Goal: Information Seeking & Learning: Learn about a topic

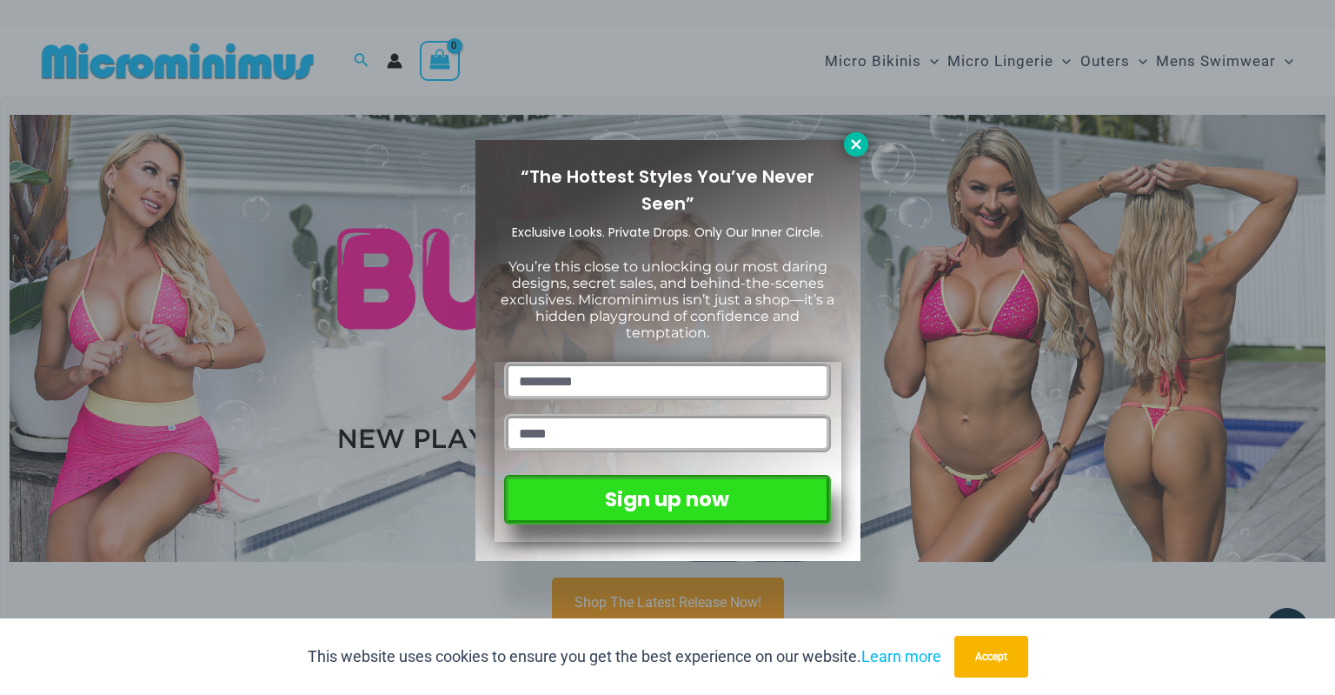
click at [854, 144] on icon at bounding box center [856, 144] width 10 height 10
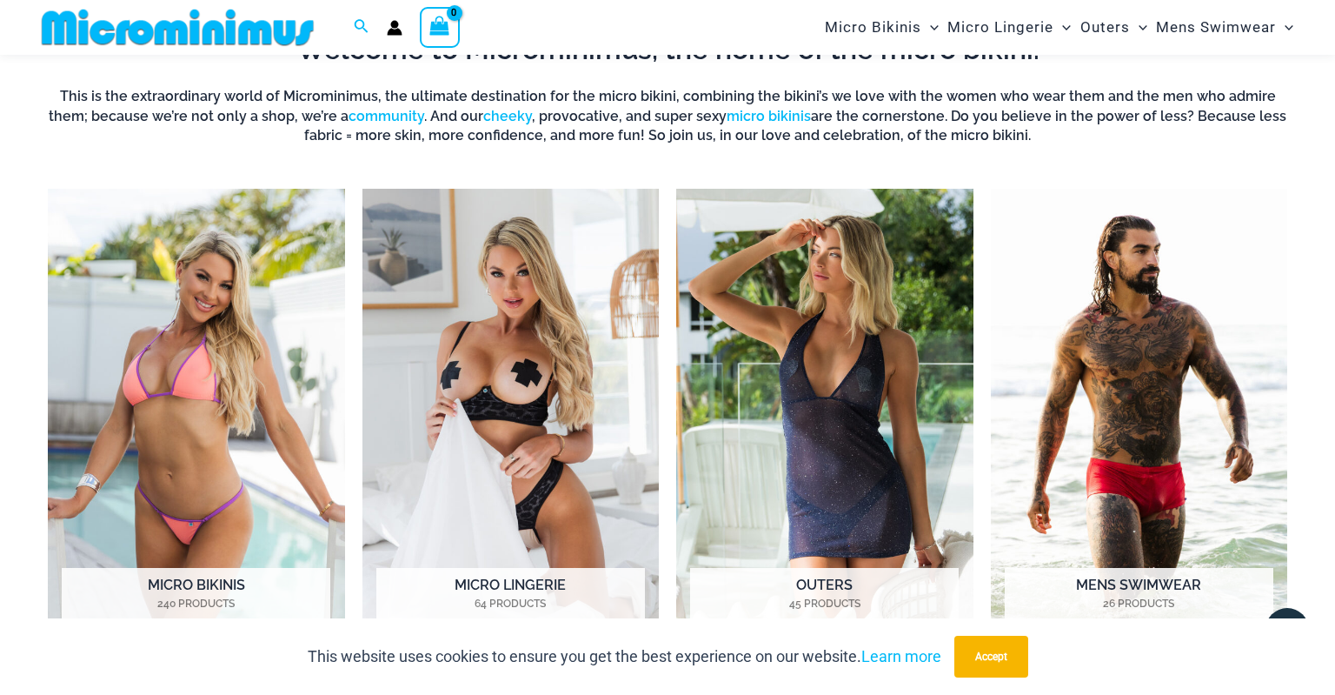
scroll to position [680, 0]
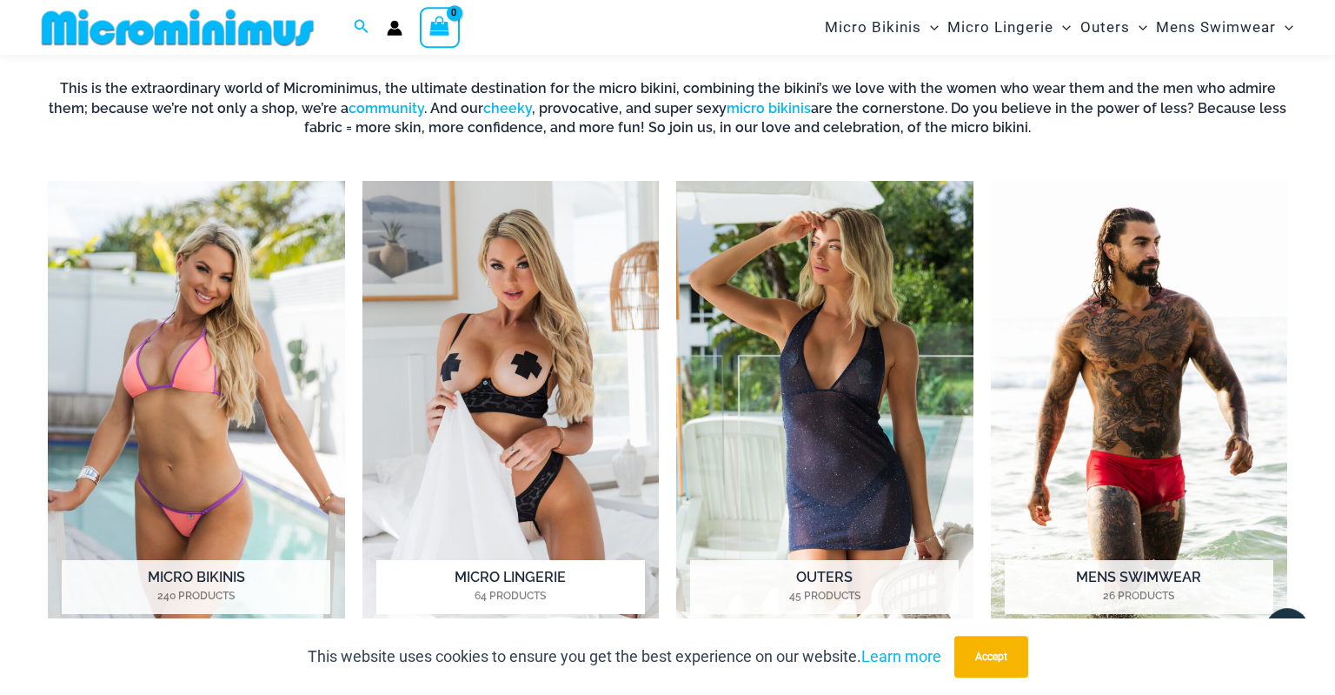
click at [496, 390] on img "Visit product category Micro Lingerie" at bounding box center [511, 410] width 297 height 458
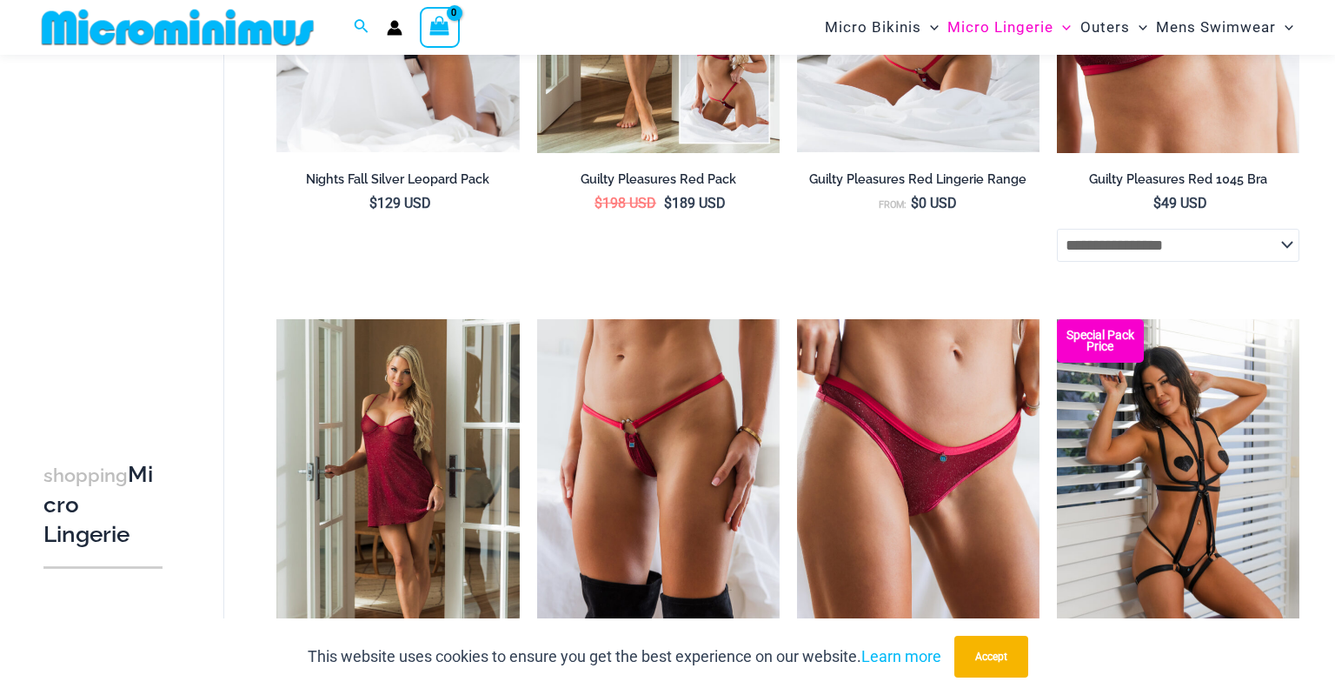
scroll to position [581, 0]
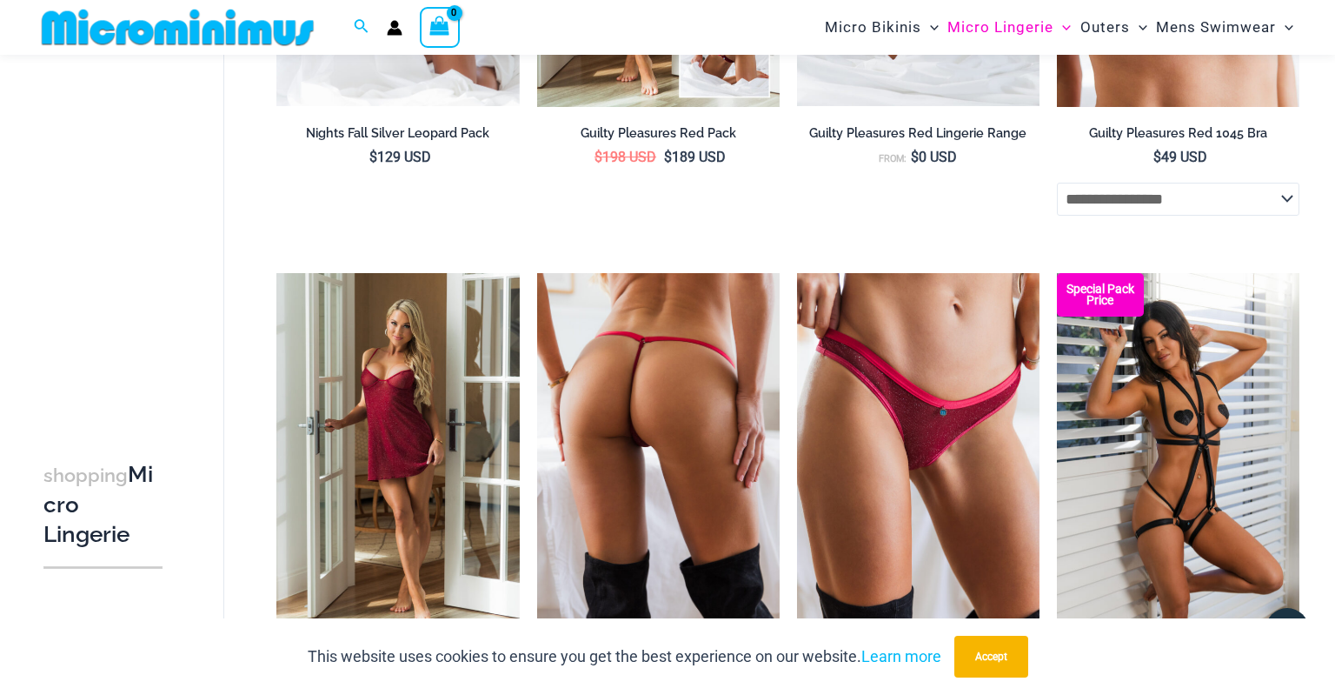
click at [638, 410] on img at bounding box center [658, 455] width 243 height 364
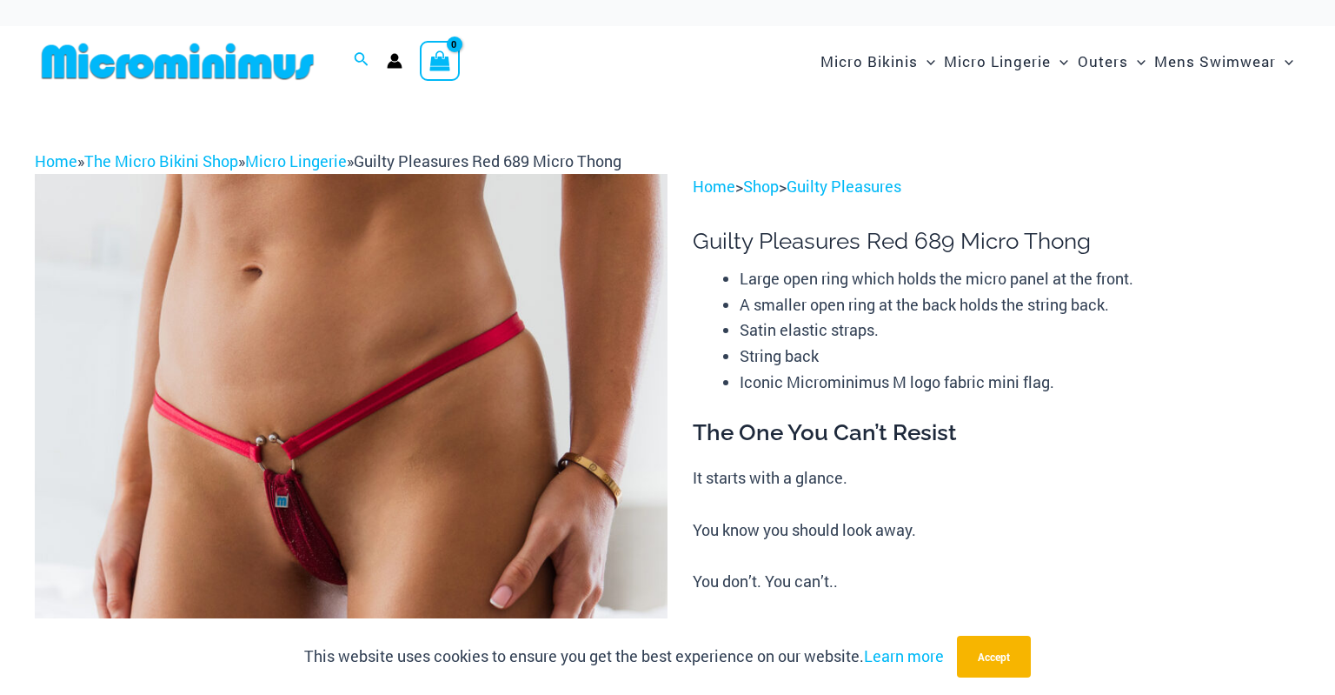
click at [311, 495] on img at bounding box center [351, 648] width 633 height 949
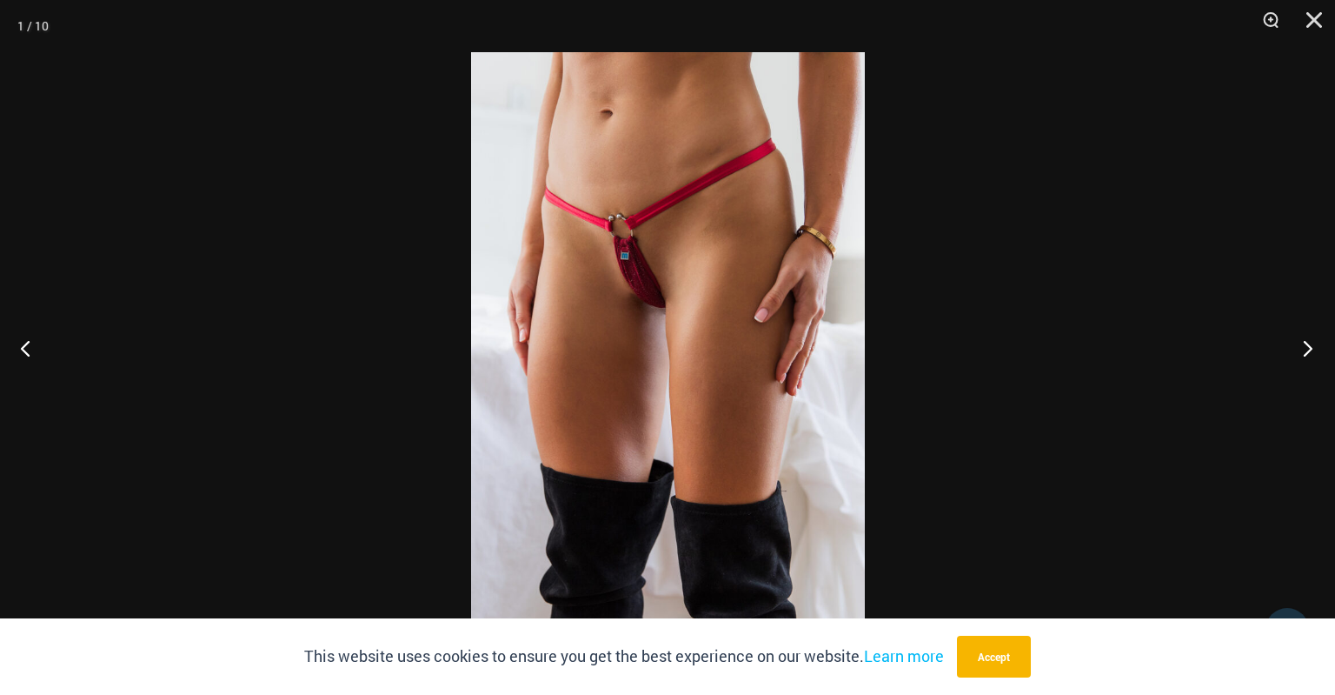
click at [1309, 356] on button "Next" at bounding box center [1302, 347] width 65 height 87
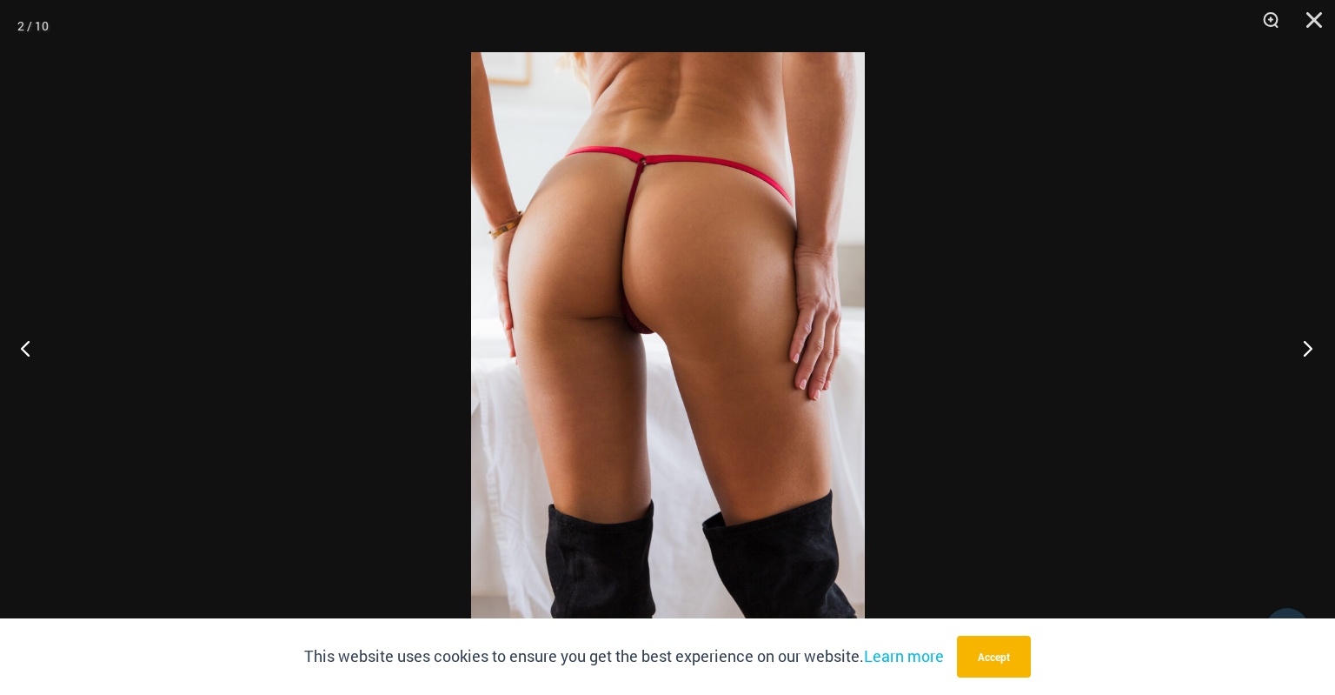
click at [1309, 356] on button "Next" at bounding box center [1302, 347] width 65 height 87
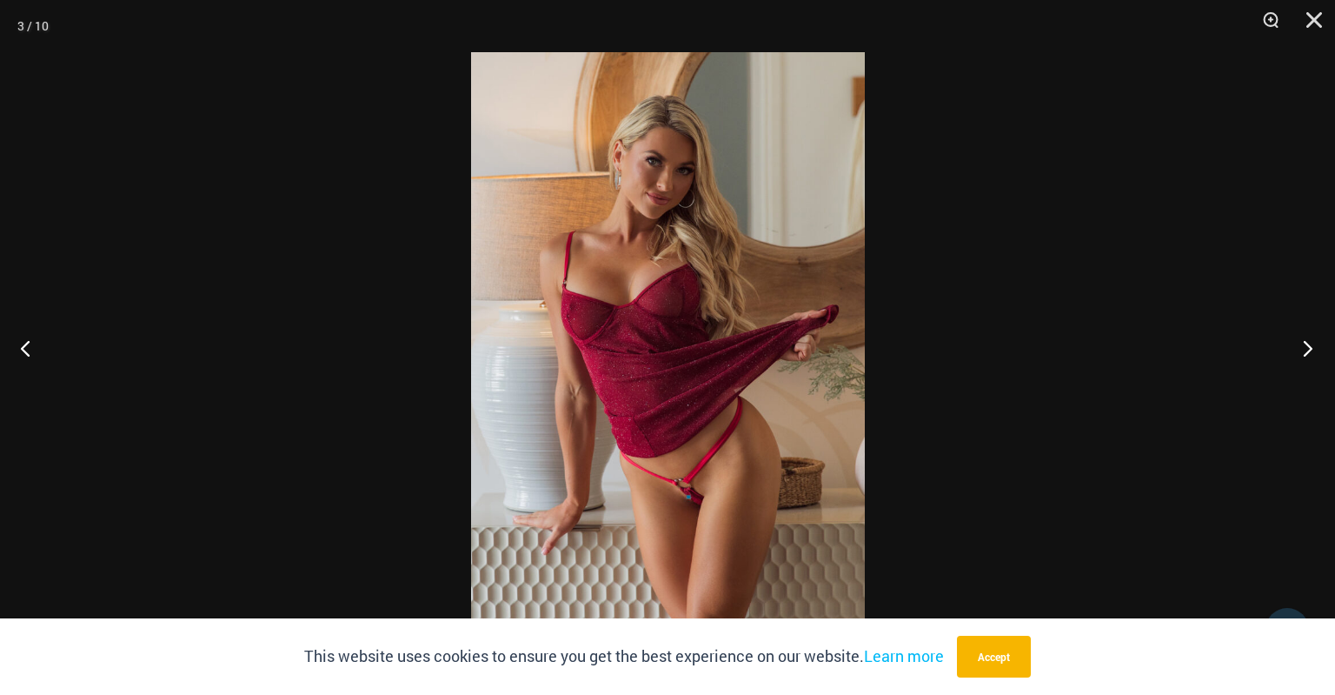
click at [1309, 356] on button "Next" at bounding box center [1302, 347] width 65 height 87
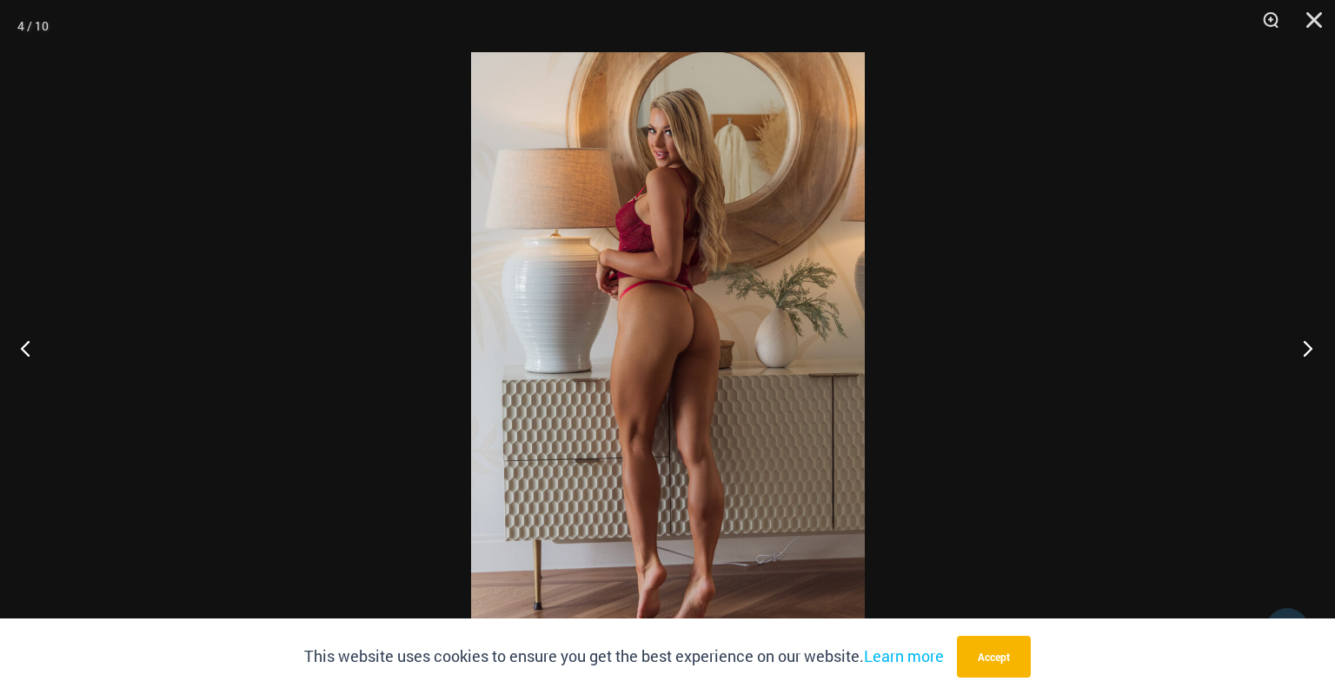
click at [1309, 356] on button "Next" at bounding box center [1302, 347] width 65 height 87
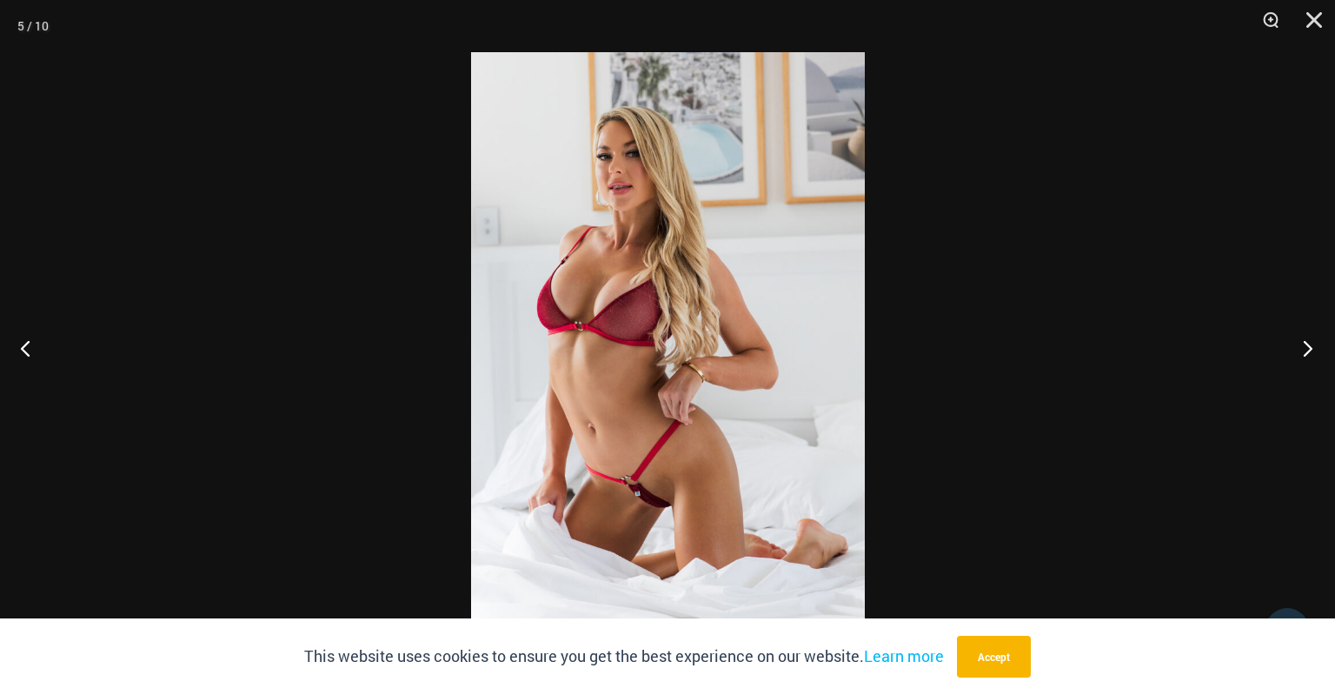
click at [1309, 356] on button "Next" at bounding box center [1302, 347] width 65 height 87
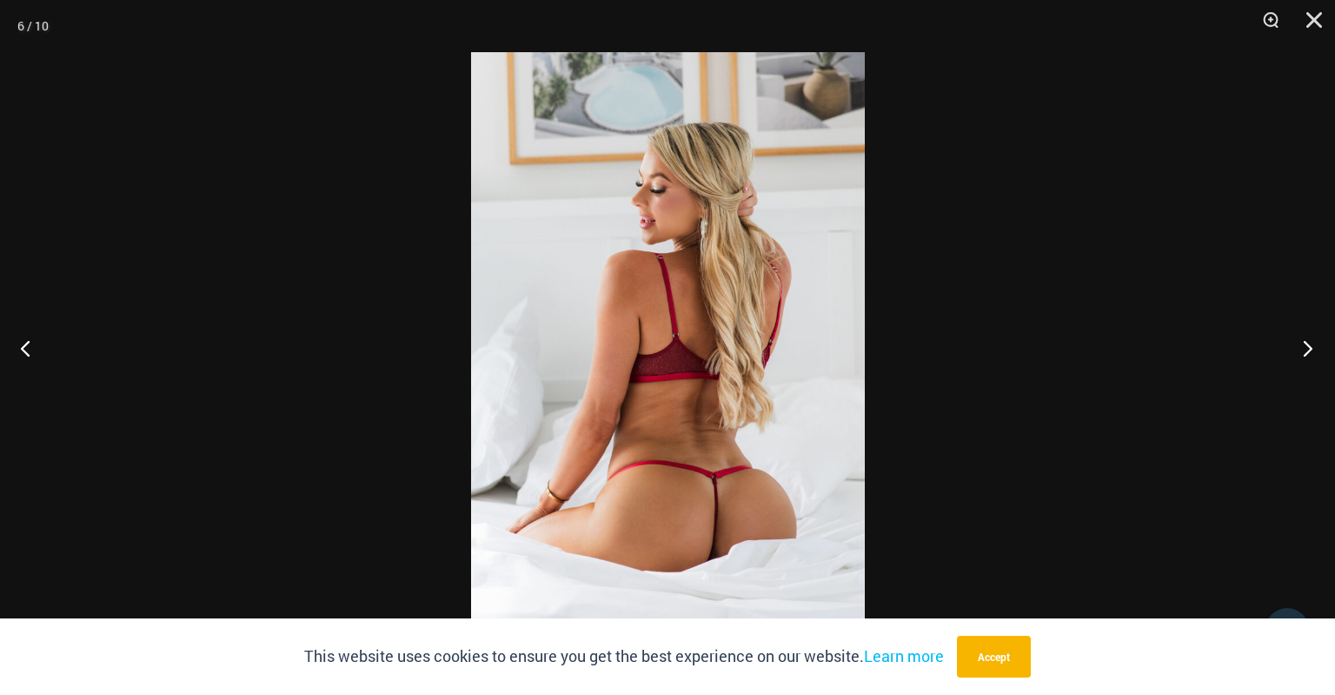
click at [1309, 356] on button "Next" at bounding box center [1302, 347] width 65 height 87
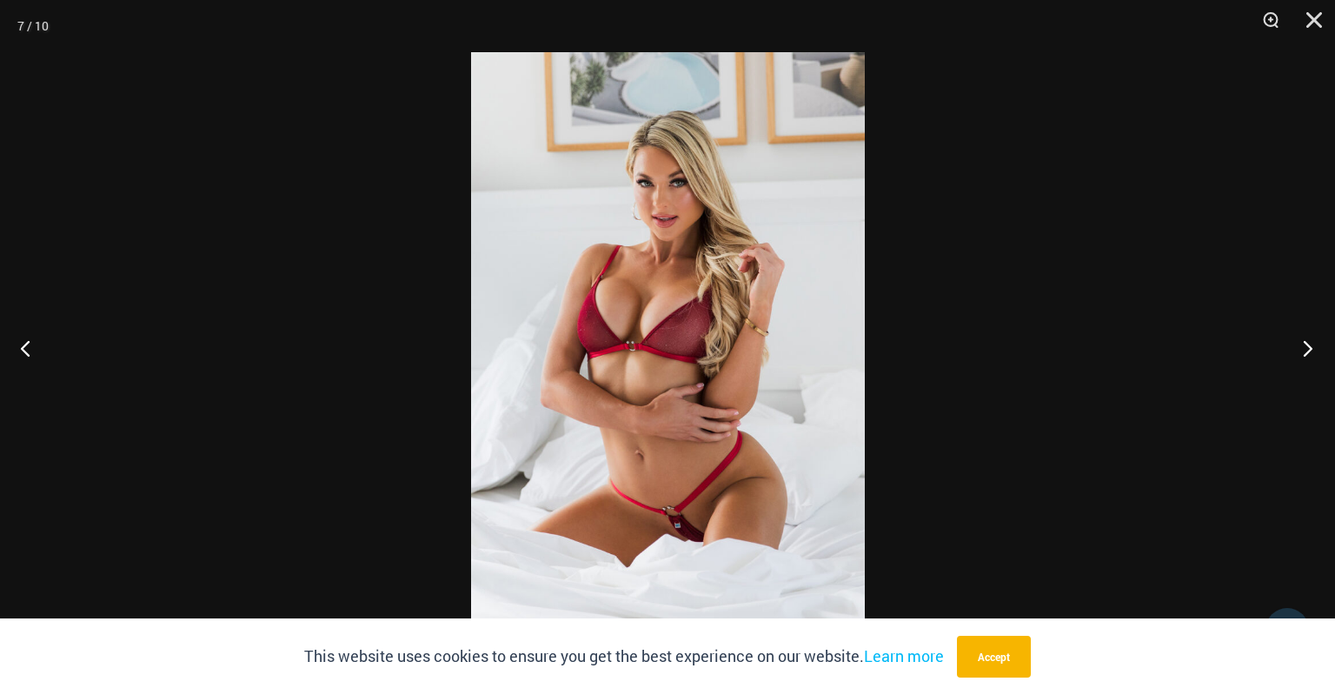
click at [1309, 356] on button "Next" at bounding box center [1302, 347] width 65 height 87
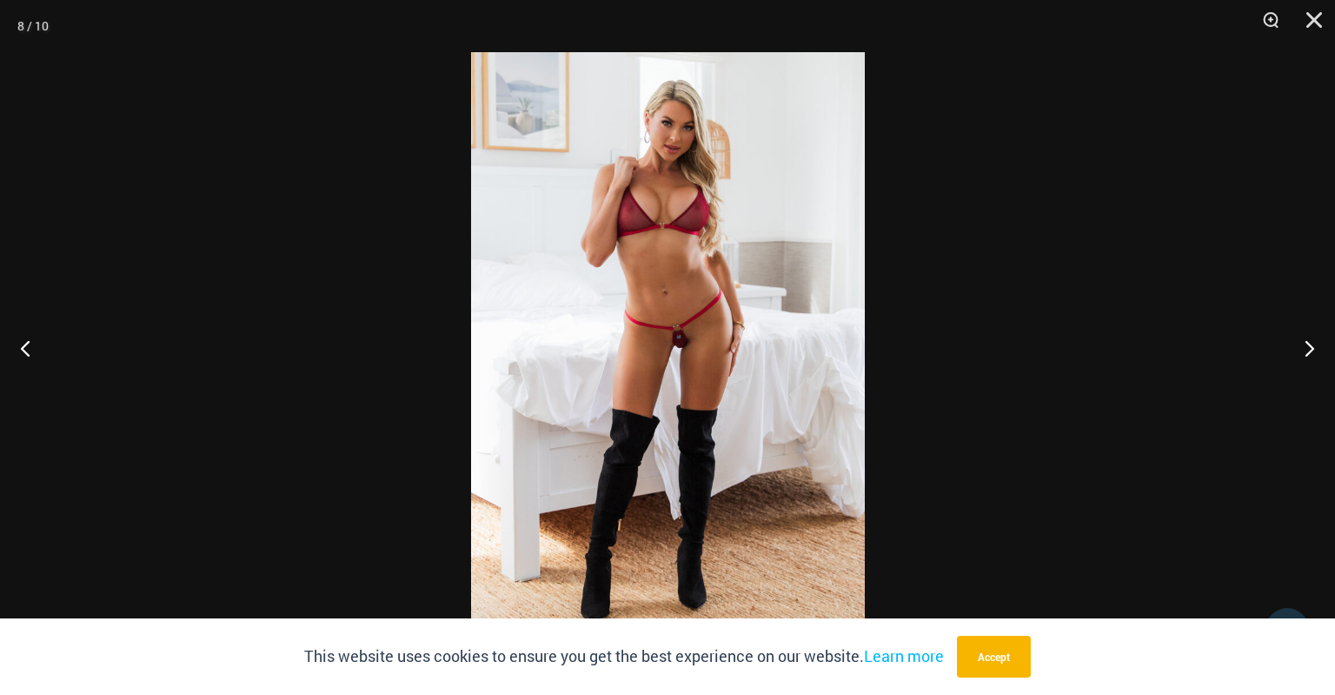
click at [672, 418] on img at bounding box center [668, 347] width 394 height 590
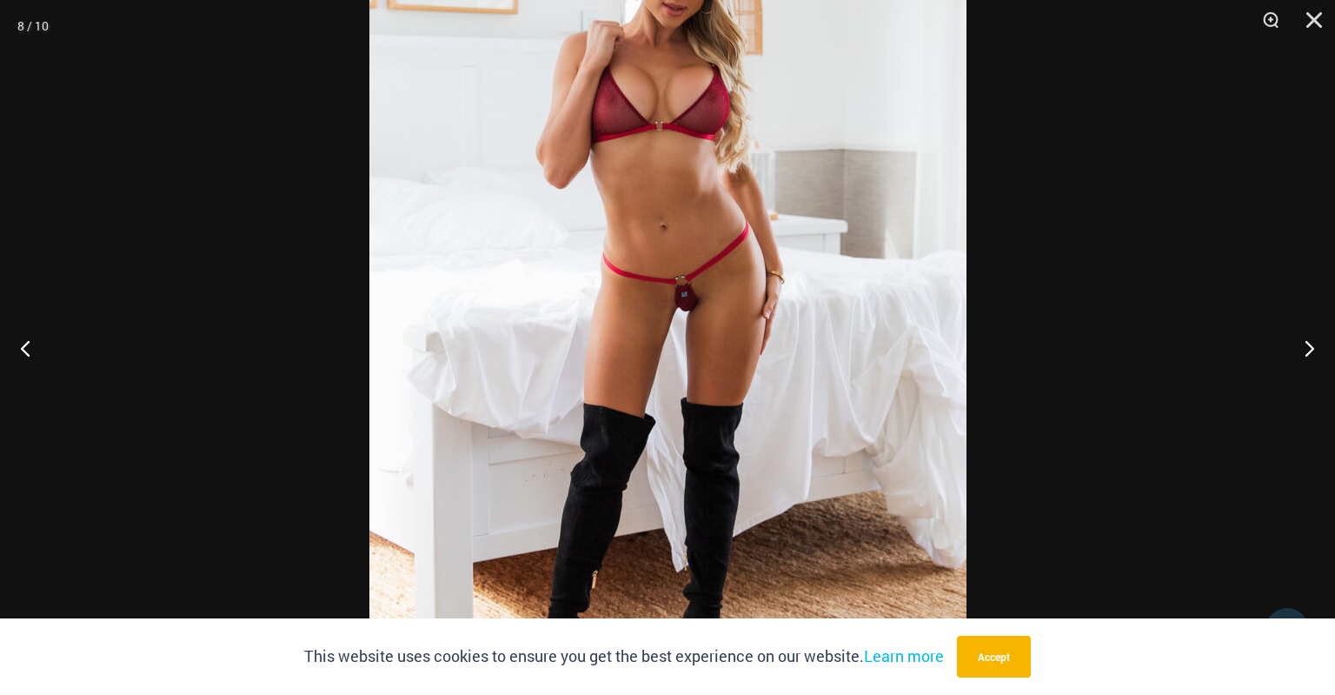
click at [672, 418] on img at bounding box center [668, 311] width 597 height 896
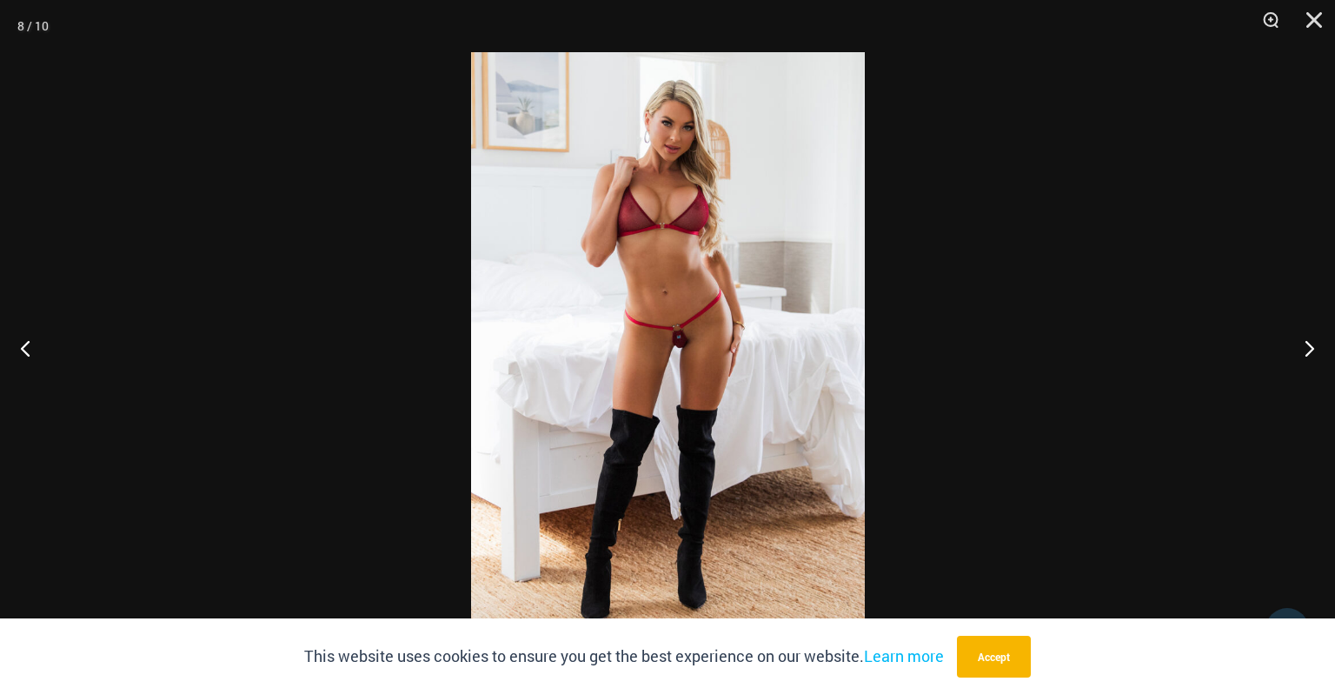
click at [683, 345] on img at bounding box center [668, 347] width 394 height 590
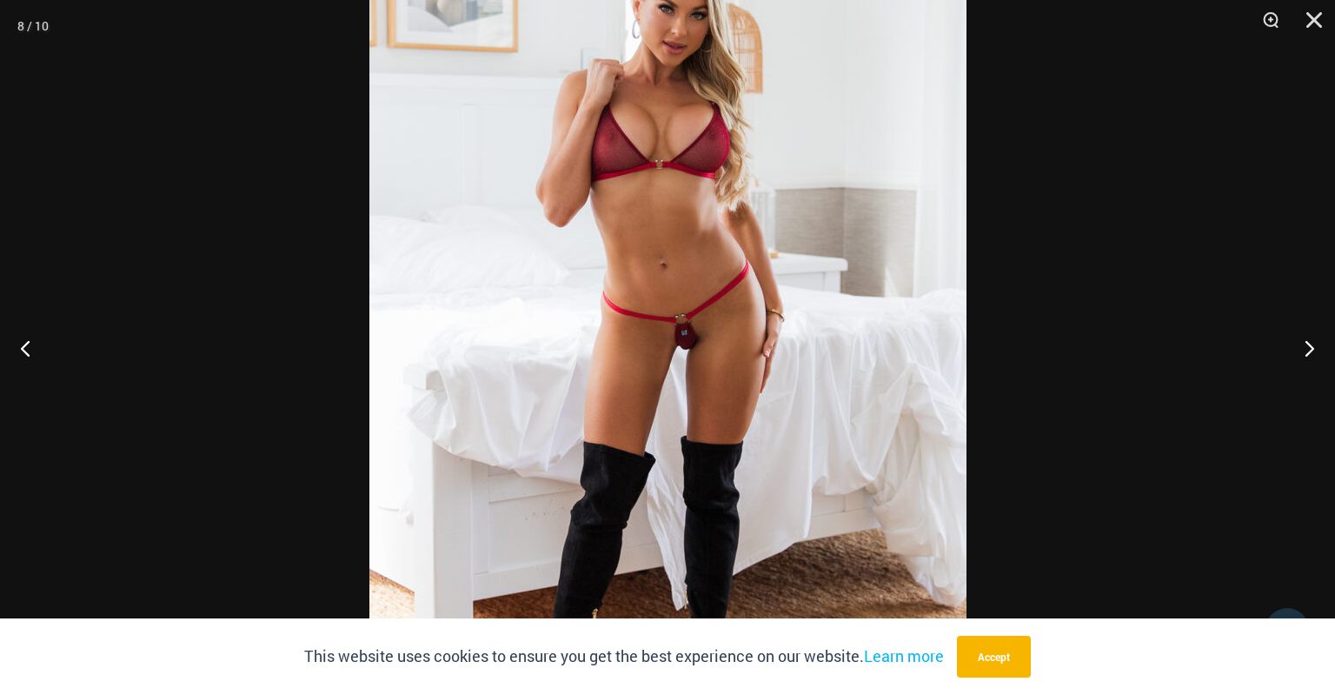
click at [696, 344] on img at bounding box center [668, 349] width 597 height 896
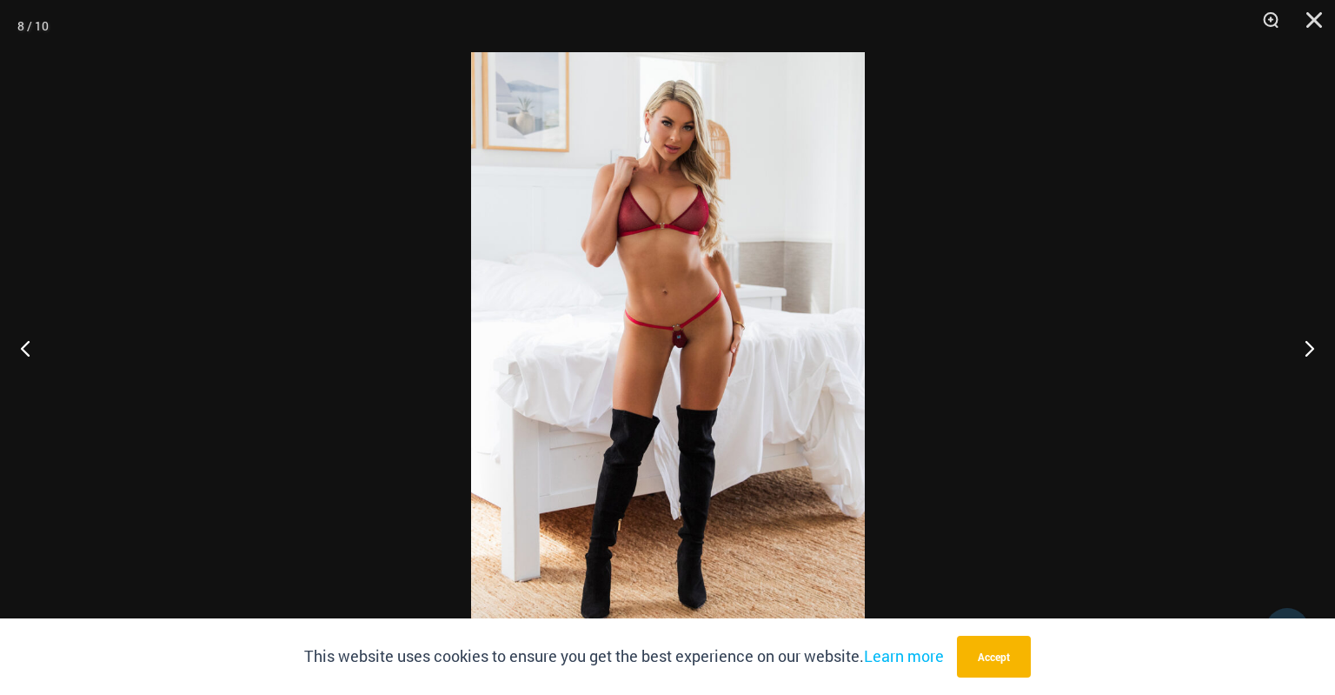
click at [683, 343] on img at bounding box center [668, 347] width 394 height 590
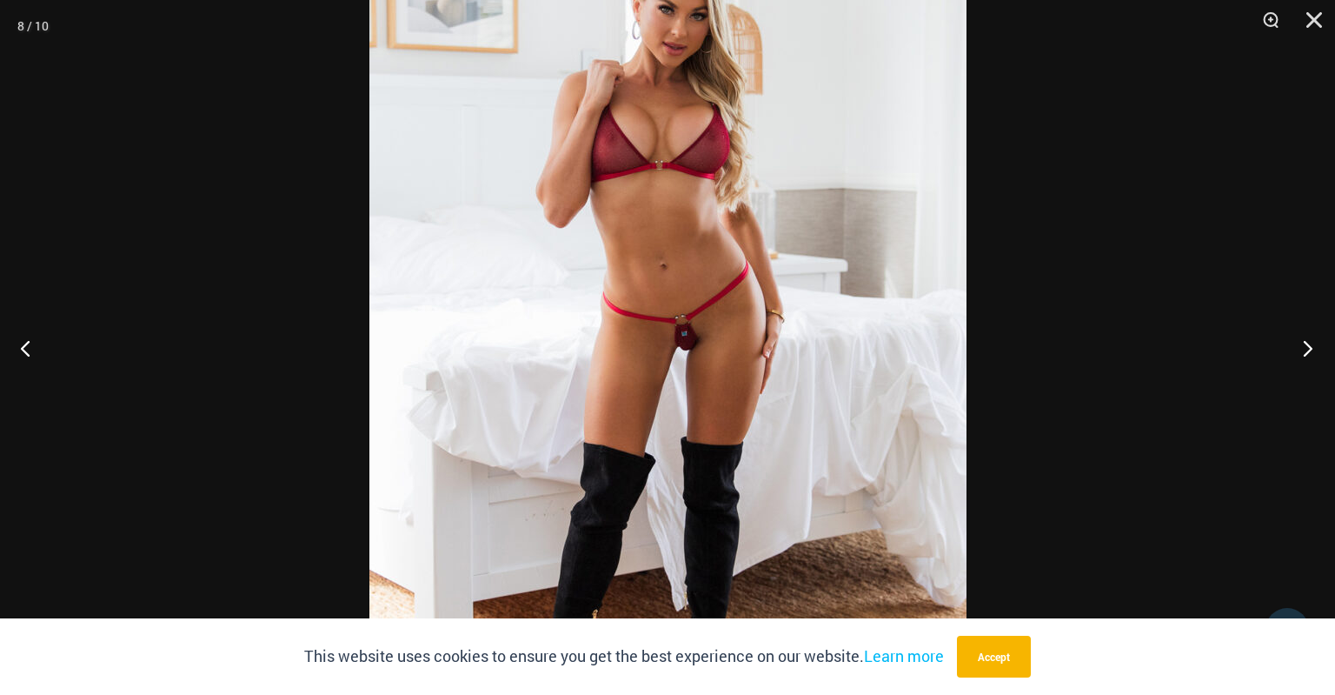
click at [1315, 350] on button "Next" at bounding box center [1302, 347] width 65 height 87
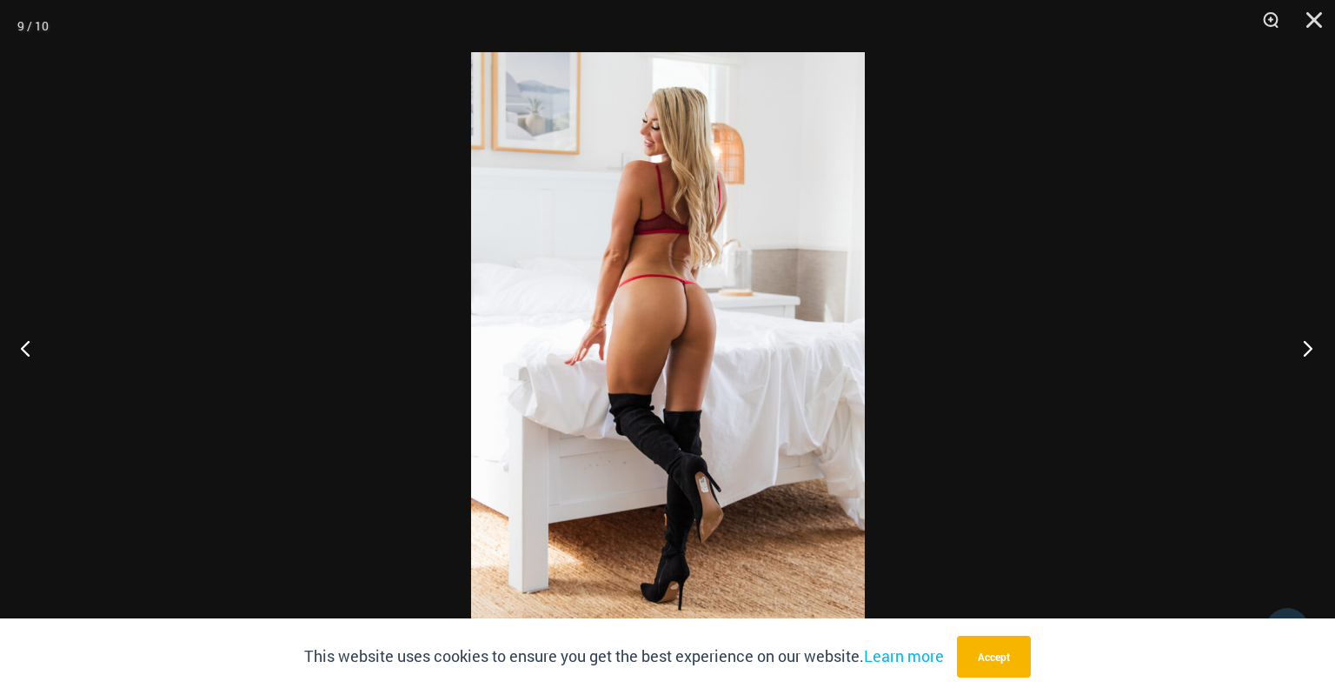
click at [1315, 350] on button "Next" at bounding box center [1302, 347] width 65 height 87
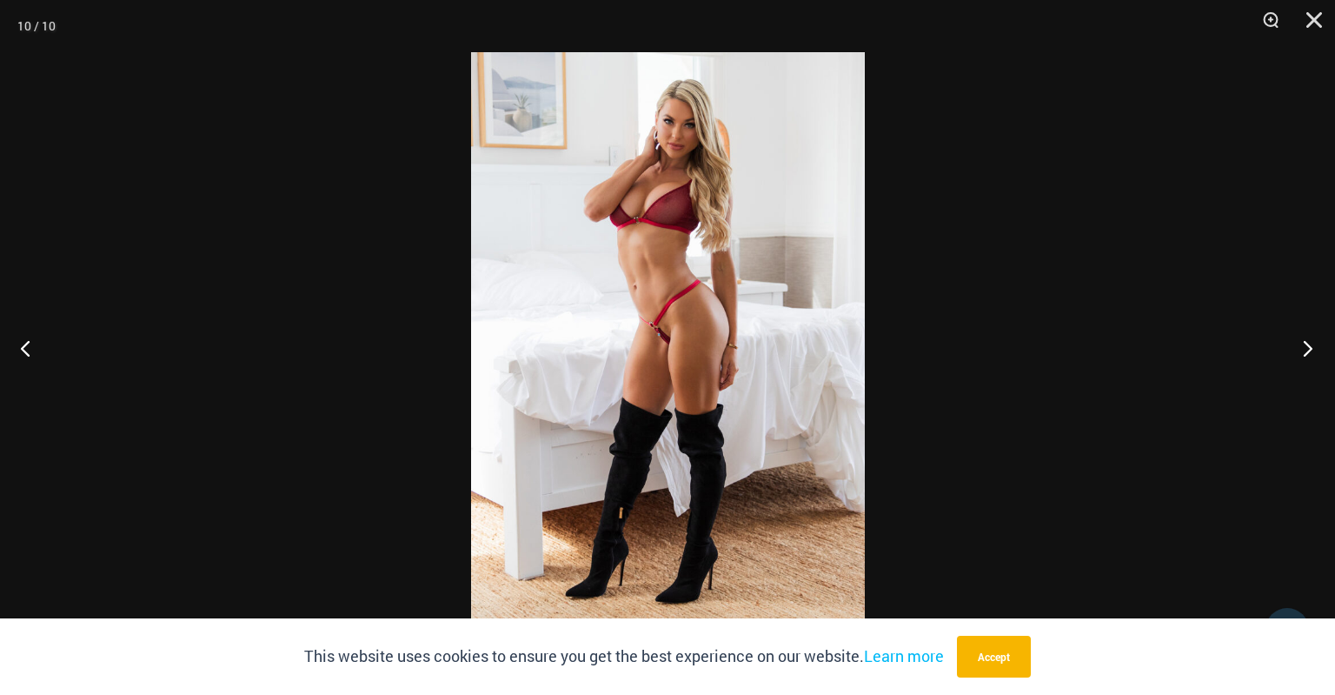
click at [1315, 350] on button "Next" at bounding box center [1302, 347] width 65 height 87
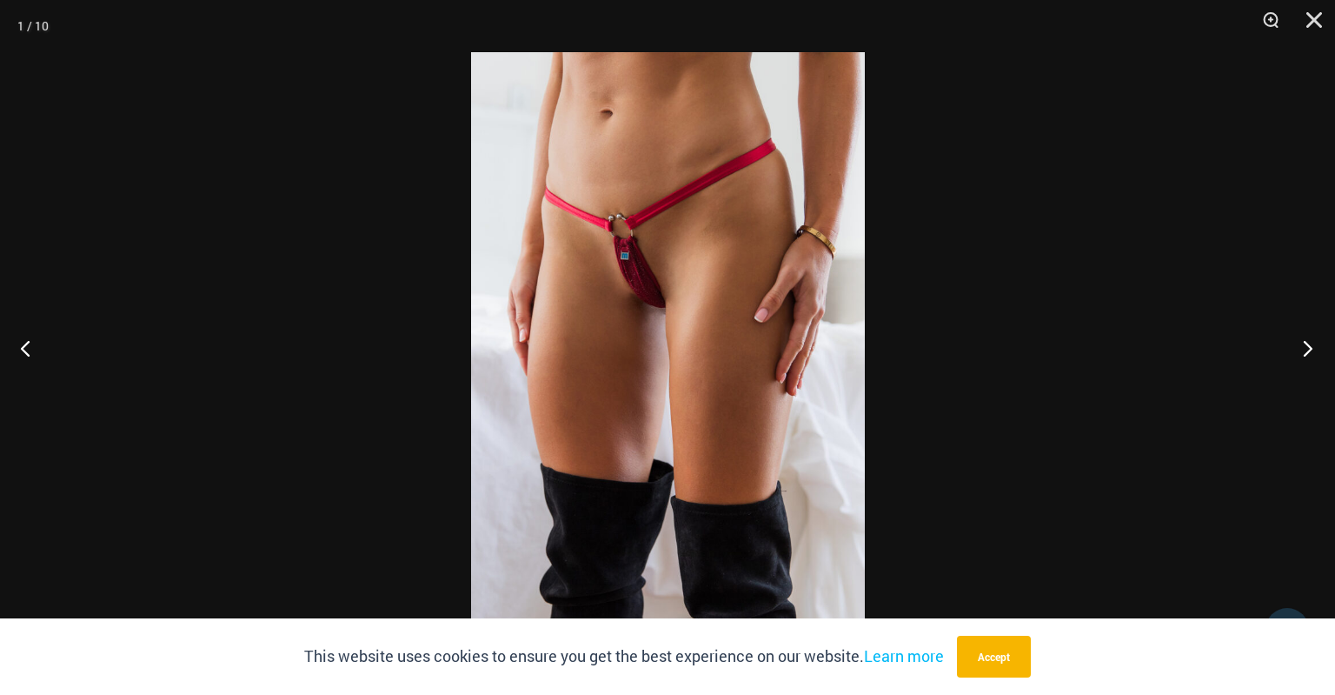
click at [1315, 350] on button "Next" at bounding box center [1302, 347] width 65 height 87
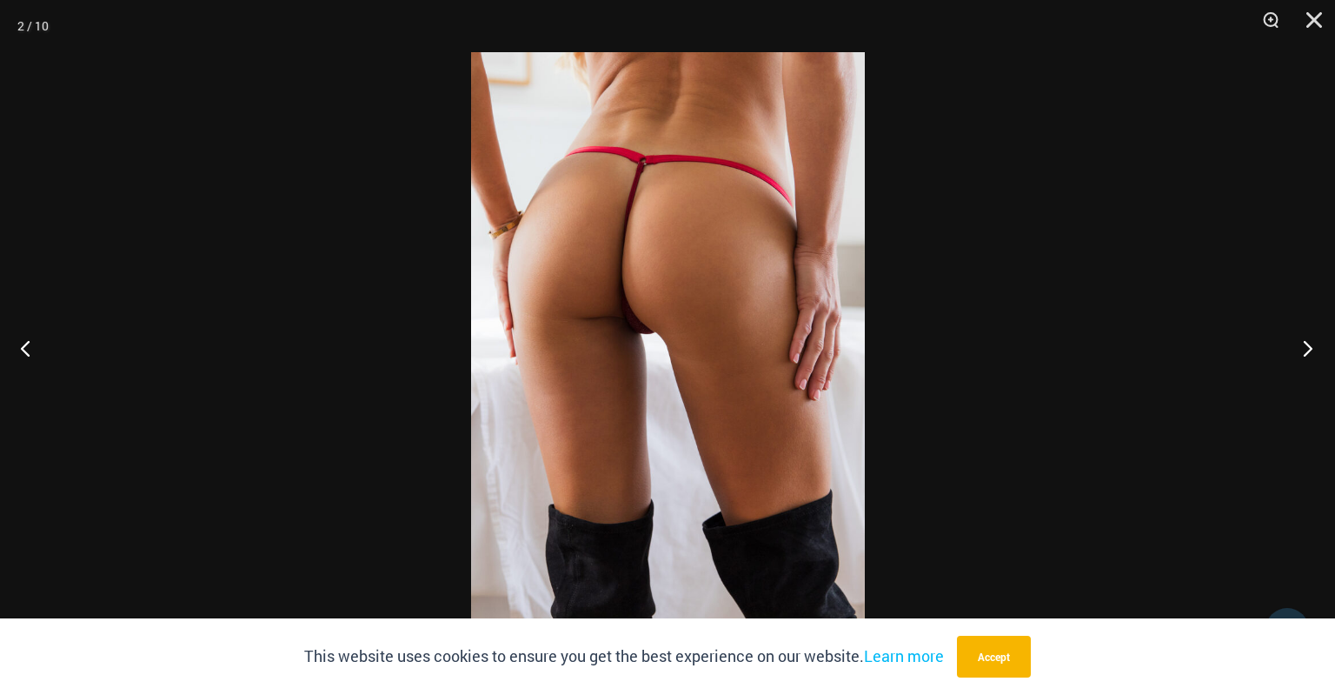
click at [1315, 350] on button "Next" at bounding box center [1302, 347] width 65 height 87
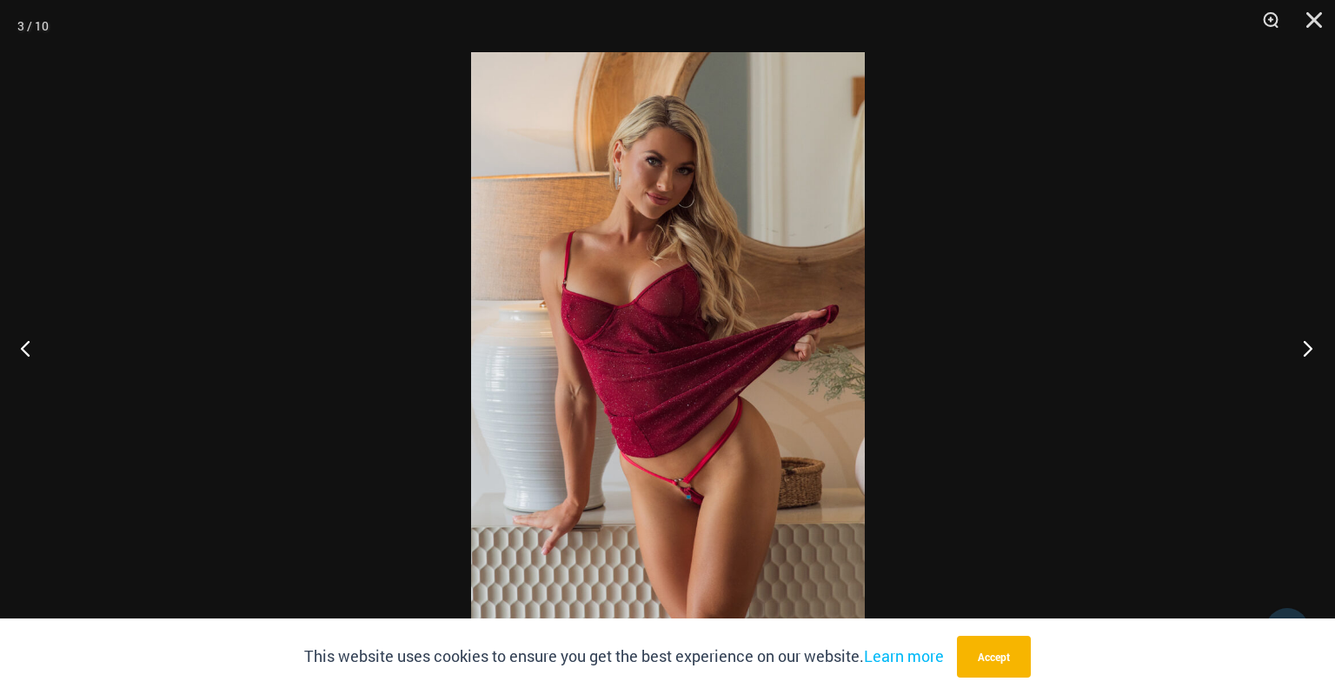
click at [1315, 350] on button "Next" at bounding box center [1302, 347] width 65 height 87
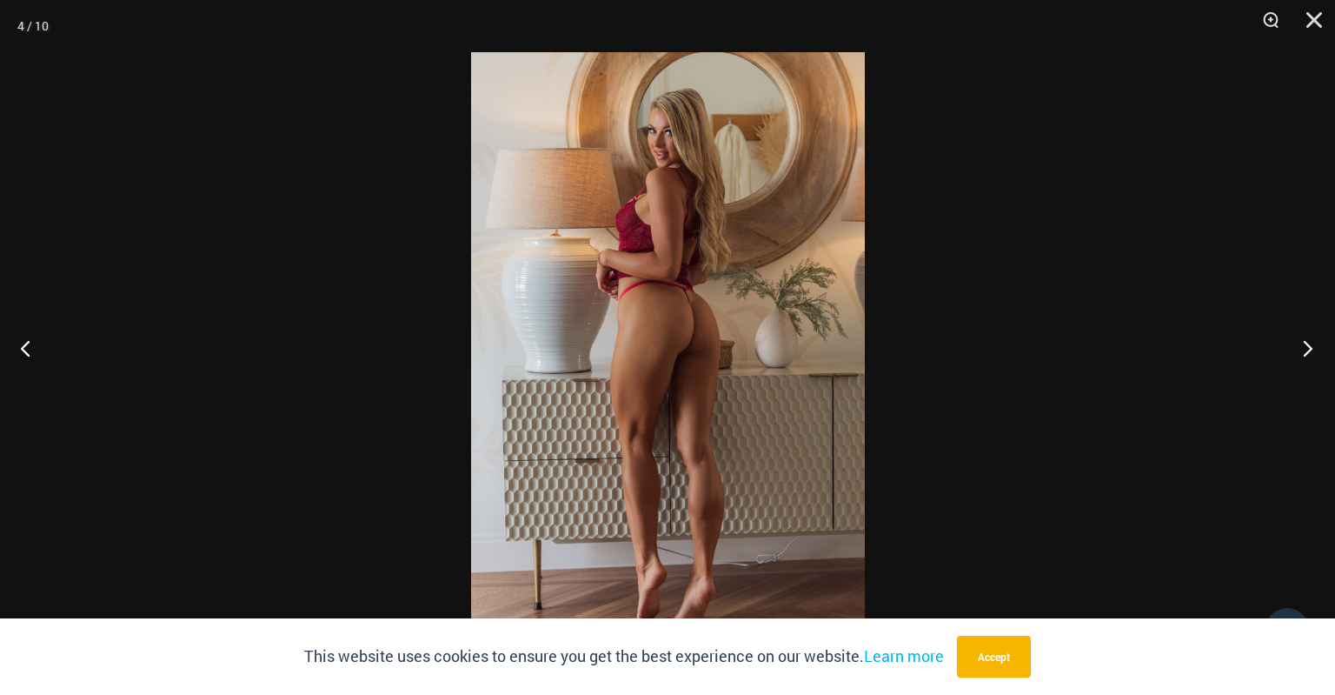
click at [1315, 350] on button "Next" at bounding box center [1302, 347] width 65 height 87
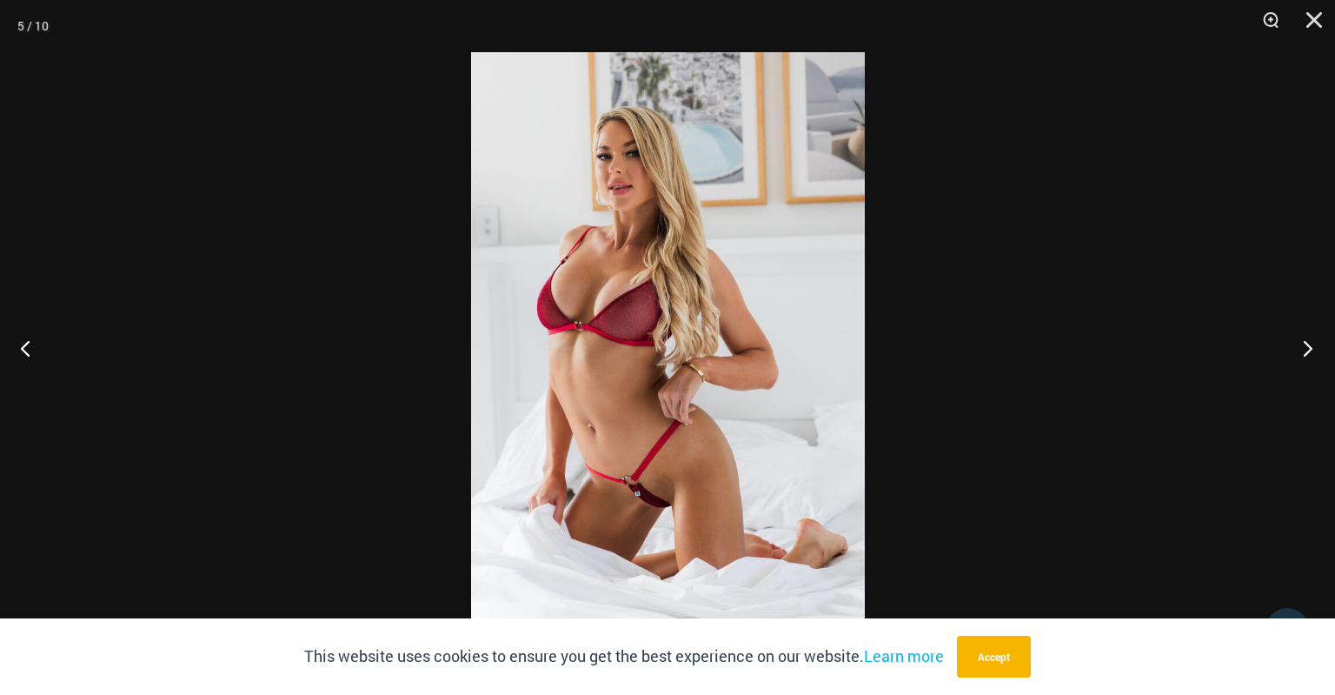
click at [1315, 350] on button "Next" at bounding box center [1302, 347] width 65 height 87
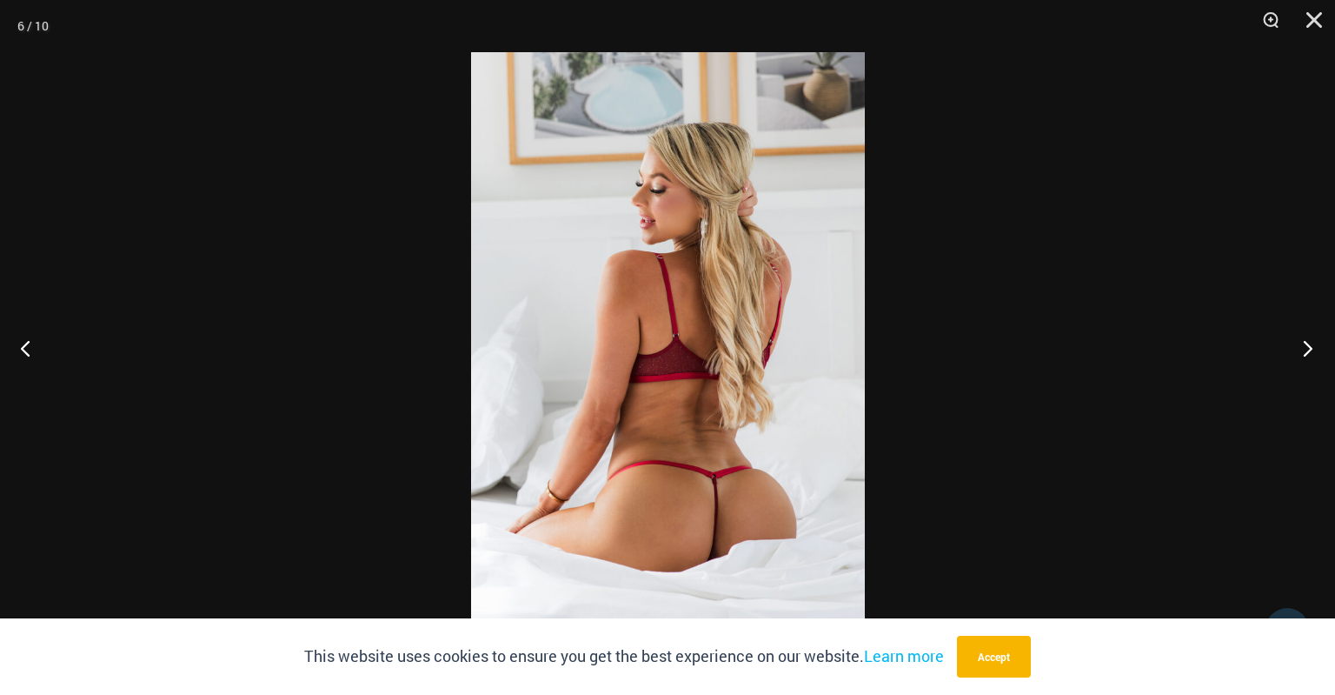
click at [1315, 350] on button "Next" at bounding box center [1302, 347] width 65 height 87
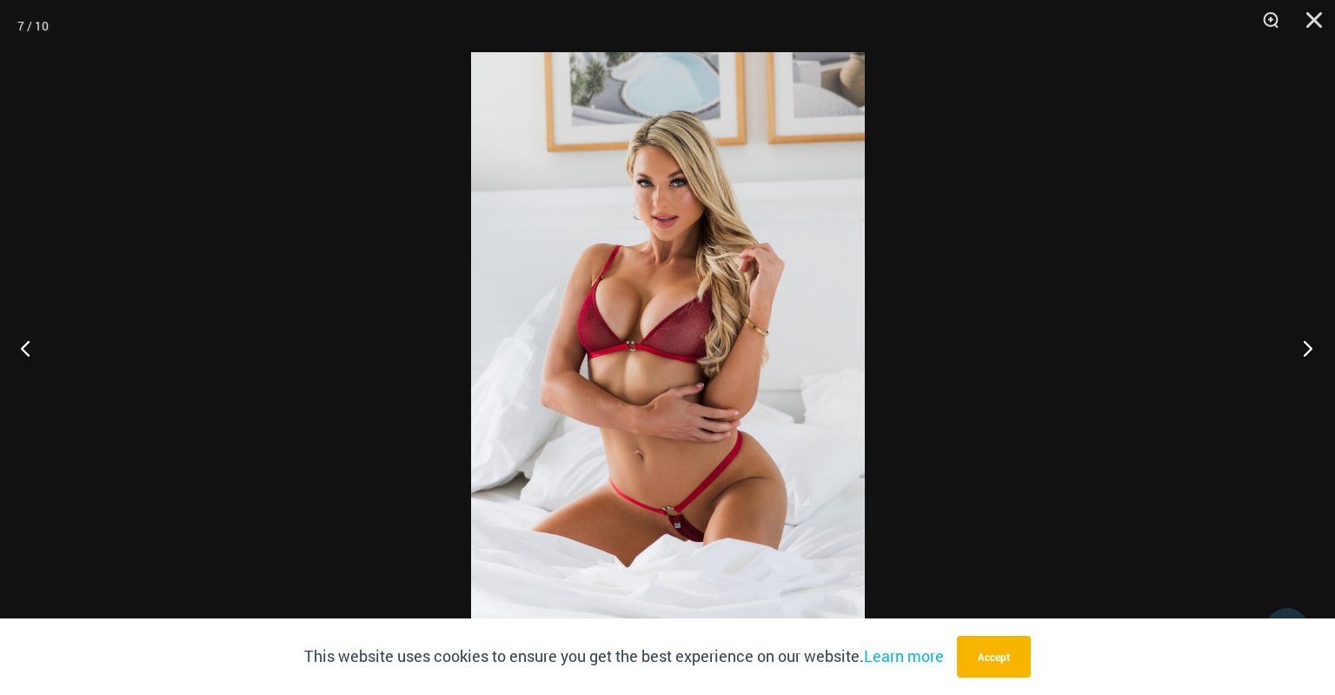
click at [1315, 350] on button "Next" at bounding box center [1302, 347] width 65 height 87
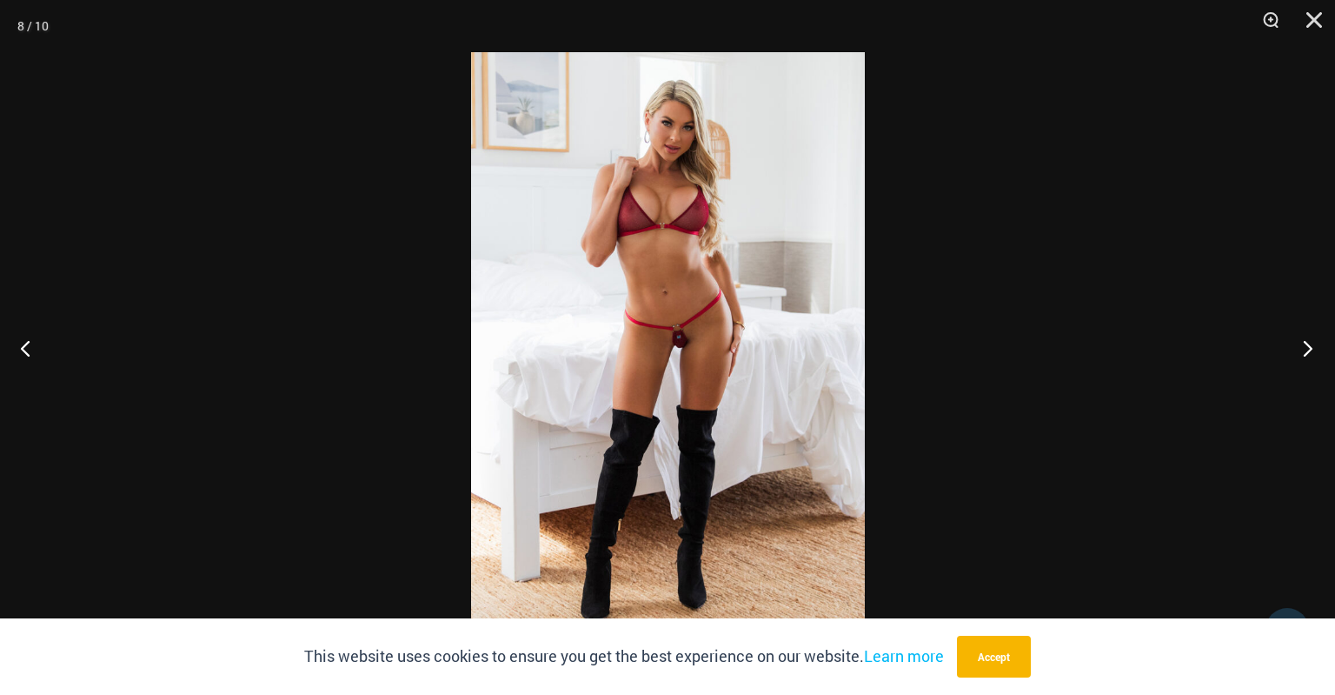
click at [1315, 350] on button "Next" at bounding box center [1302, 347] width 65 height 87
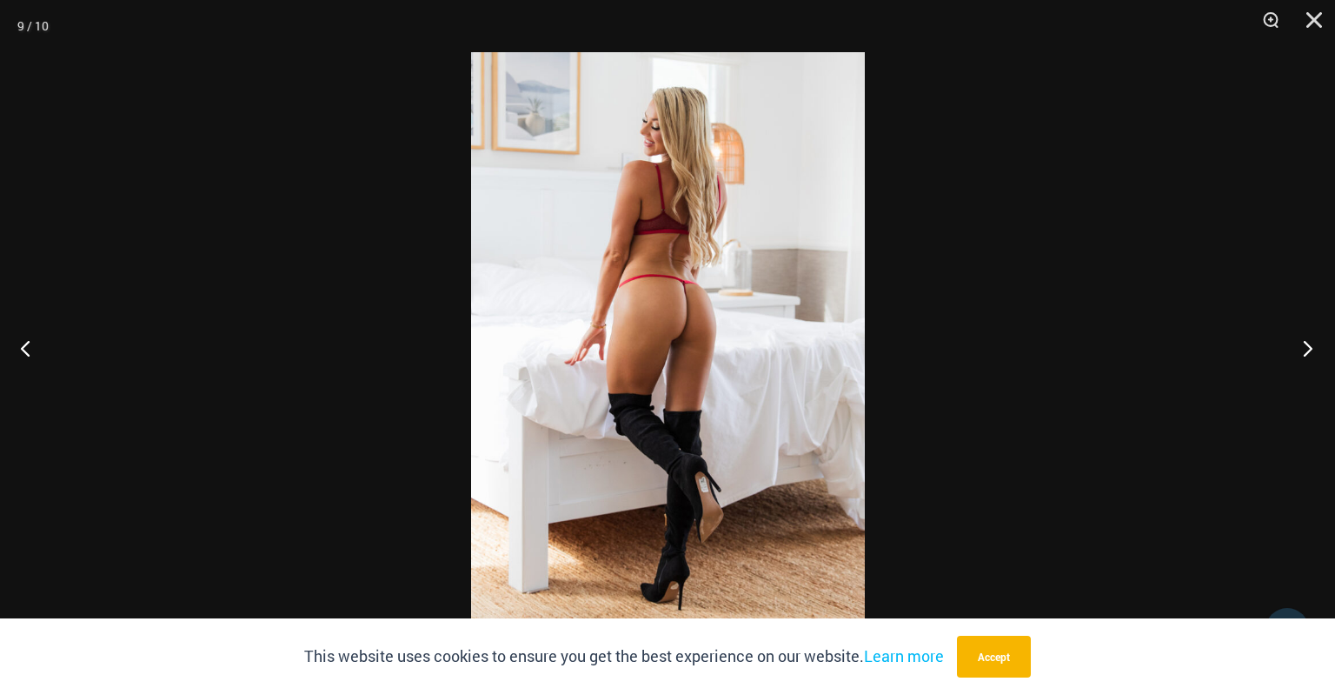
click at [1315, 350] on button "Next" at bounding box center [1302, 347] width 65 height 87
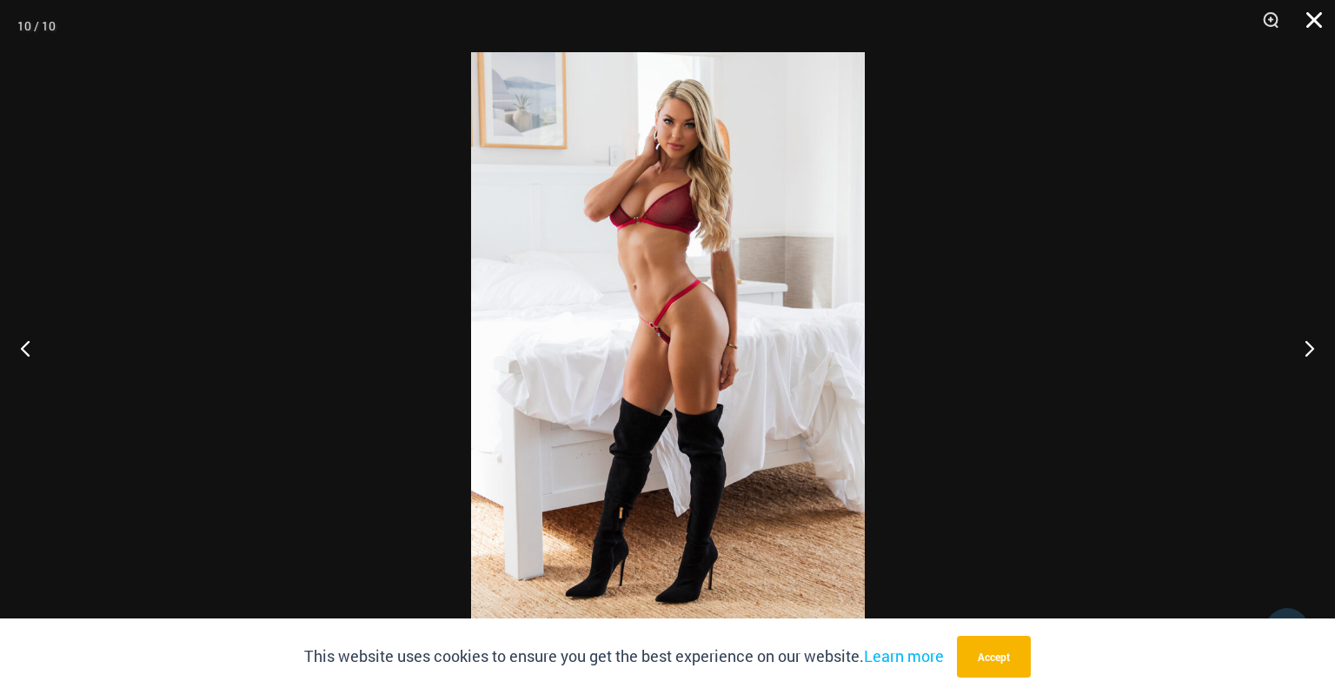
click at [1311, 16] on button "Close" at bounding box center [1308, 26] width 43 height 52
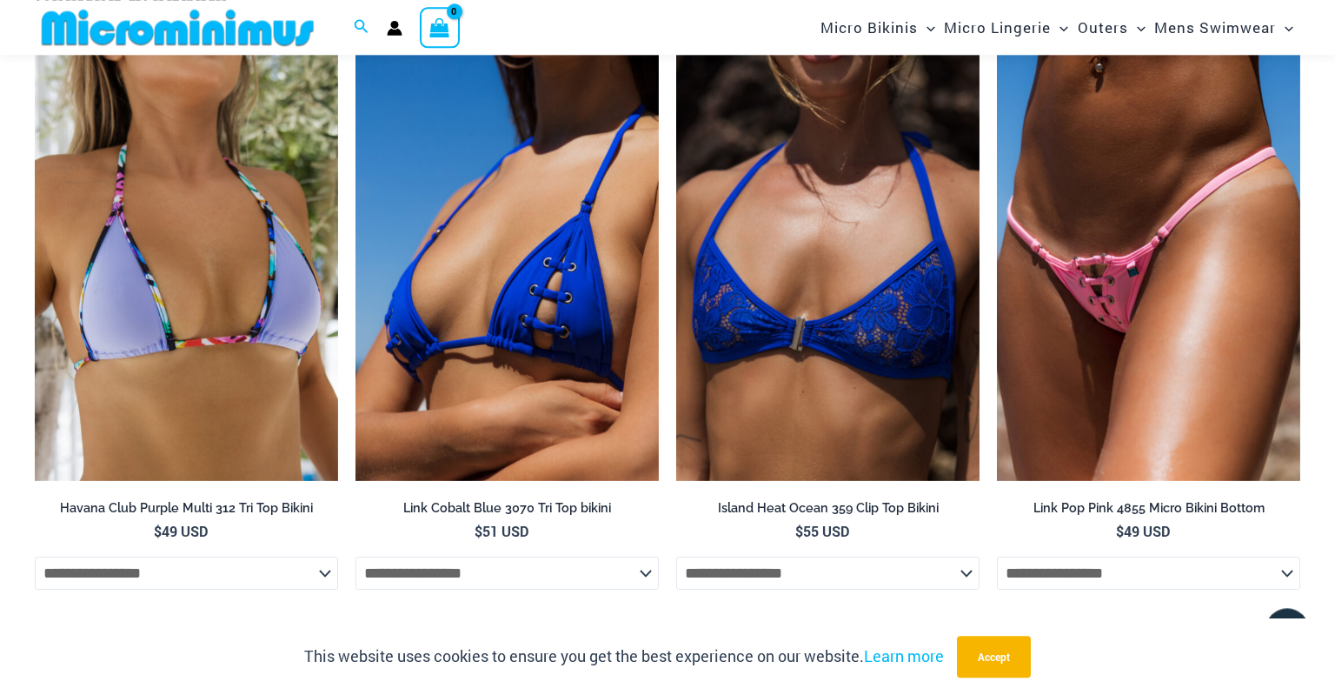
scroll to position [2741, 0]
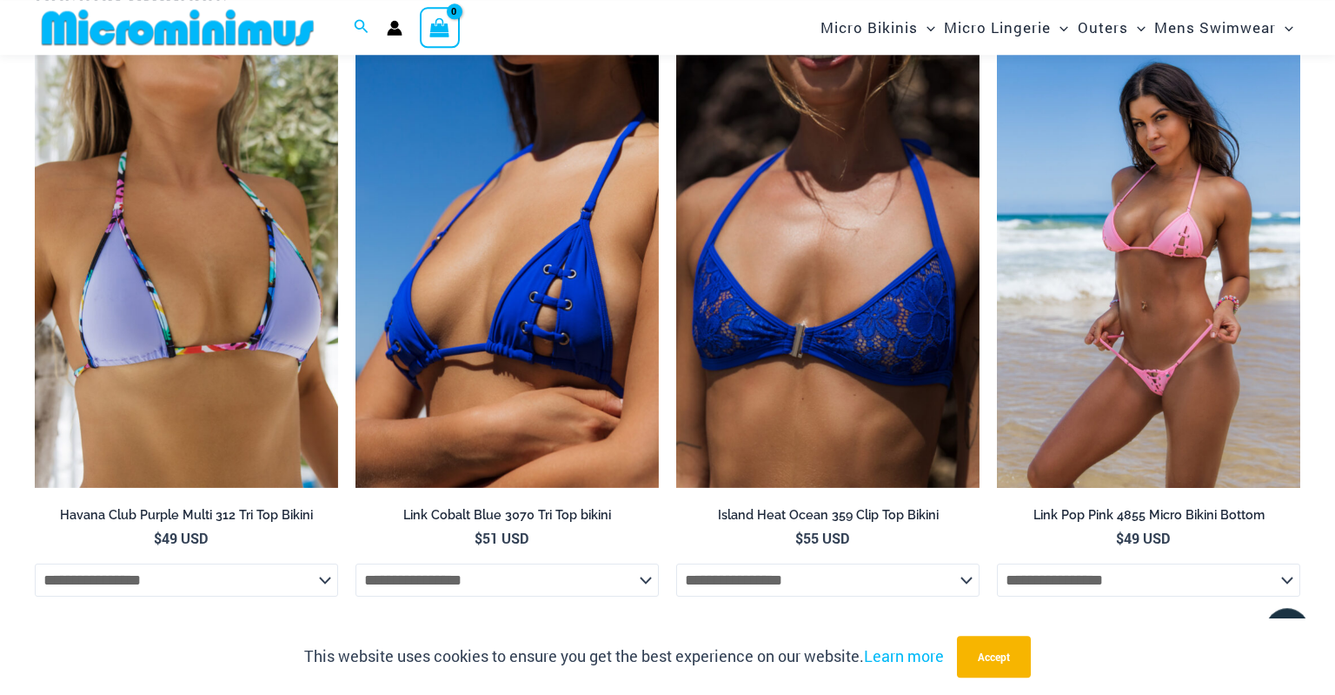
click at [1139, 282] on img at bounding box center [1148, 261] width 303 height 456
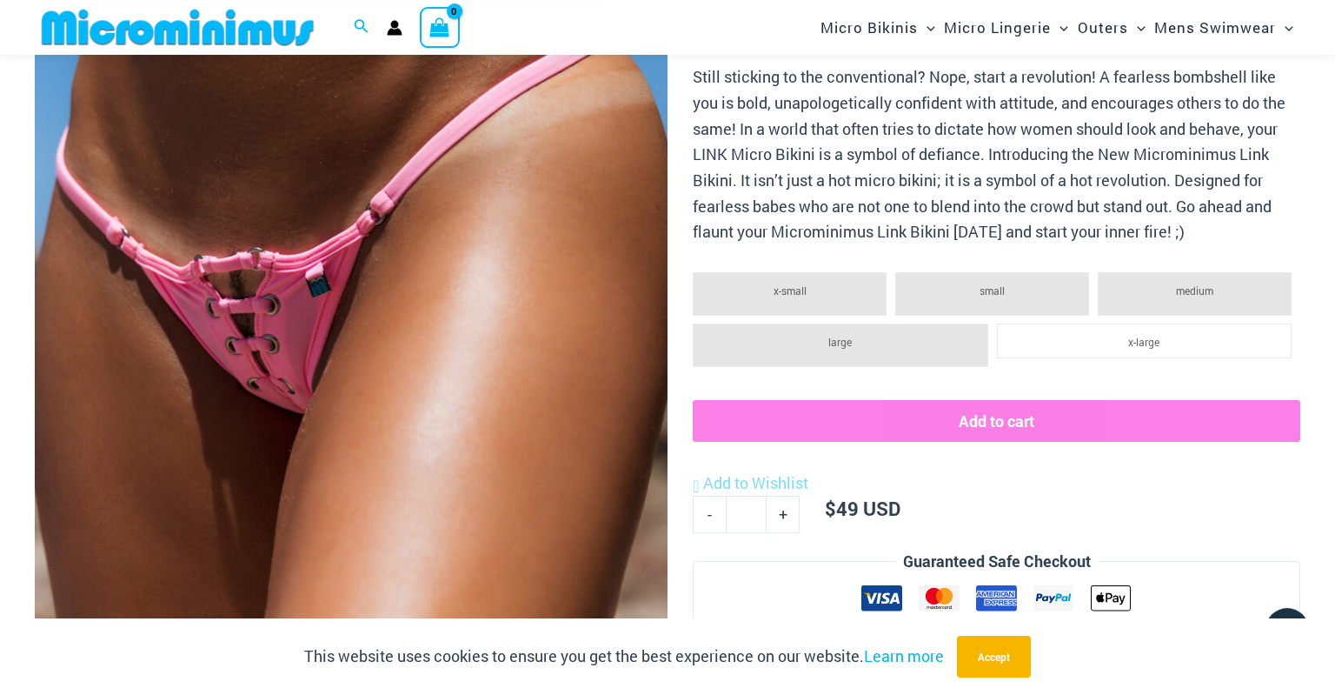
scroll to position [393, 0]
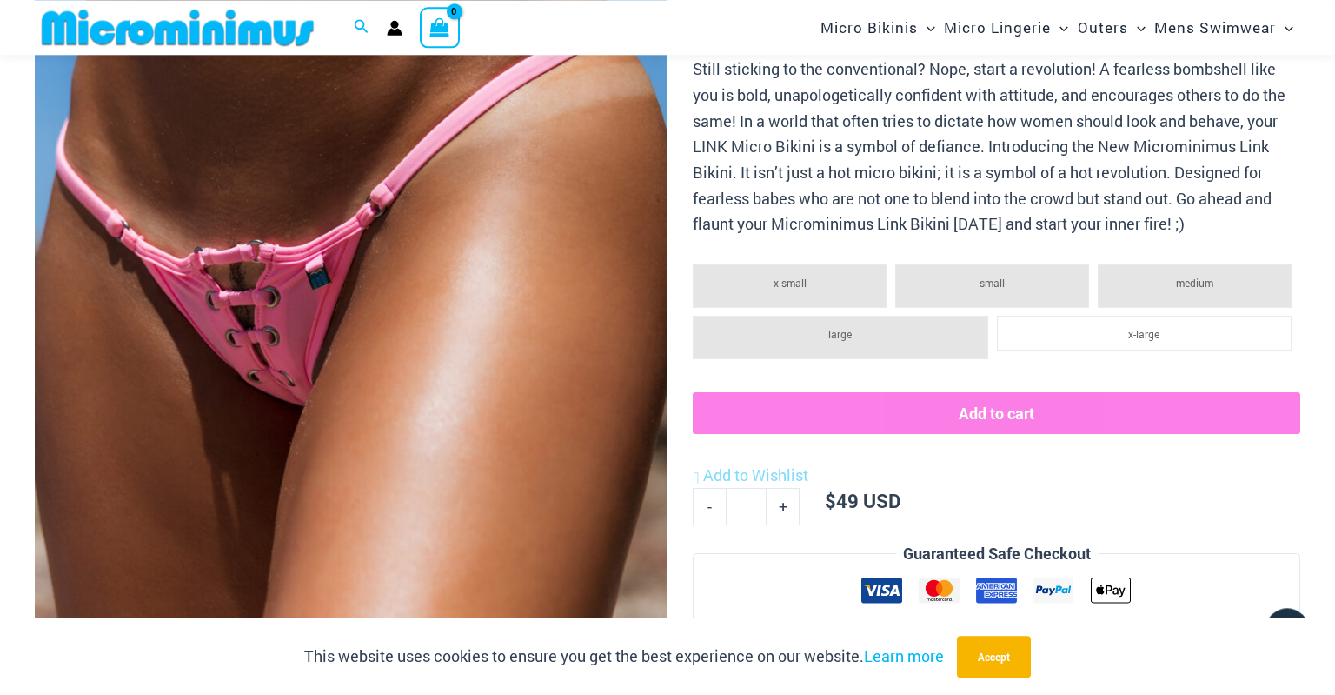
click at [341, 280] on img at bounding box center [351, 239] width 633 height 949
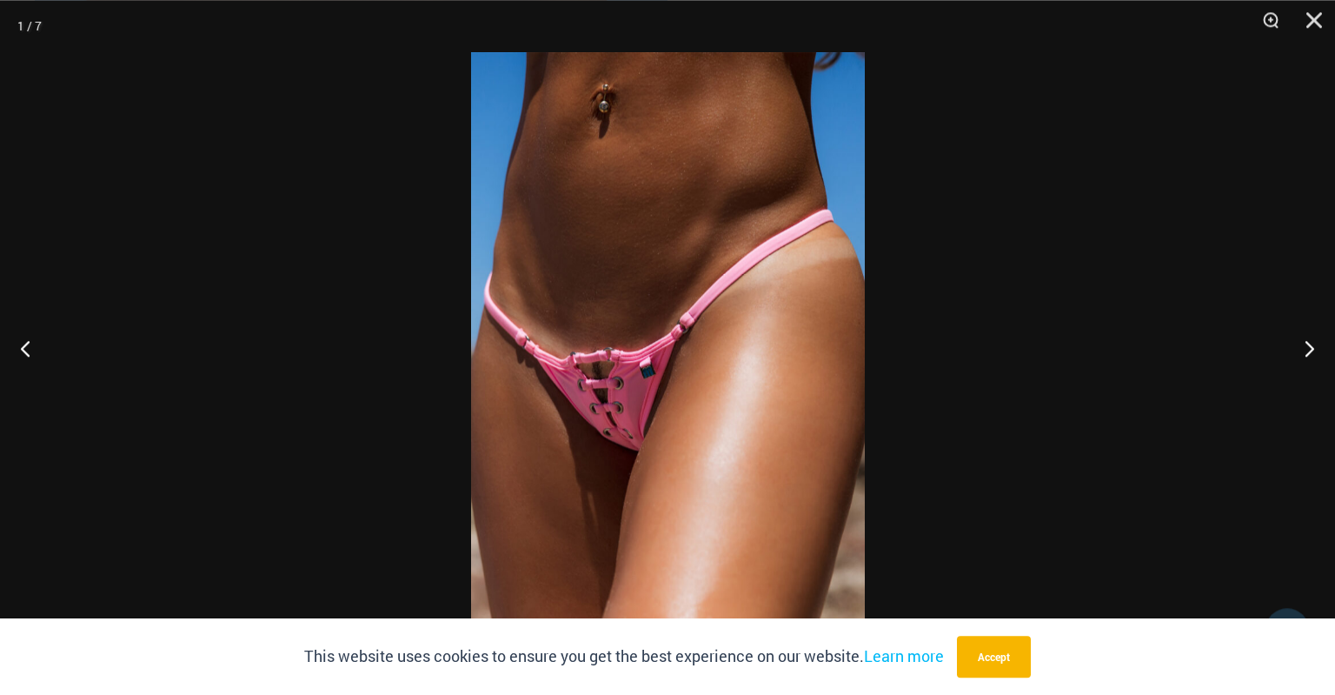
click at [616, 414] on img at bounding box center [668, 347] width 394 height 590
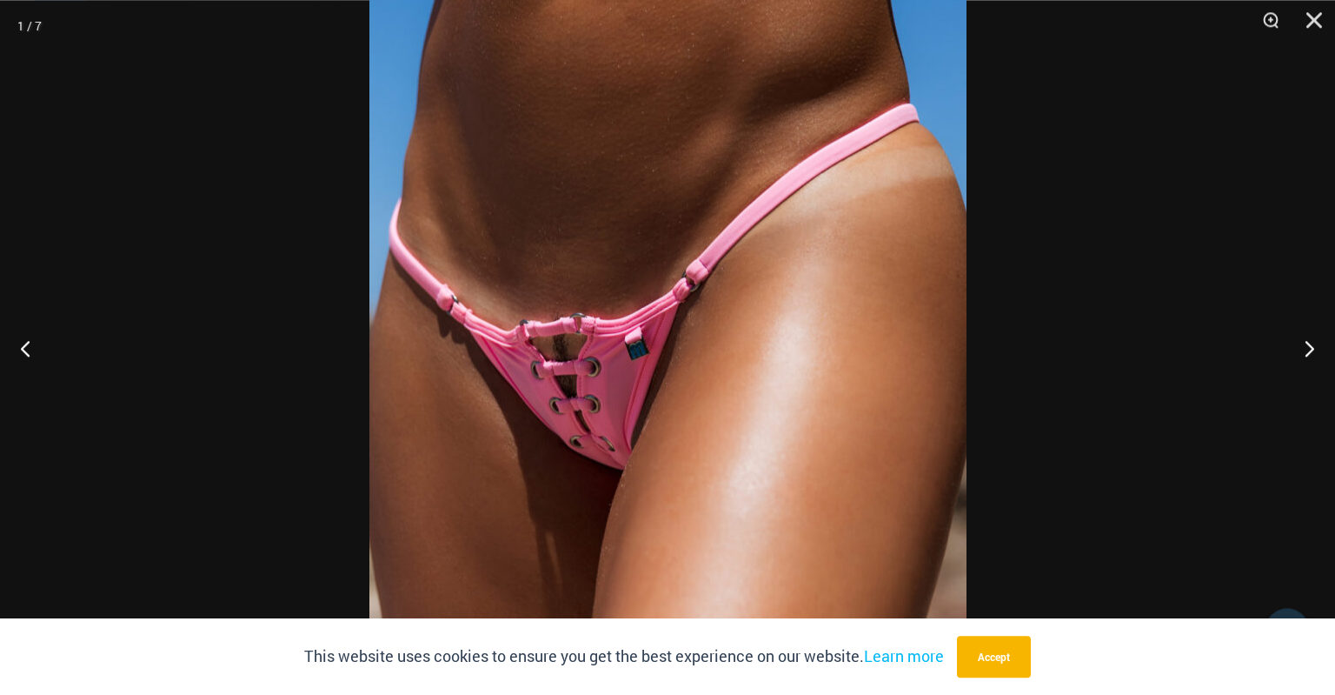
click at [616, 414] on img at bounding box center [668, 313] width 597 height 896
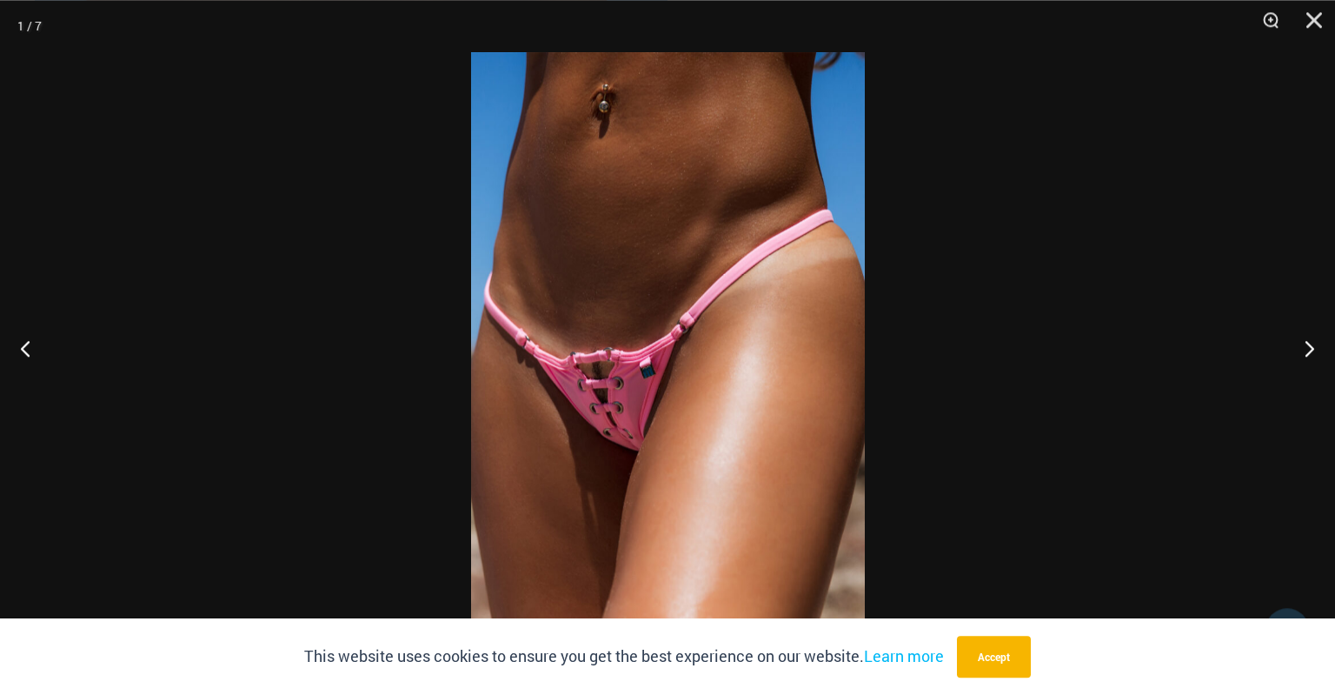
click at [616, 414] on img at bounding box center [668, 347] width 394 height 590
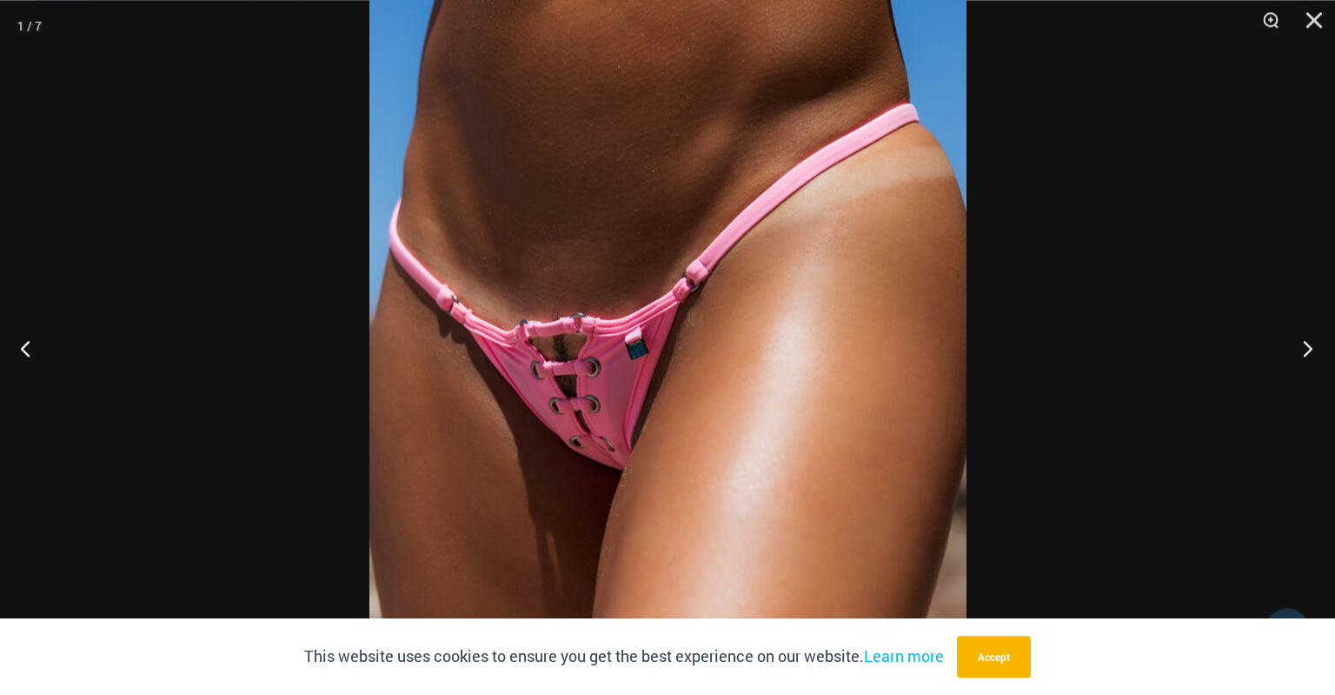
click at [1308, 350] on button "Next" at bounding box center [1302, 347] width 65 height 87
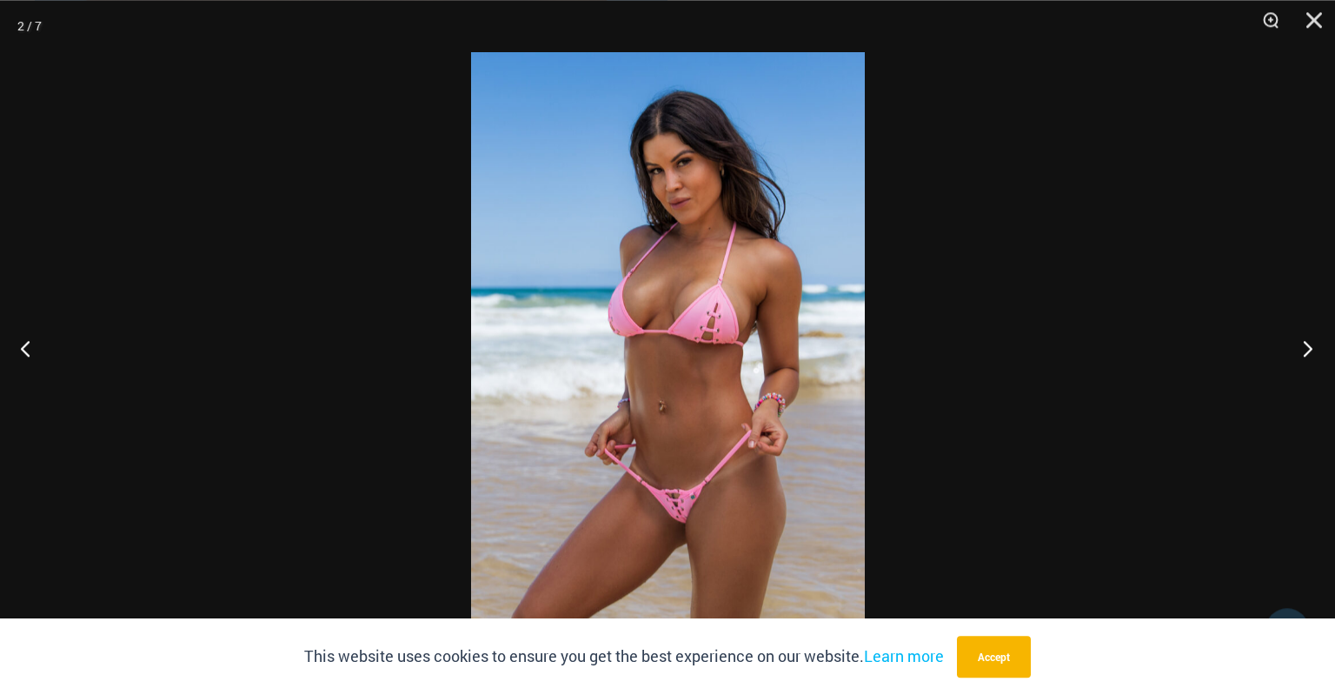
click at [1308, 350] on button "Next" at bounding box center [1302, 347] width 65 height 87
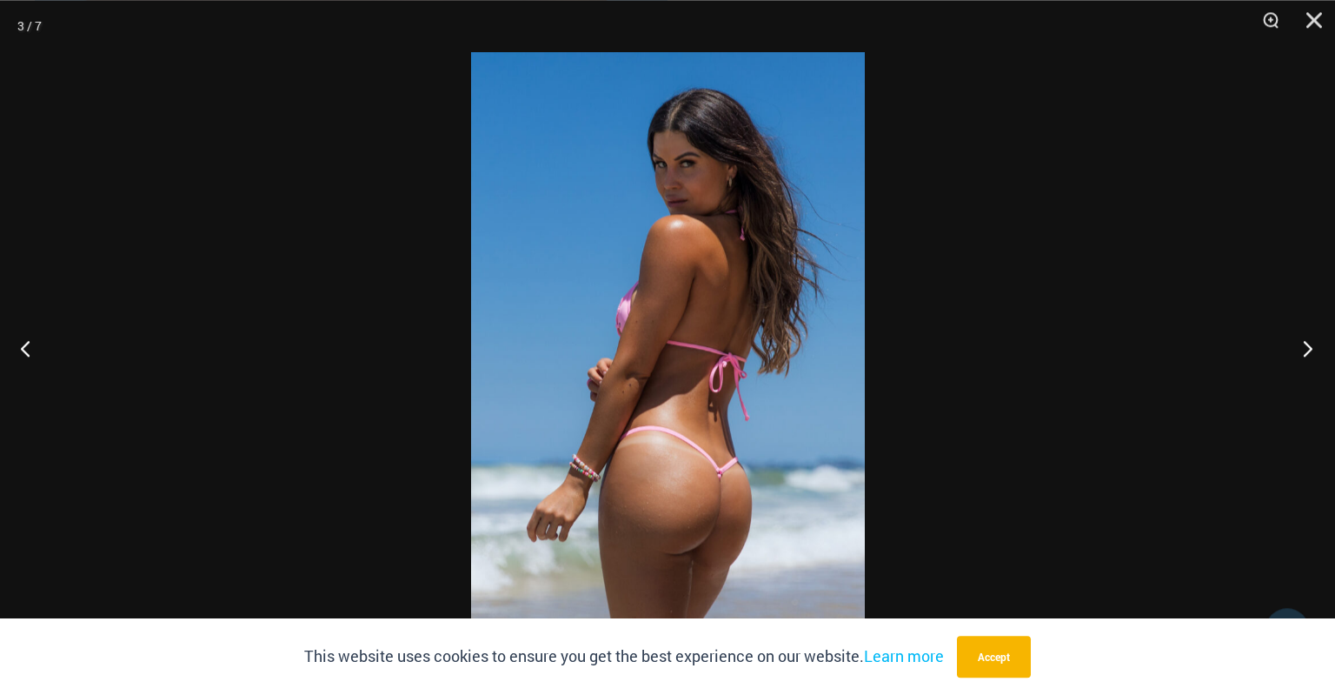
click at [1308, 350] on button "Next" at bounding box center [1302, 347] width 65 height 87
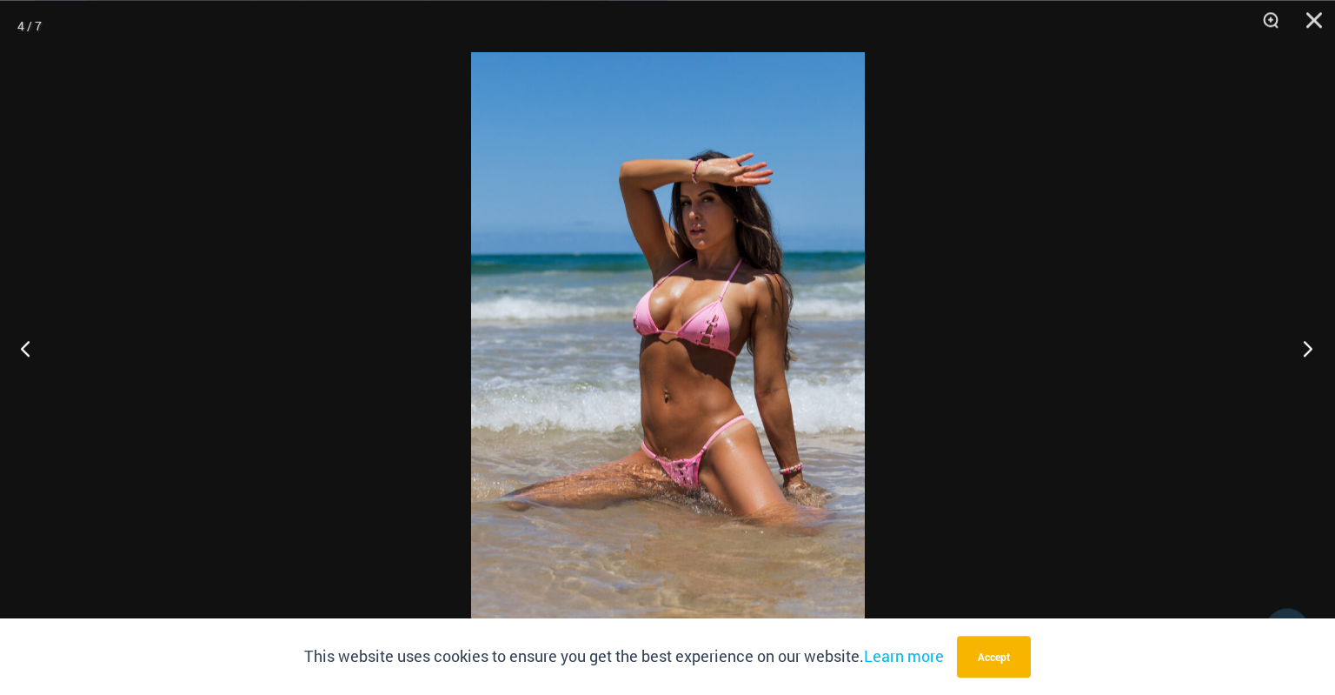
click at [1308, 350] on button "Next" at bounding box center [1302, 347] width 65 height 87
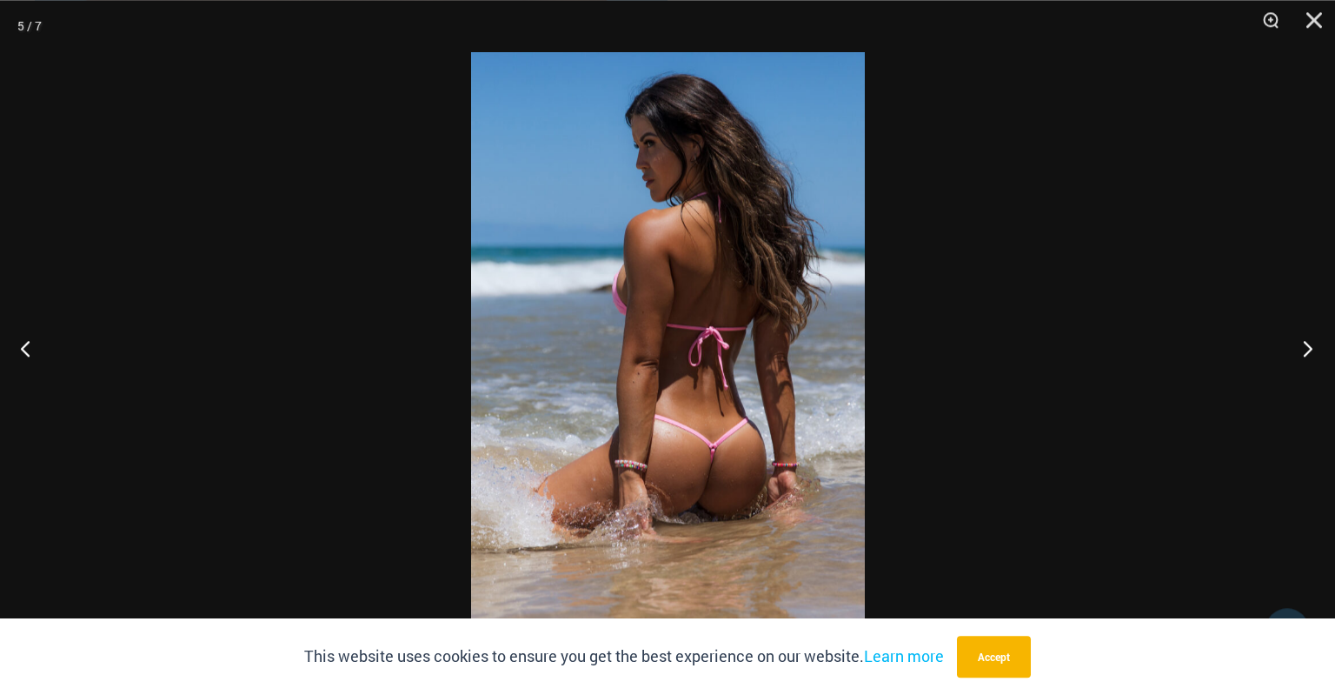
click at [1308, 350] on button "Next" at bounding box center [1302, 347] width 65 height 87
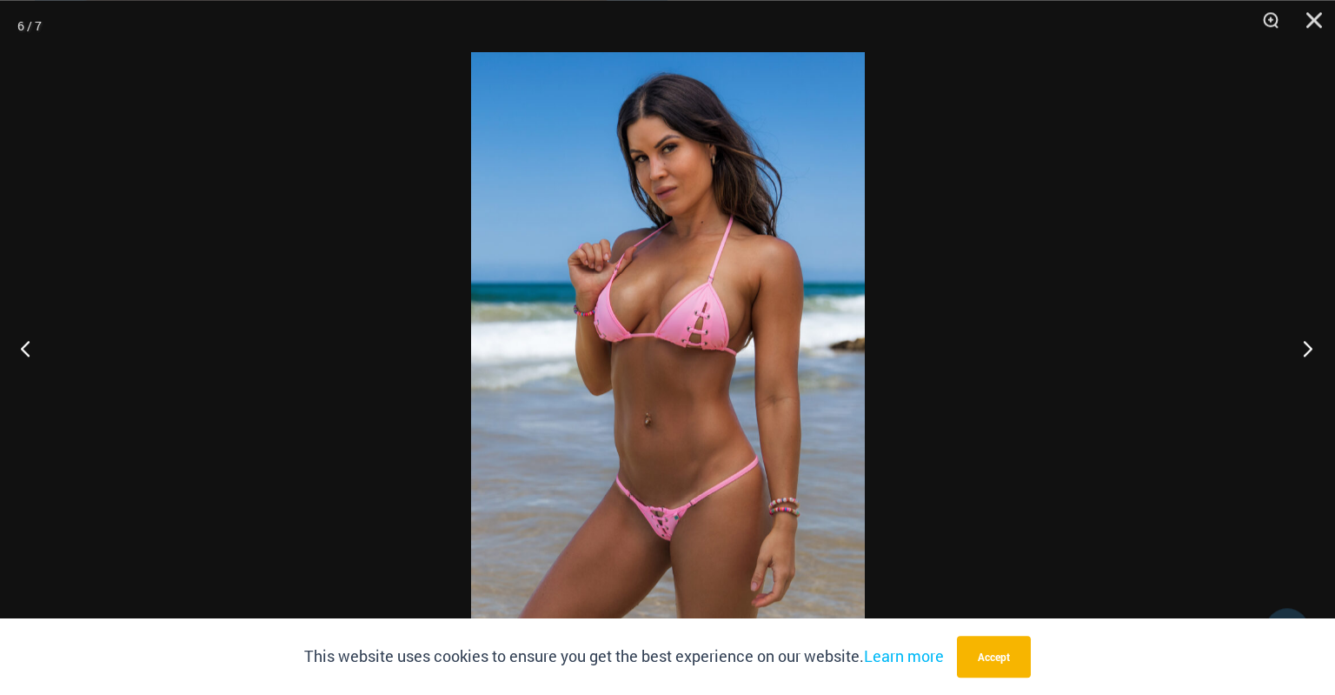
click at [1308, 350] on button "Next" at bounding box center [1302, 347] width 65 height 87
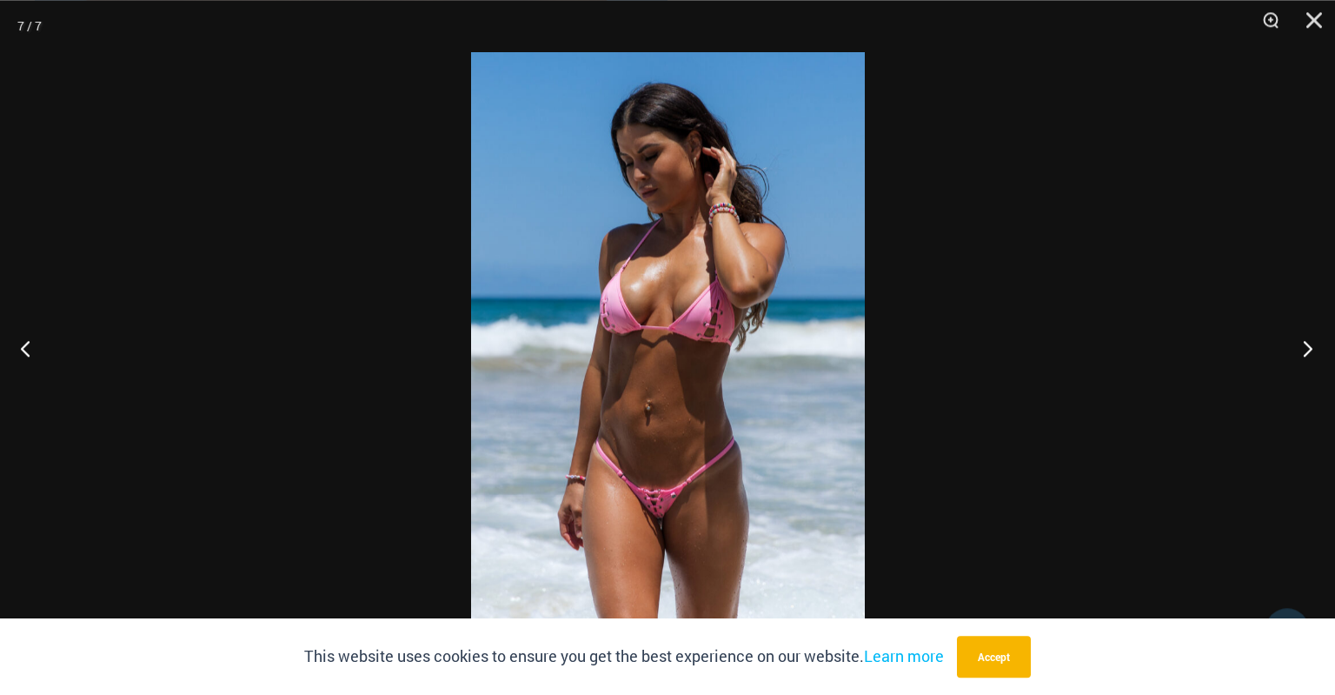
click at [1308, 350] on button "Next" at bounding box center [1302, 347] width 65 height 87
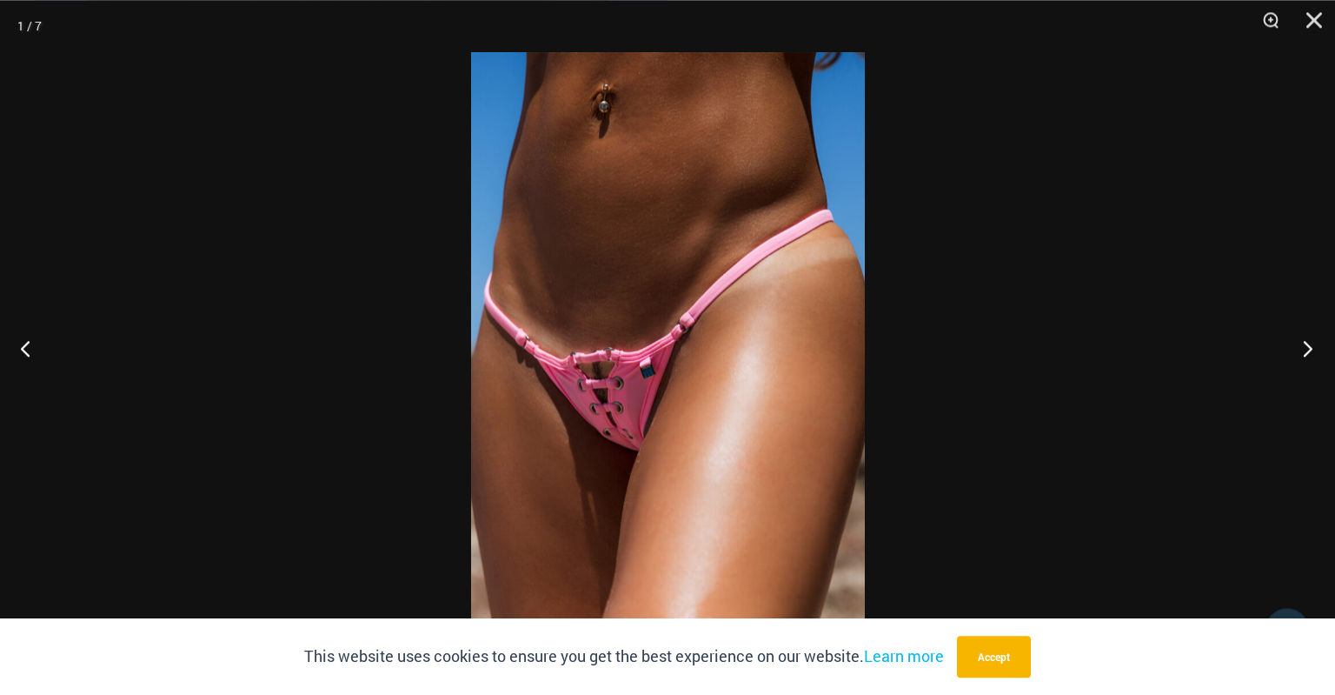
click at [1308, 350] on button "Next" at bounding box center [1302, 347] width 65 height 87
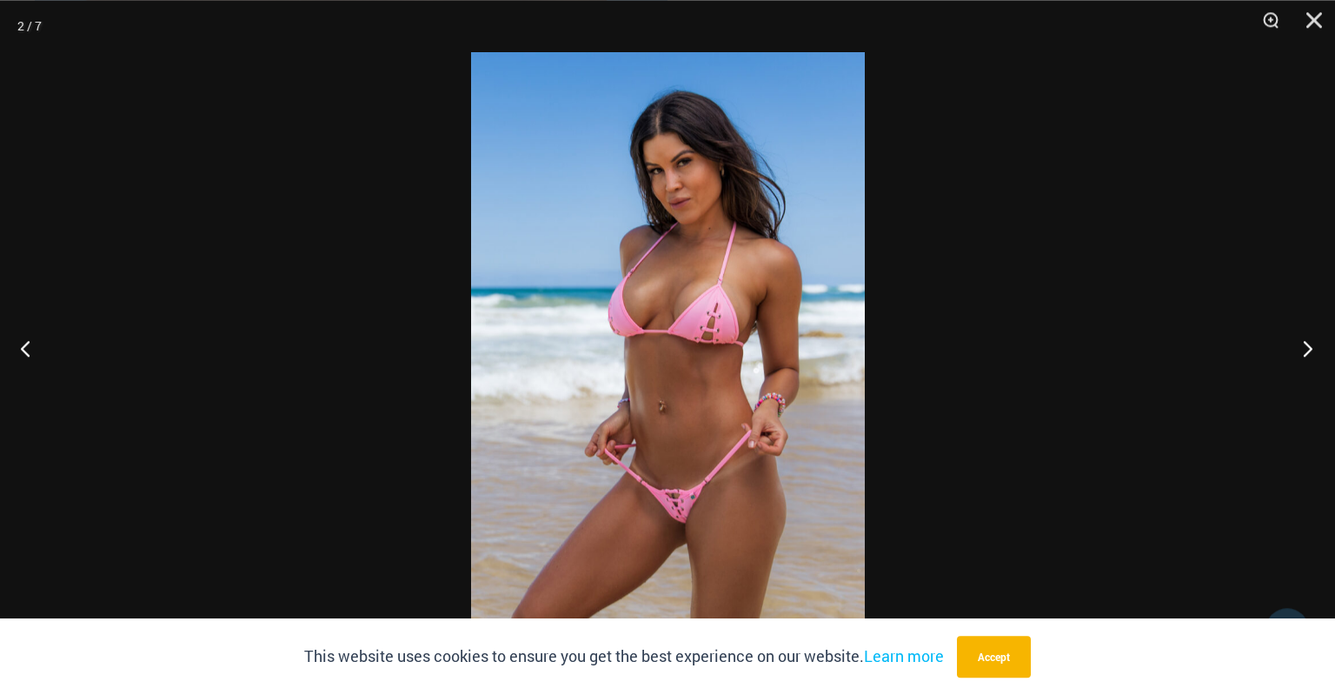
click at [1308, 350] on button "Next" at bounding box center [1302, 347] width 65 height 87
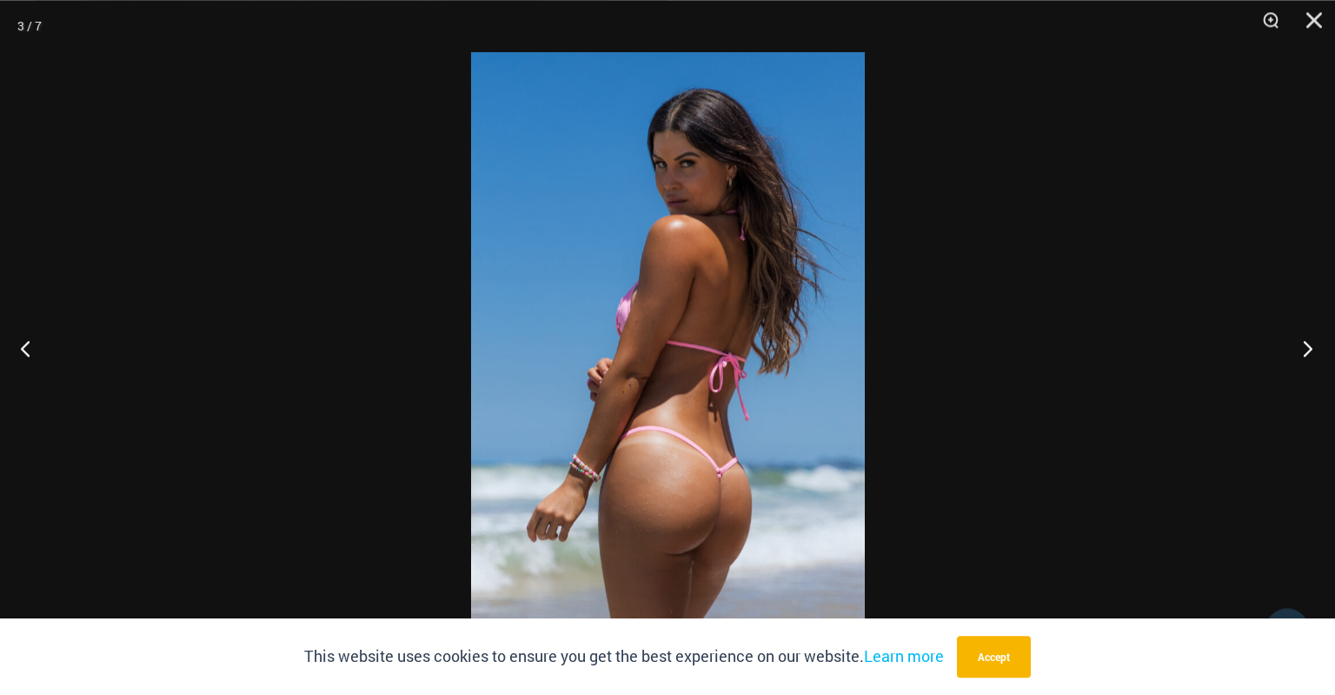
click at [1308, 350] on button "Next" at bounding box center [1302, 347] width 65 height 87
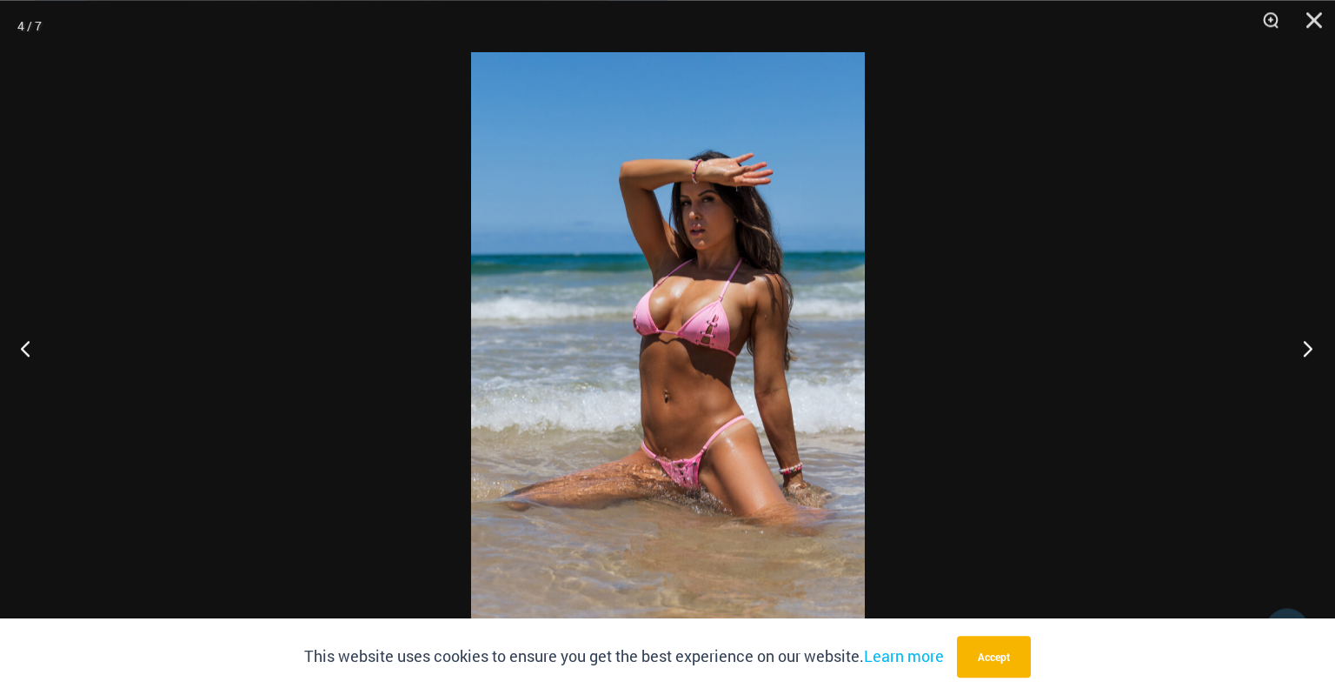
click at [1308, 350] on button "Next" at bounding box center [1302, 347] width 65 height 87
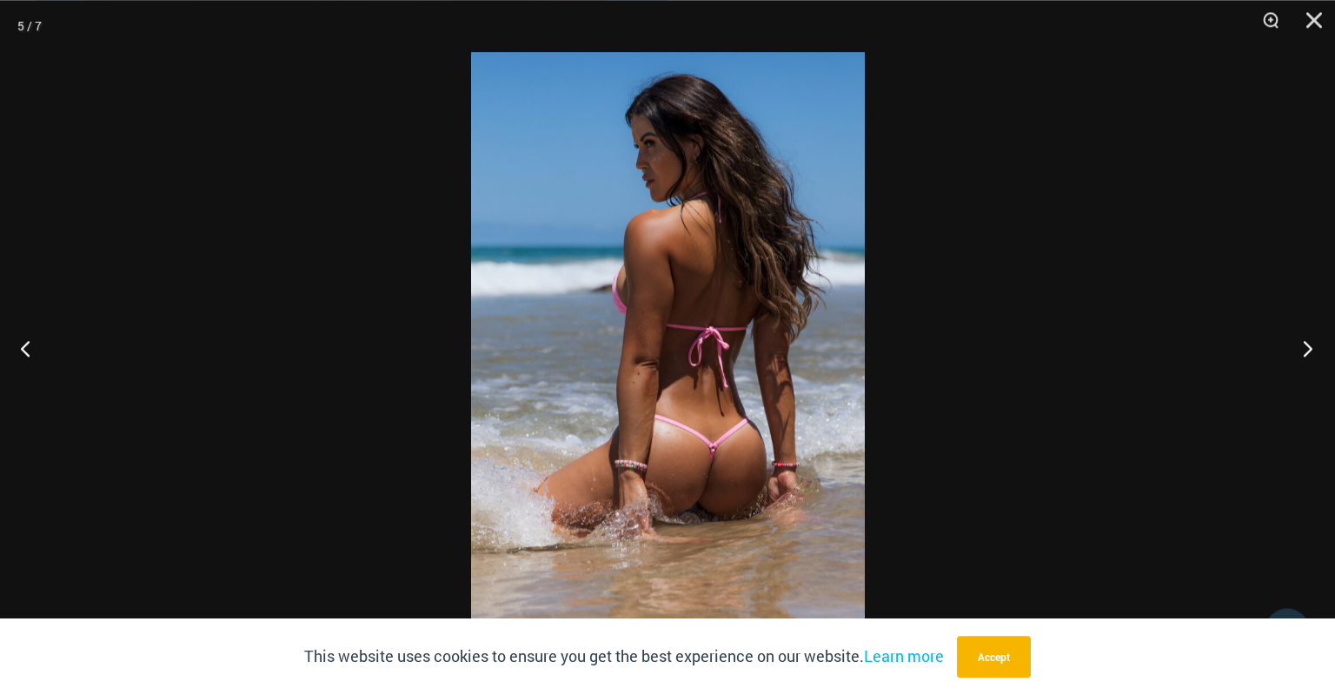
click at [1308, 350] on button "Next" at bounding box center [1302, 347] width 65 height 87
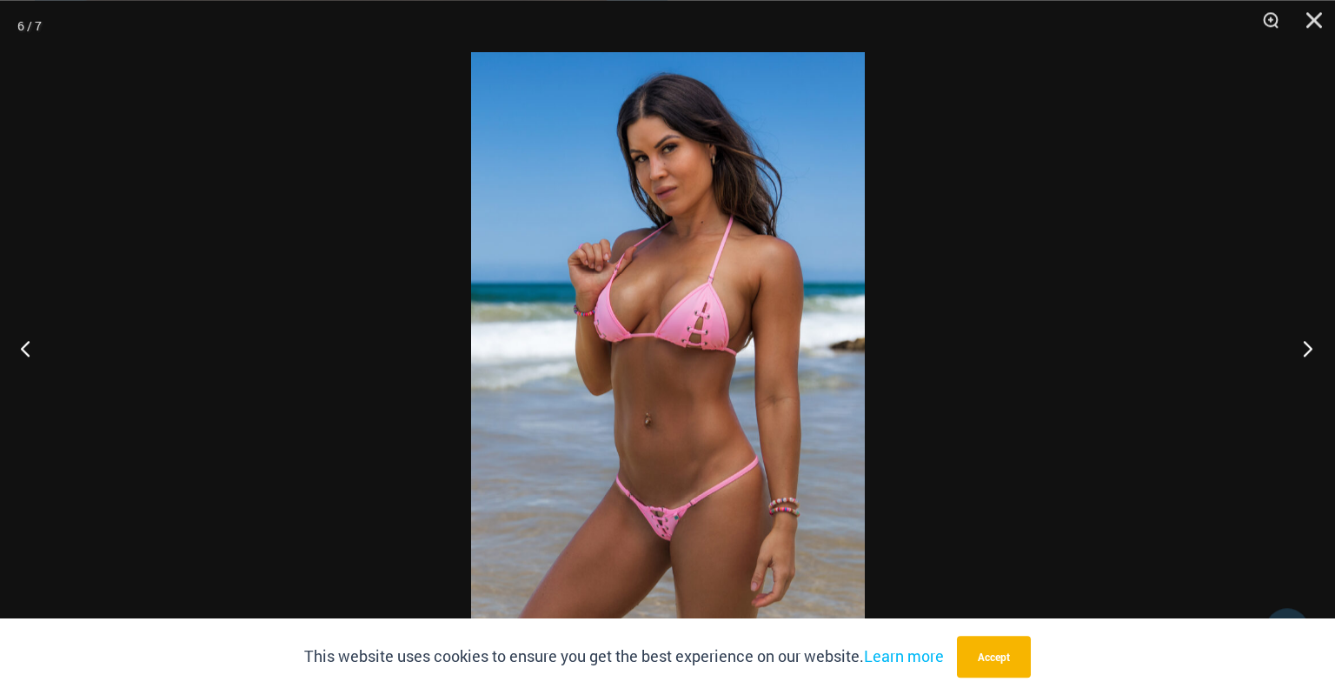
click at [1308, 350] on button "Next" at bounding box center [1302, 347] width 65 height 87
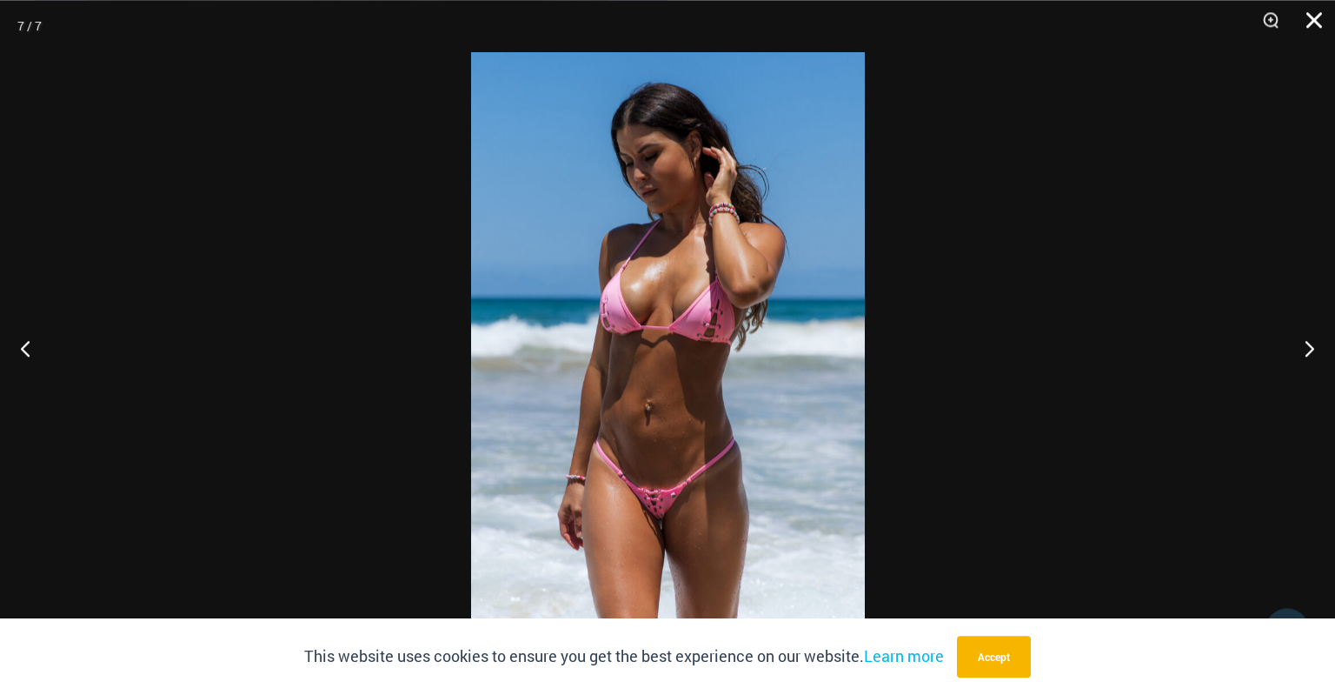
click at [1324, 18] on button "Close" at bounding box center [1308, 26] width 43 height 52
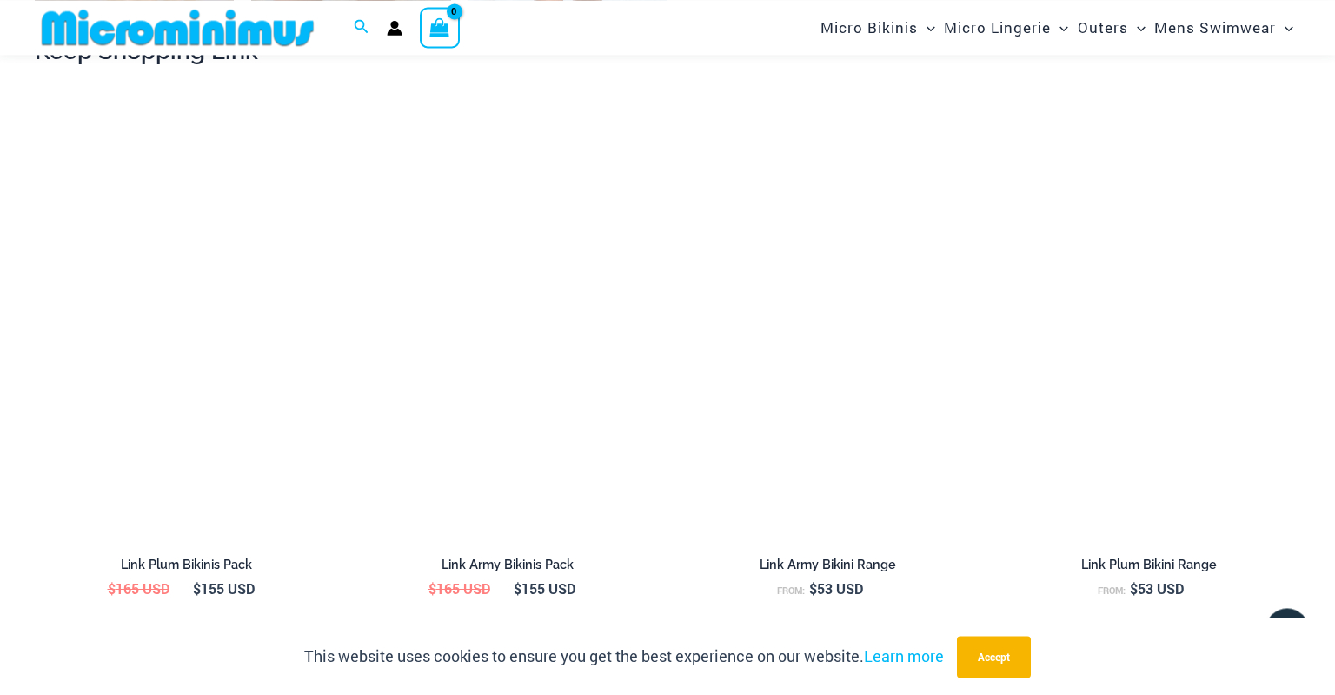
scroll to position [1738, 0]
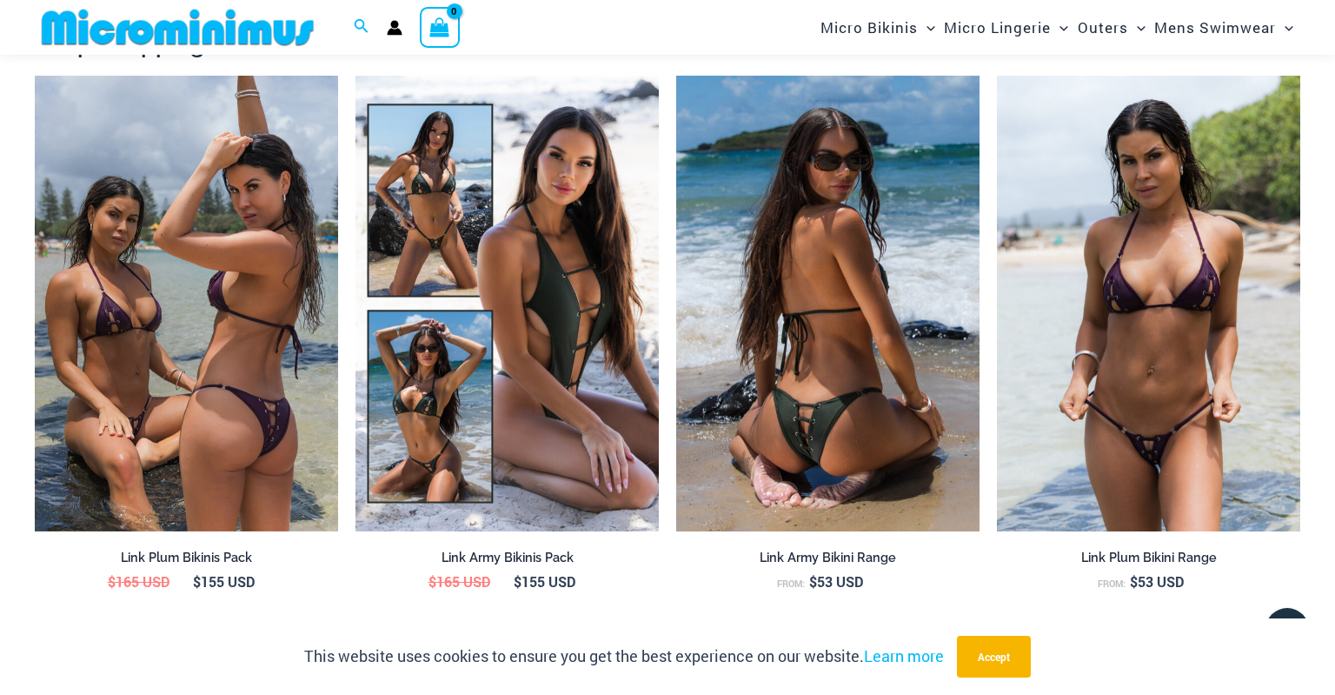
click at [774, 416] on img at bounding box center [827, 304] width 303 height 456
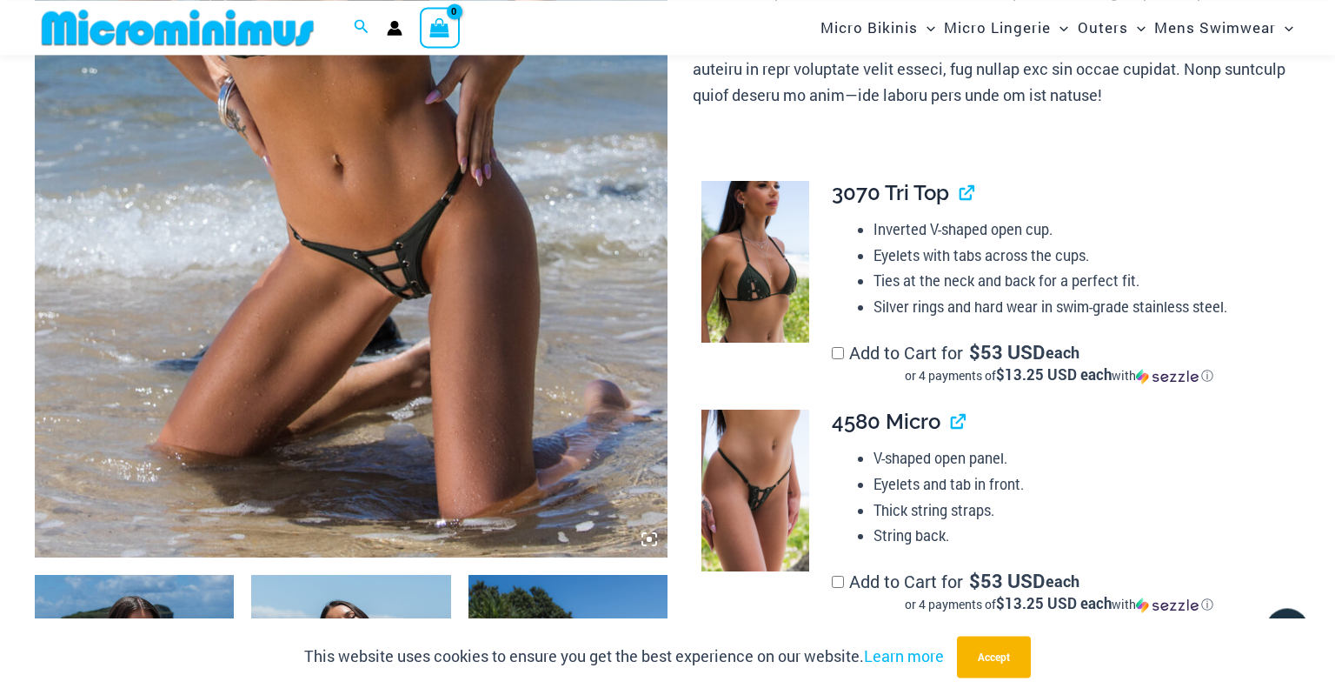
scroll to position [565, 0]
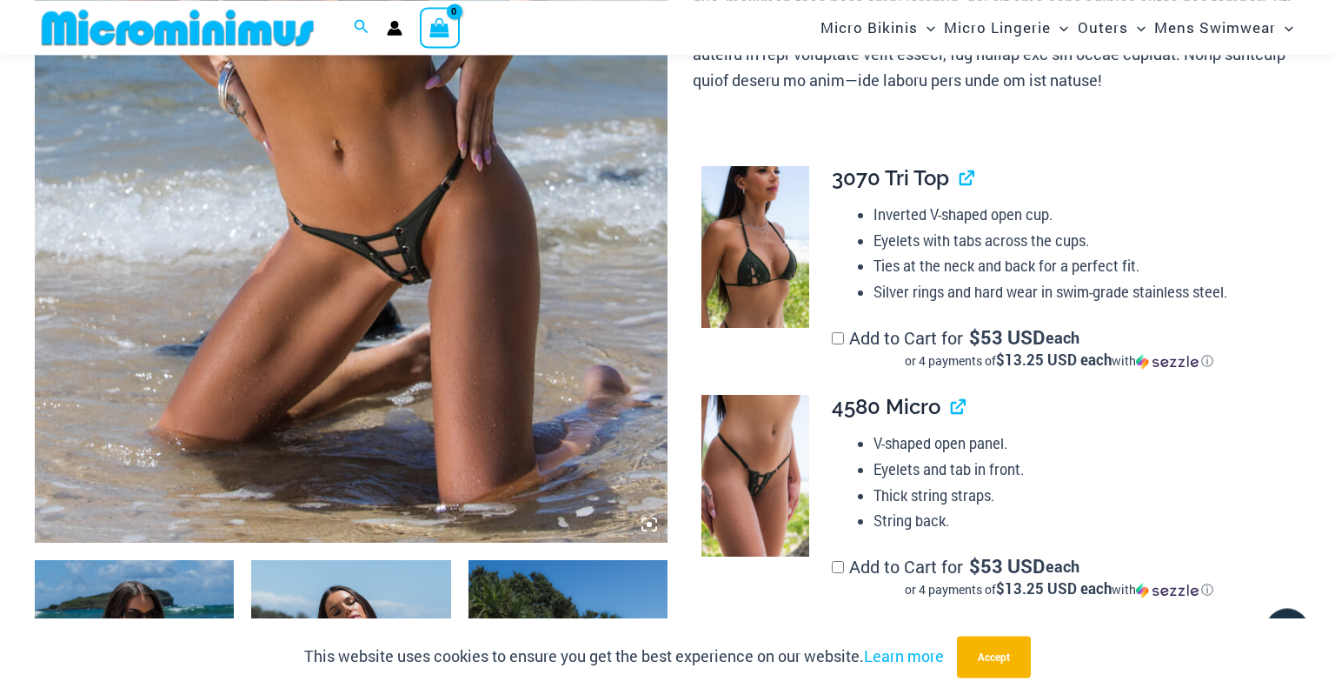
click at [407, 343] on img at bounding box center [351, 67] width 633 height 949
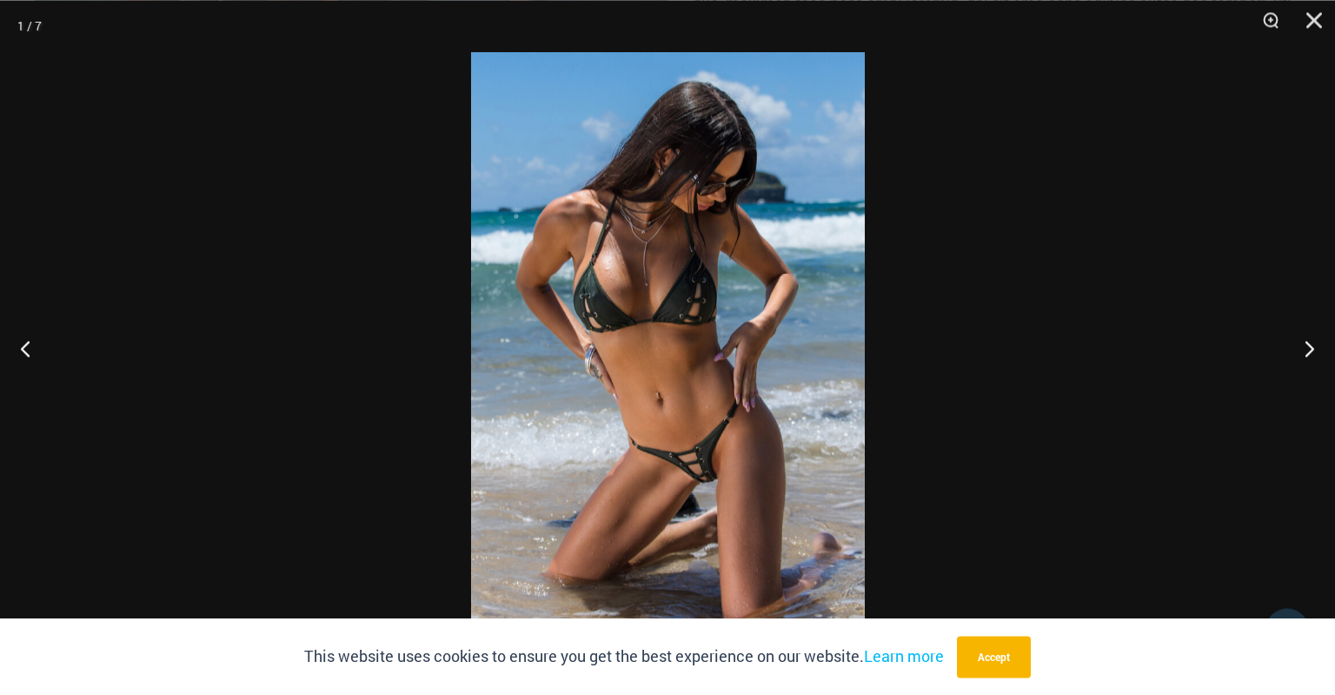
click at [689, 477] on img at bounding box center [668, 347] width 394 height 590
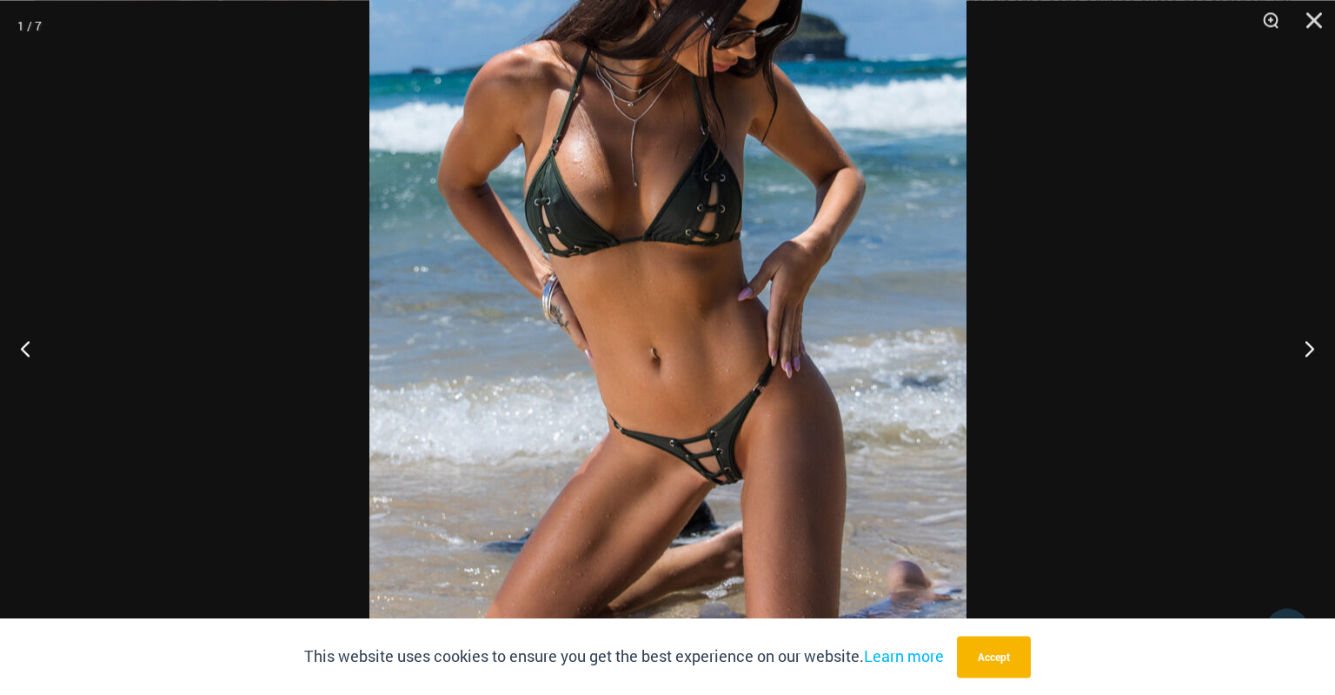
click at [708, 487] on img at bounding box center [668, 280] width 597 height 896
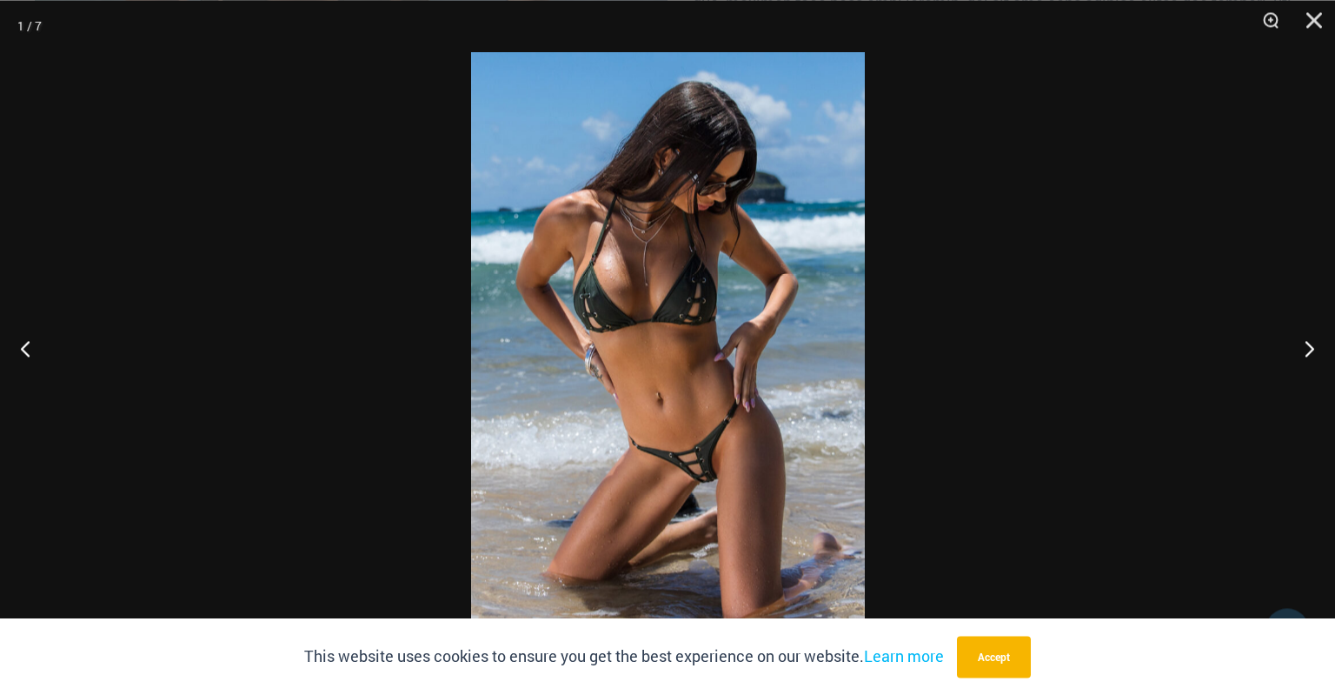
click at [712, 484] on img at bounding box center [668, 347] width 394 height 590
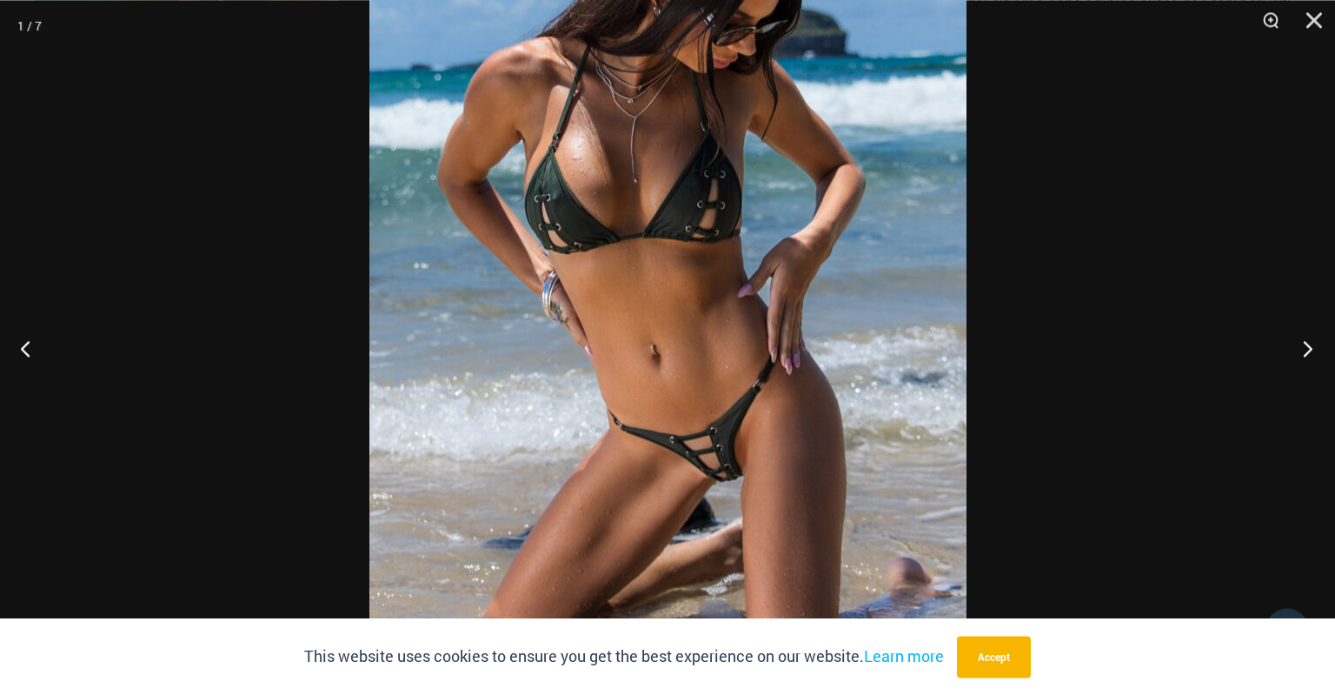
click at [1306, 349] on button "Next" at bounding box center [1302, 347] width 65 height 87
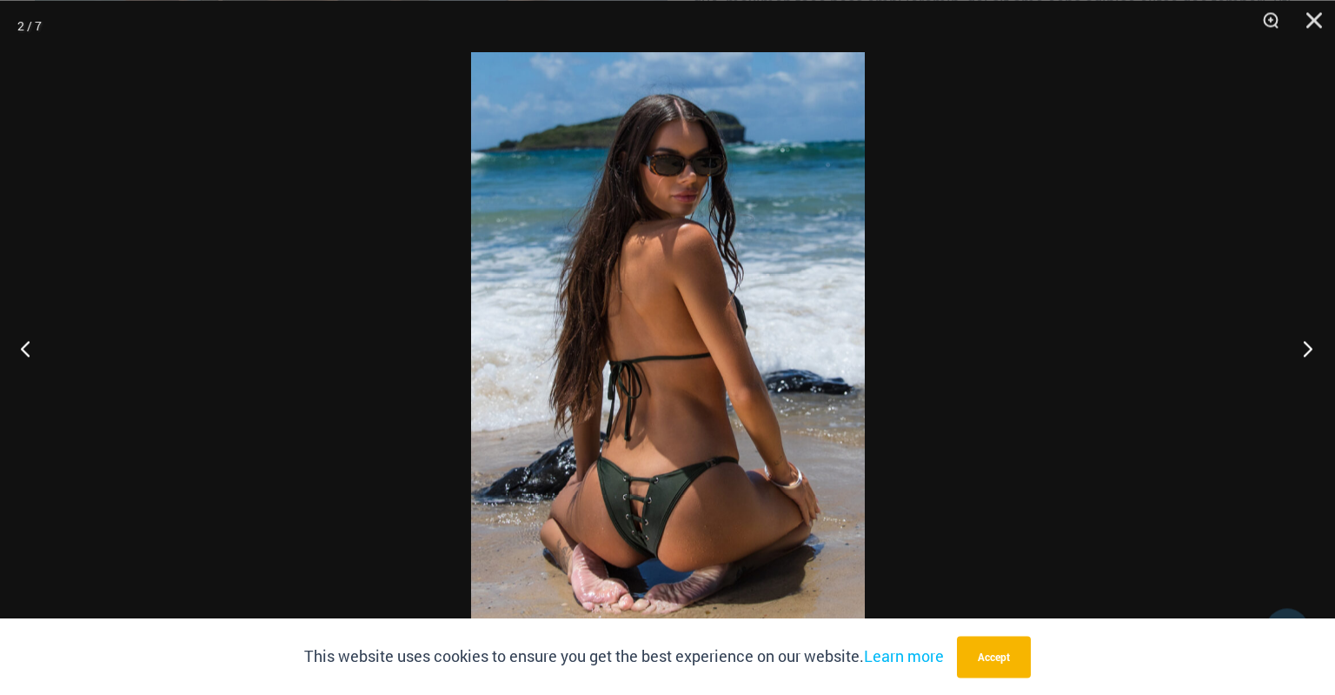
click at [1306, 349] on button "Next" at bounding box center [1302, 347] width 65 height 87
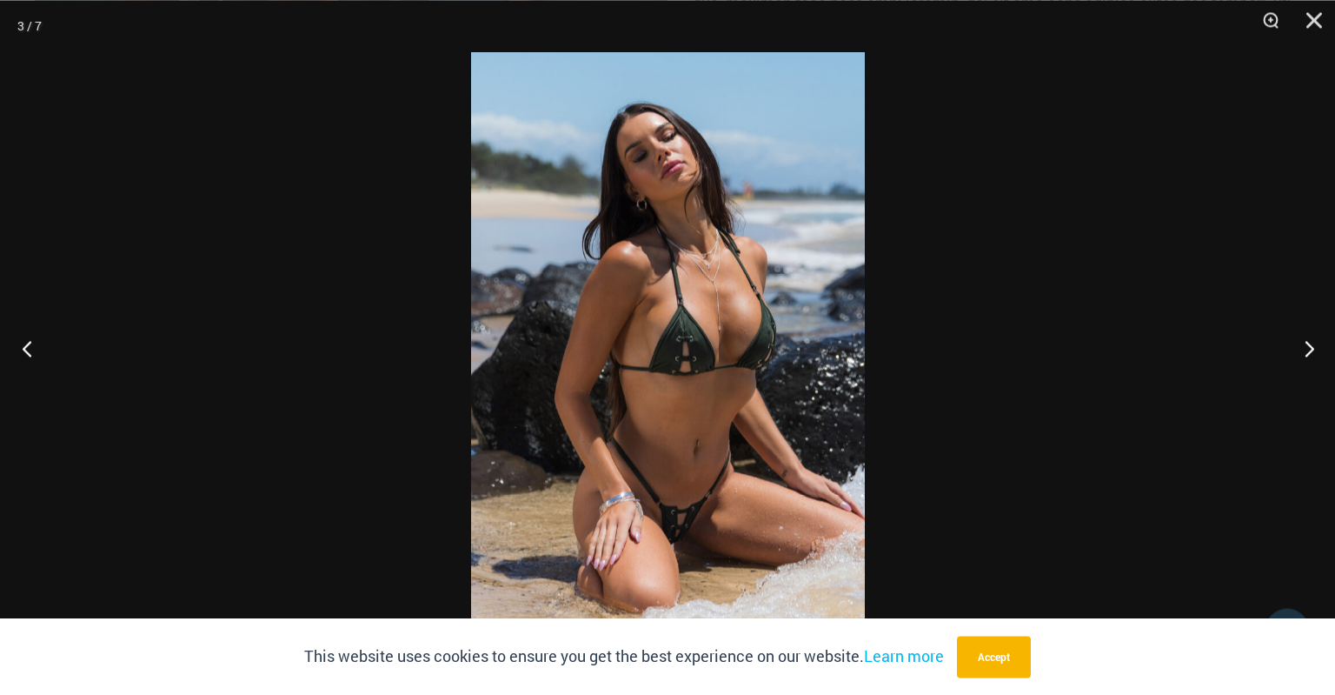
click at [31, 344] on button "Previous" at bounding box center [32, 347] width 65 height 87
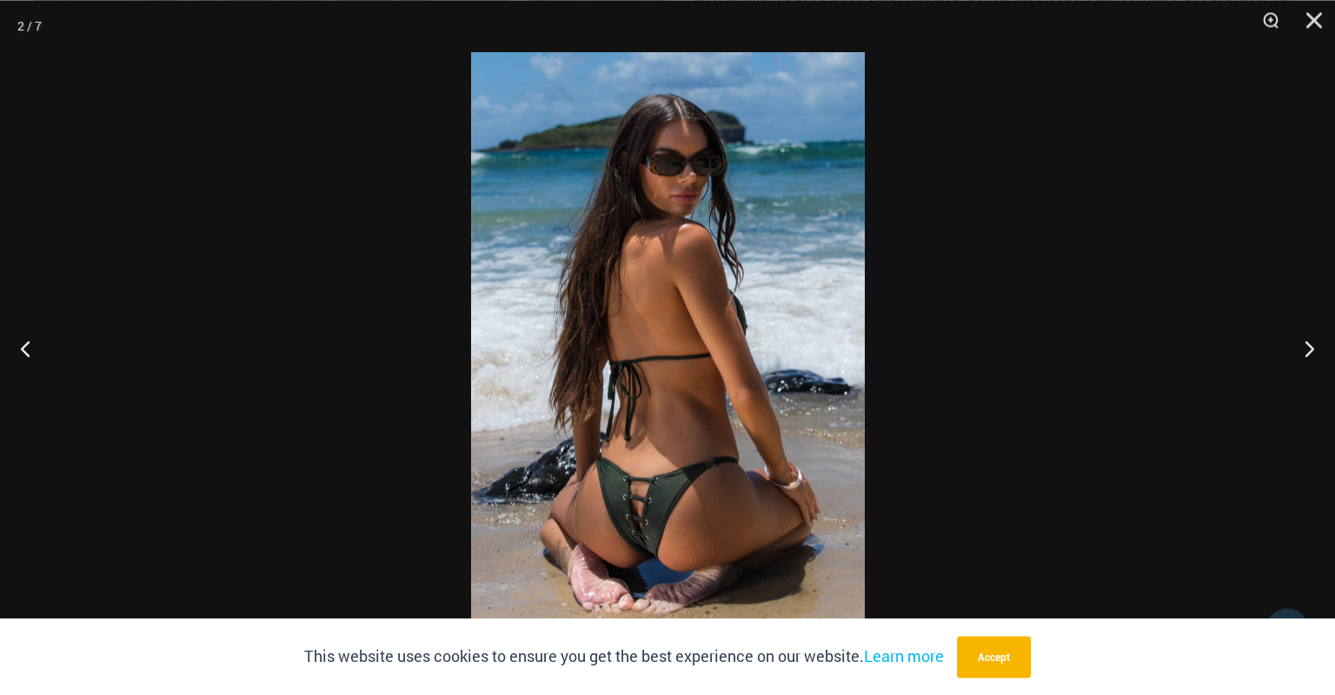
click at [572, 488] on img at bounding box center [668, 347] width 394 height 590
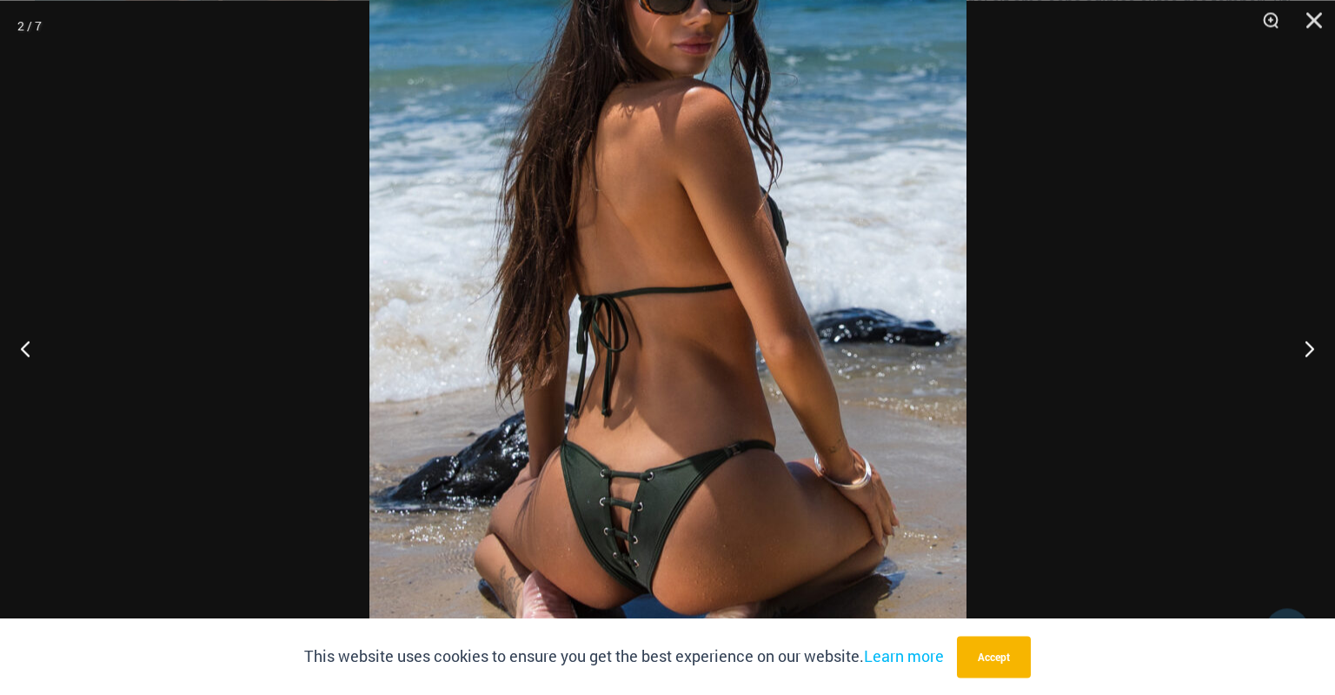
click at [675, 524] on img at bounding box center [668, 275] width 597 height 896
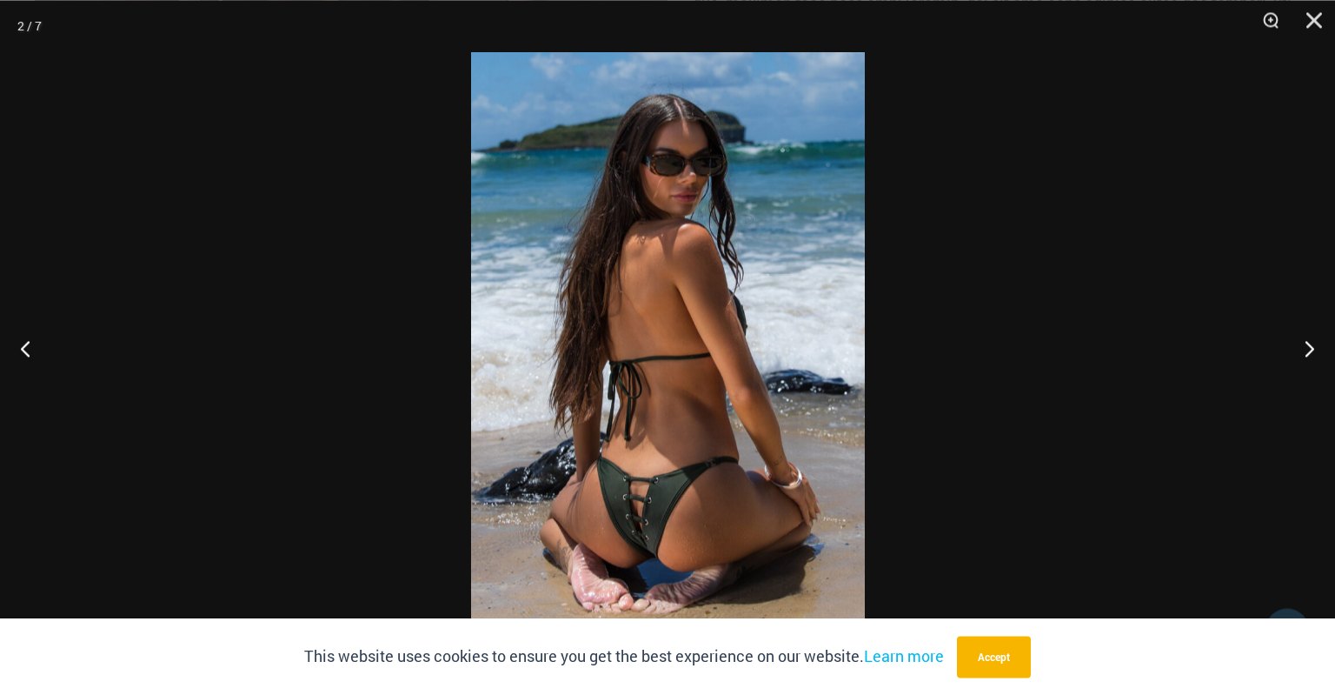
click at [675, 524] on img at bounding box center [668, 347] width 394 height 590
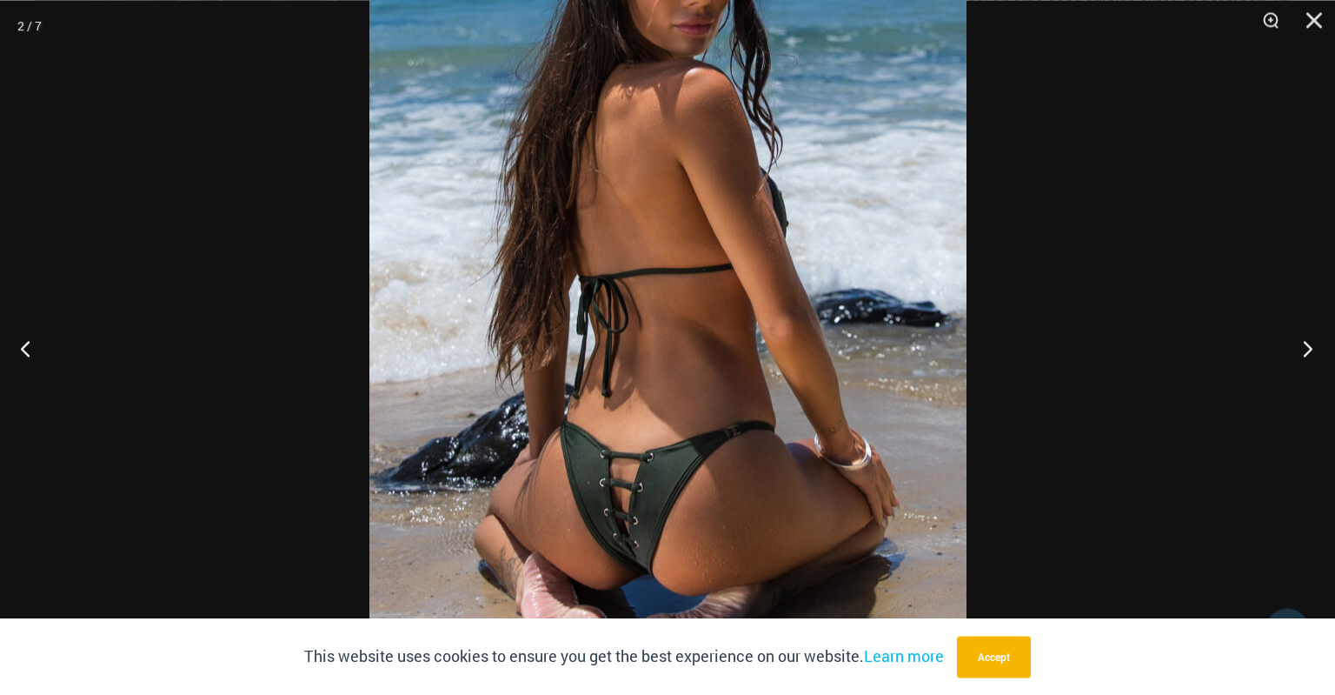
click at [1309, 352] on button "Next" at bounding box center [1302, 347] width 65 height 87
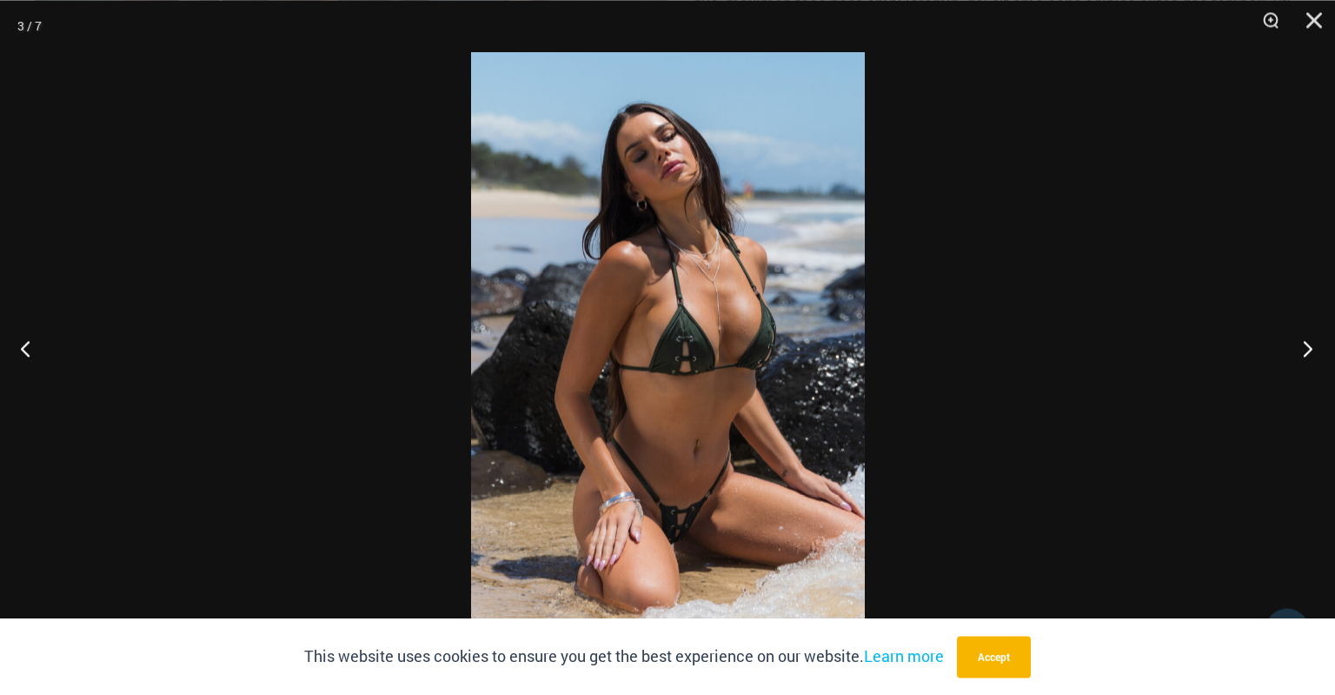
click at [1309, 352] on button "Next" at bounding box center [1302, 347] width 65 height 87
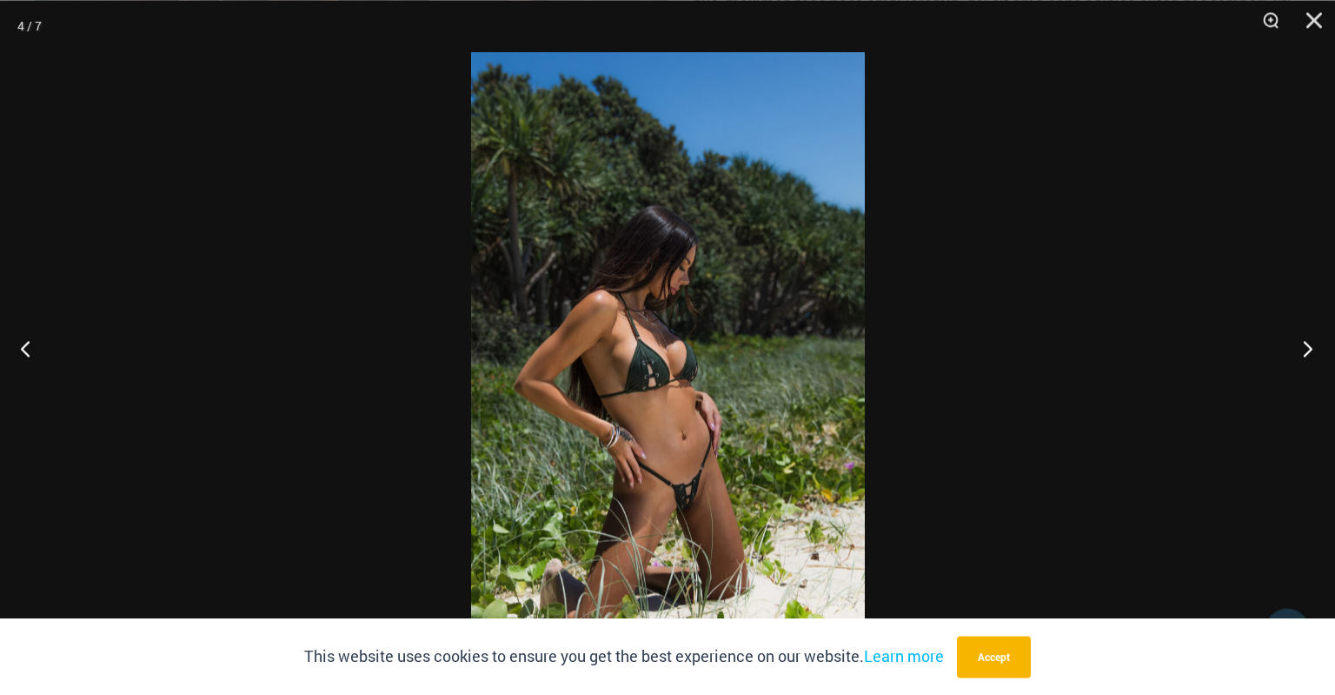
click at [1309, 352] on button "Next" at bounding box center [1302, 347] width 65 height 87
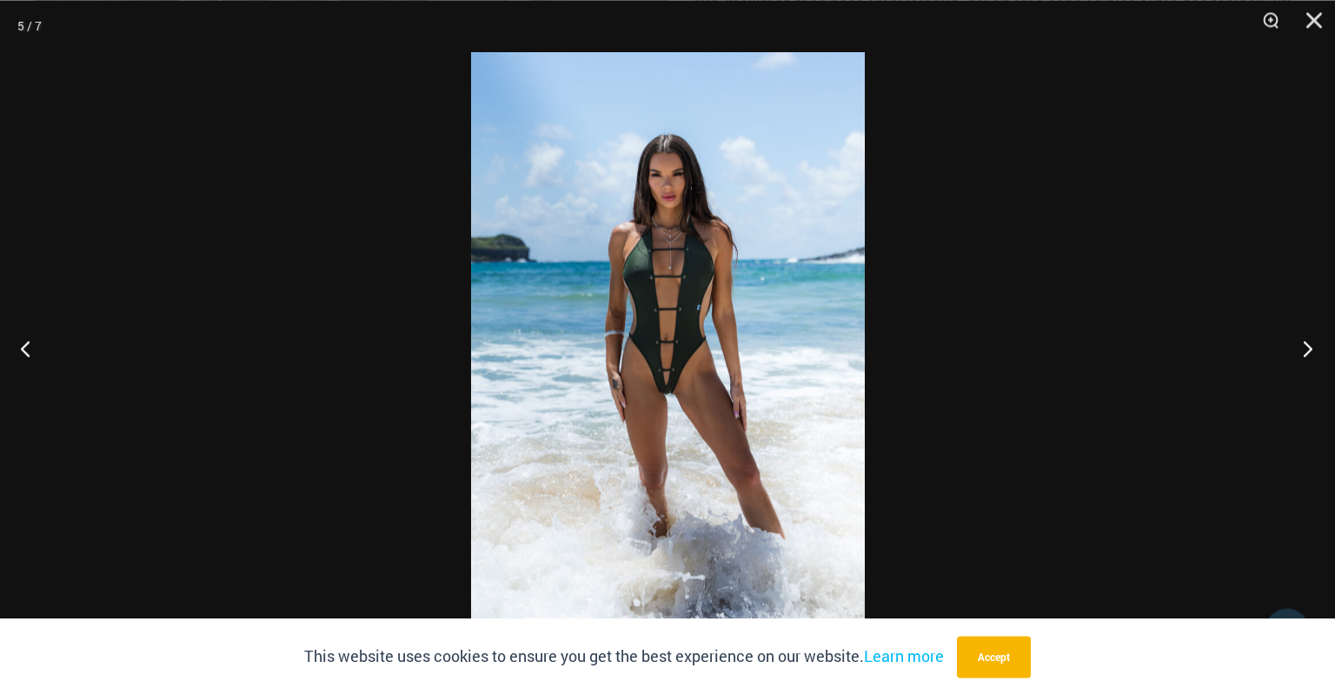
click at [1309, 352] on button "Next" at bounding box center [1302, 347] width 65 height 87
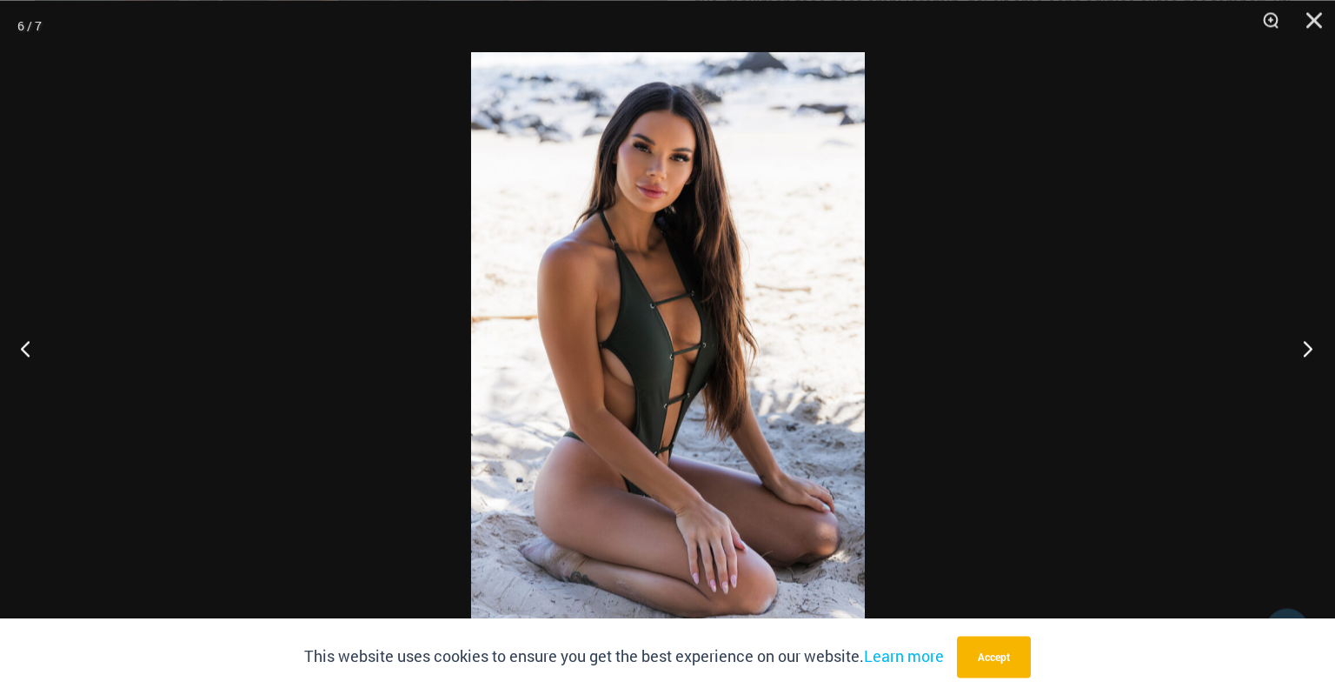
click at [1309, 352] on button "Next" at bounding box center [1302, 347] width 65 height 87
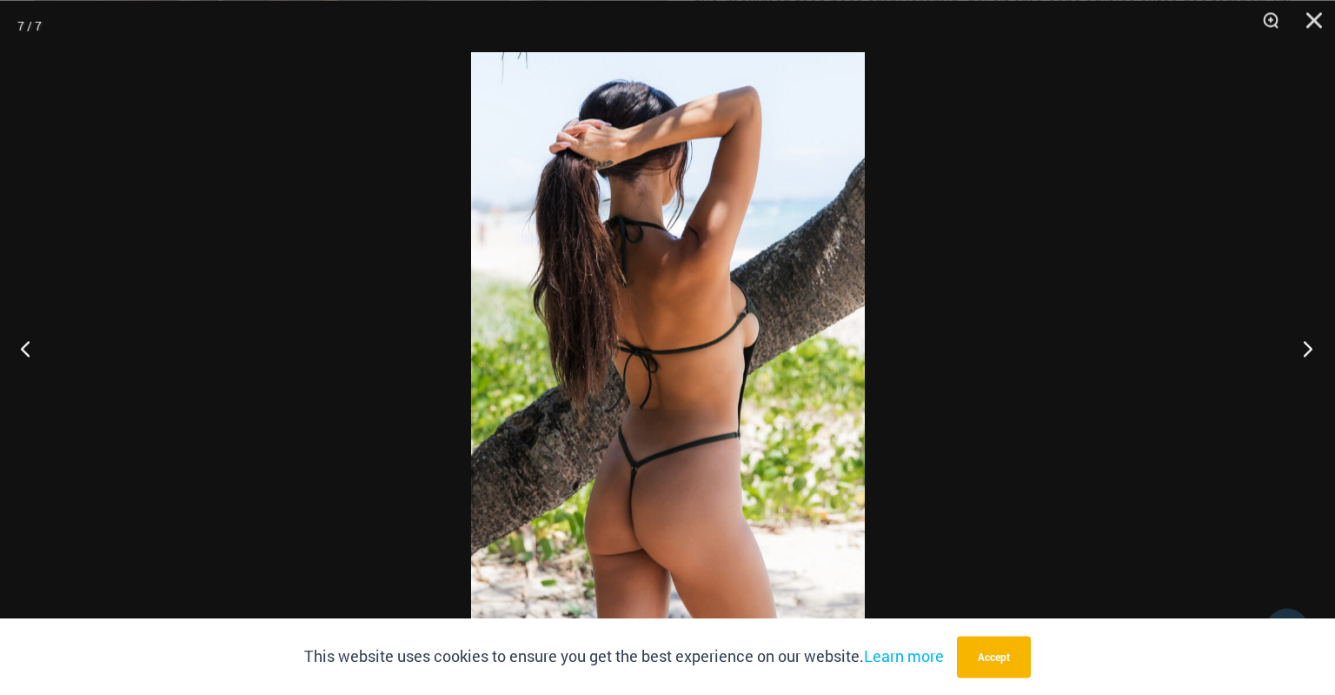
click at [1309, 352] on button "Next" at bounding box center [1302, 347] width 65 height 87
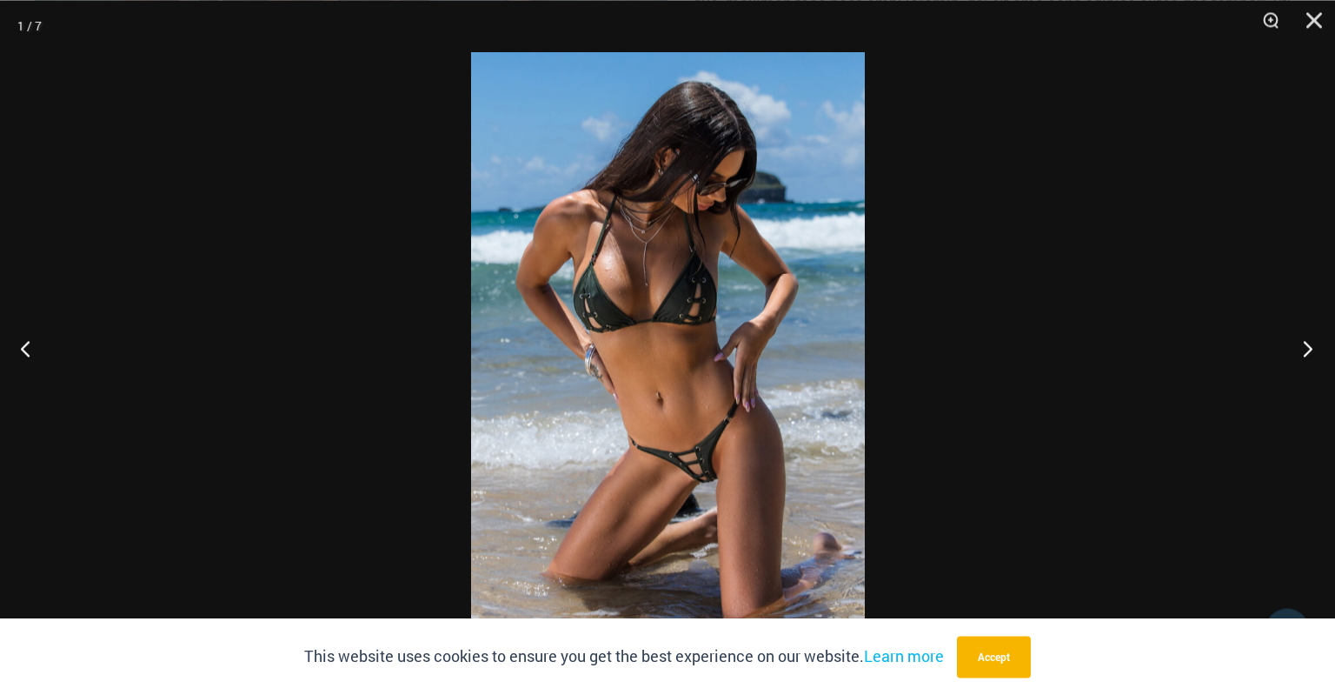
click at [1309, 352] on button "Next" at bounding box center [1302, 347] width 65 height 87
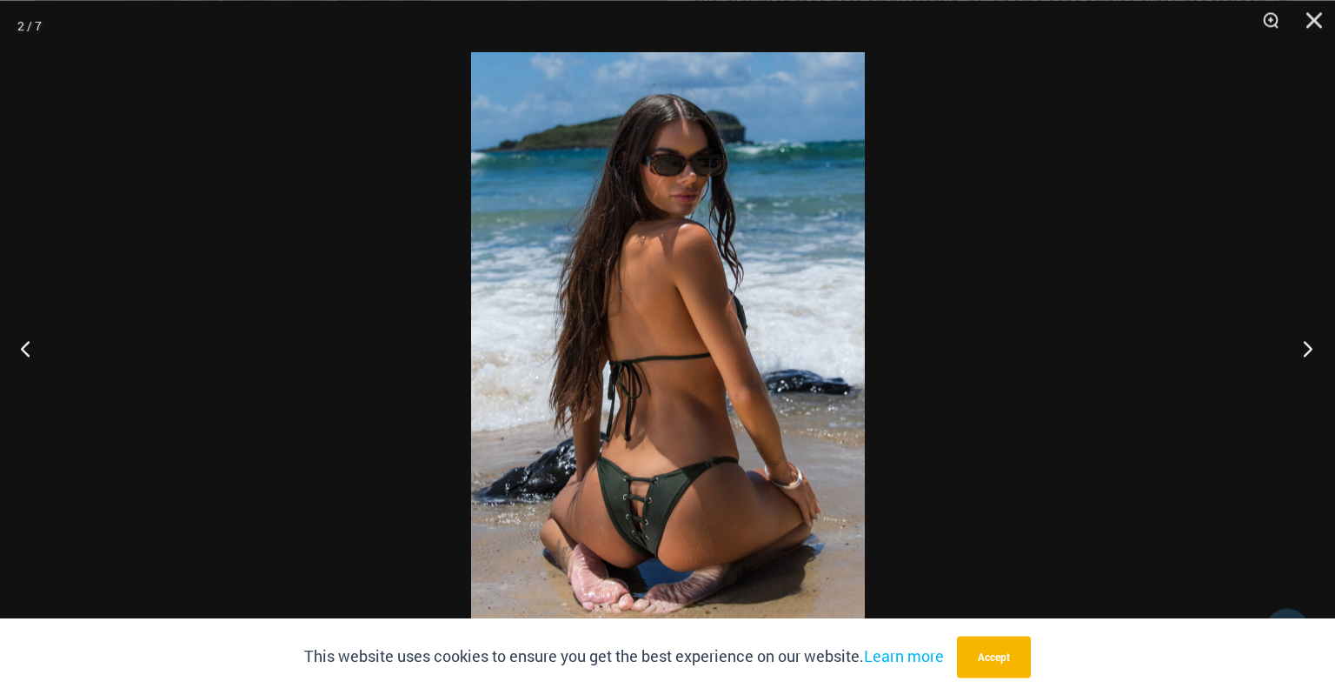
click at [1309, 352] on button "Next" at bounding box center [1302, 347] width 65 height 87
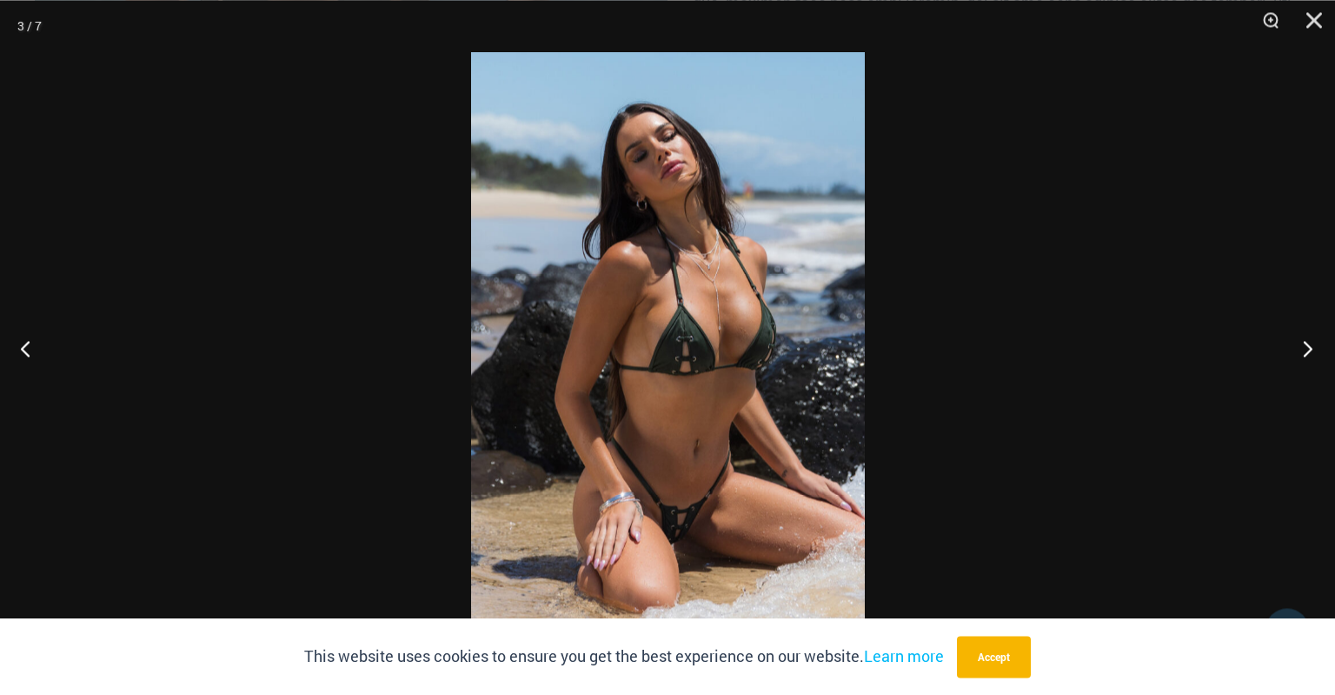
click at [1309, 352] on button "Next" at bounding box center [1302, 347] width 65 height 87
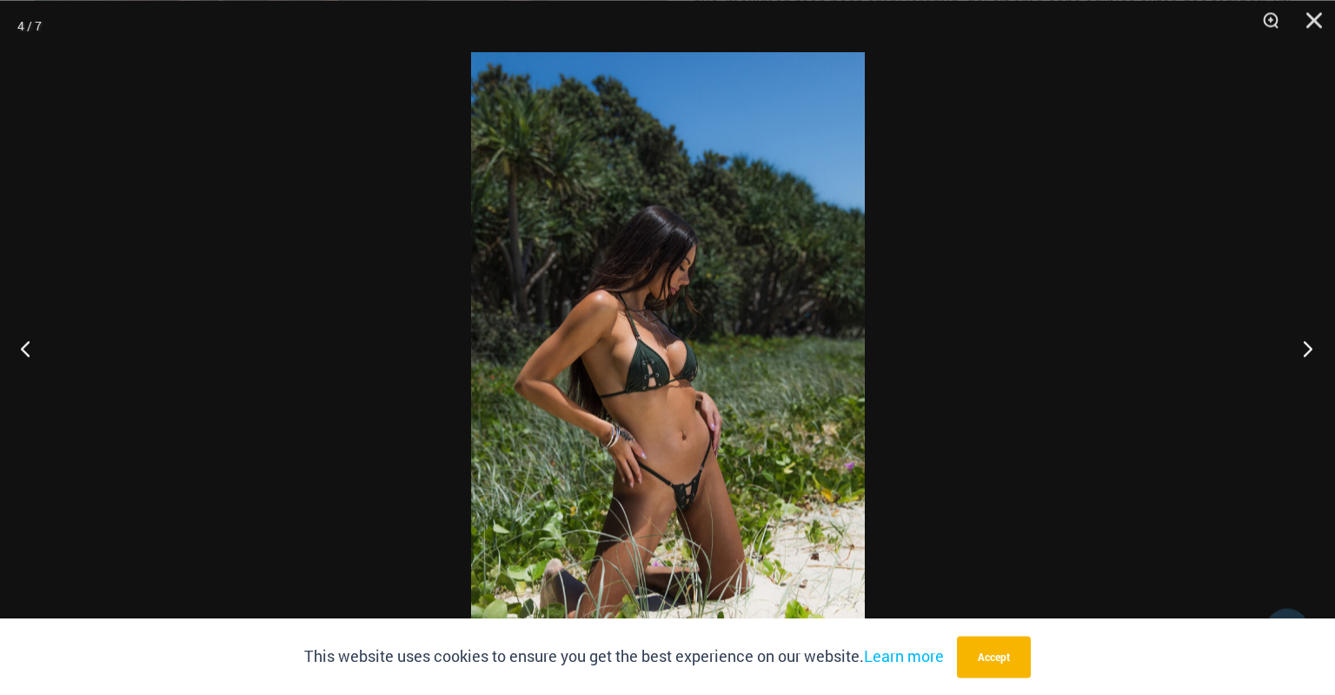
click at [1309, 352] on button "Next" at bounding box center [1302, 347] width 65 height 87
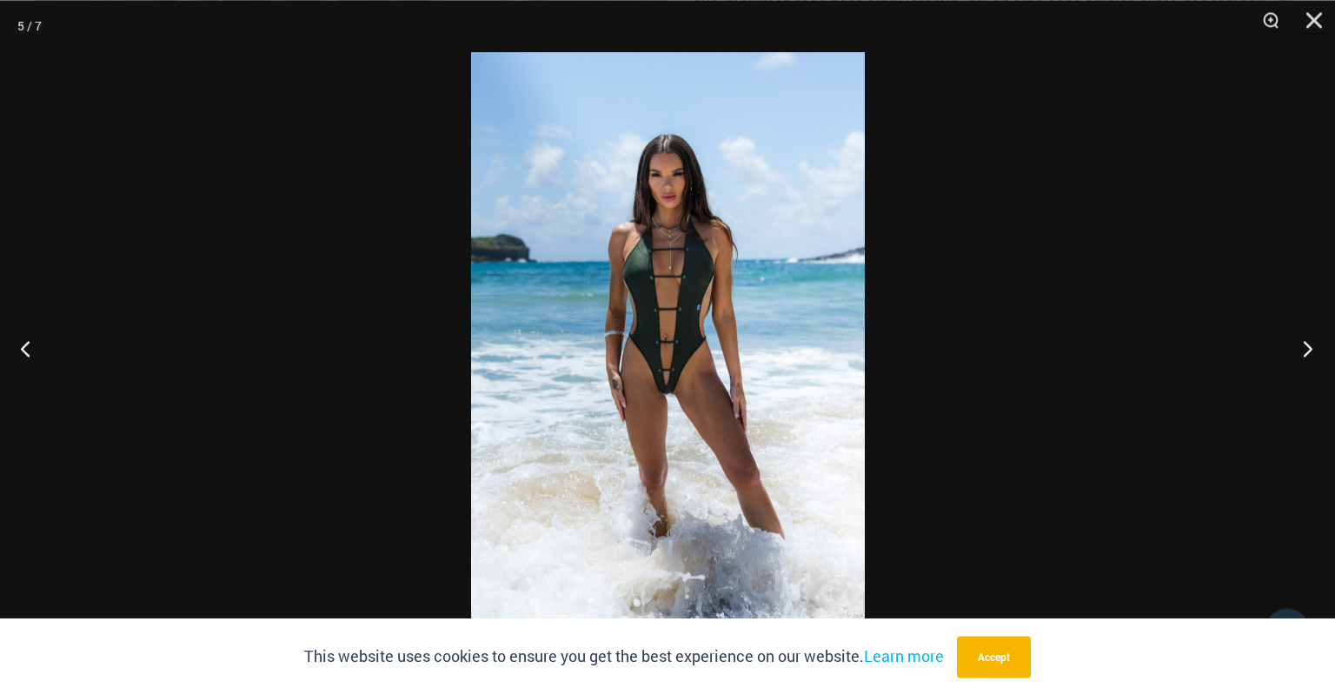
click at [1309, 352] on button "Next" at bounding box center [1302, 347] width 65 height 87
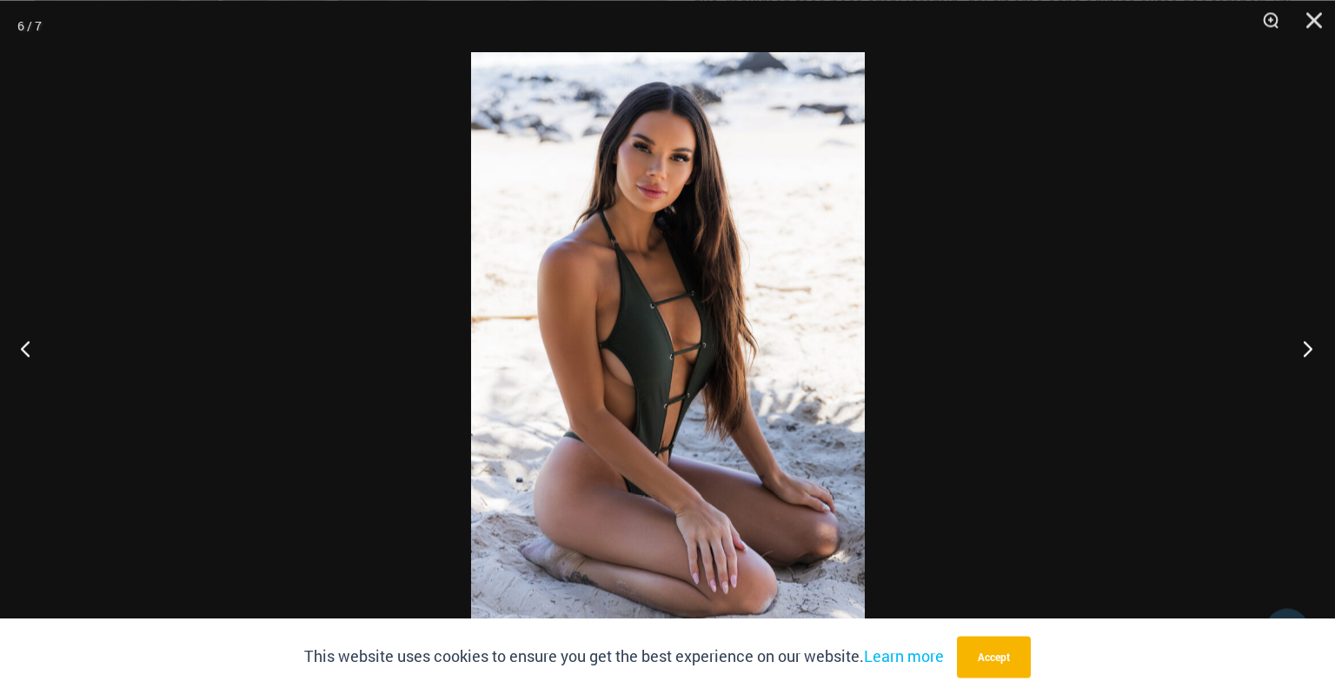
click at [1309, 352] on button "Next" at bounding box center [1302, 347] width 65 height 87
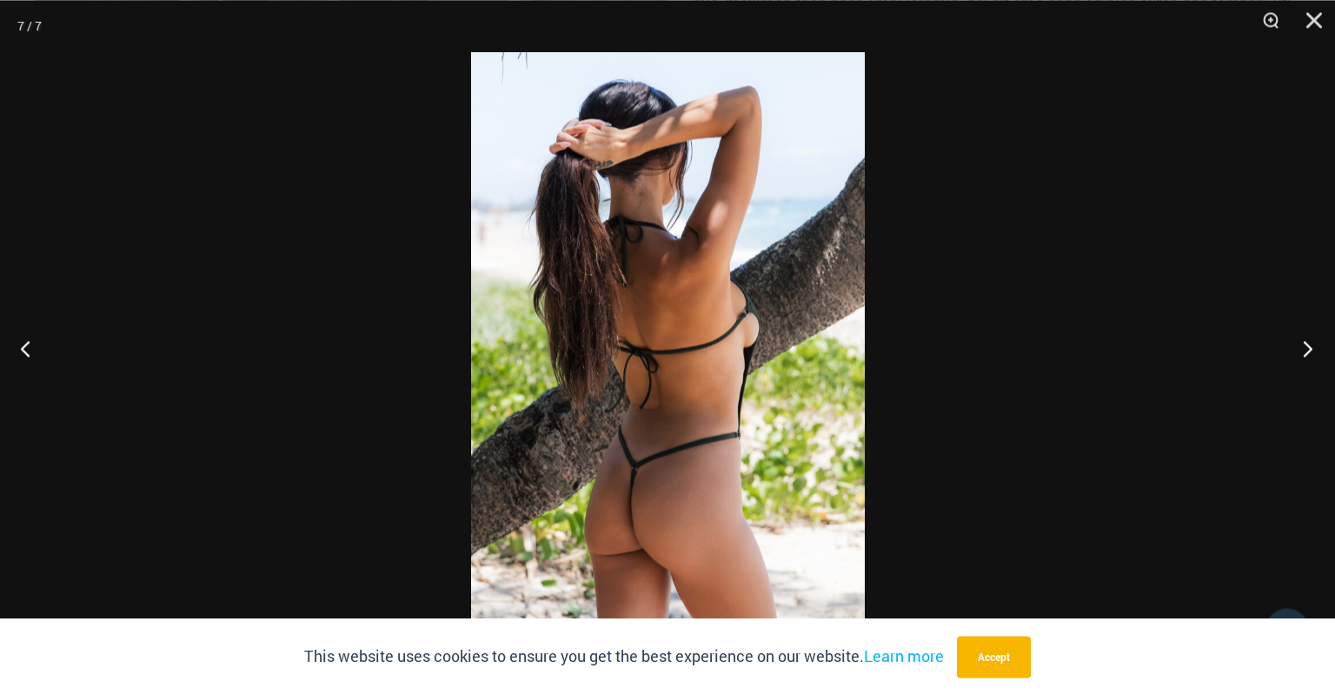
click at [1309, 352] on button "Next" at bounding box center [1302, 347] width 65 height 87
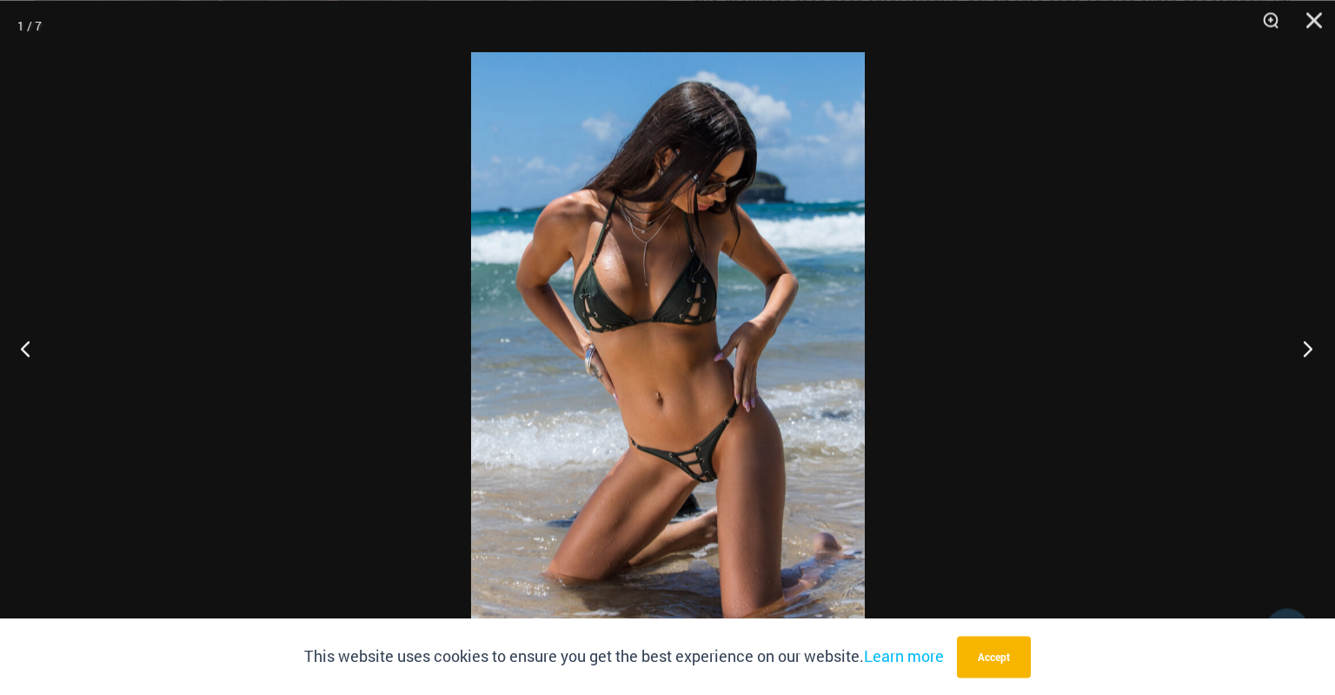
click at [1309, 352] on button "Next" at bounding box center [1302, 347] width 65 height 87
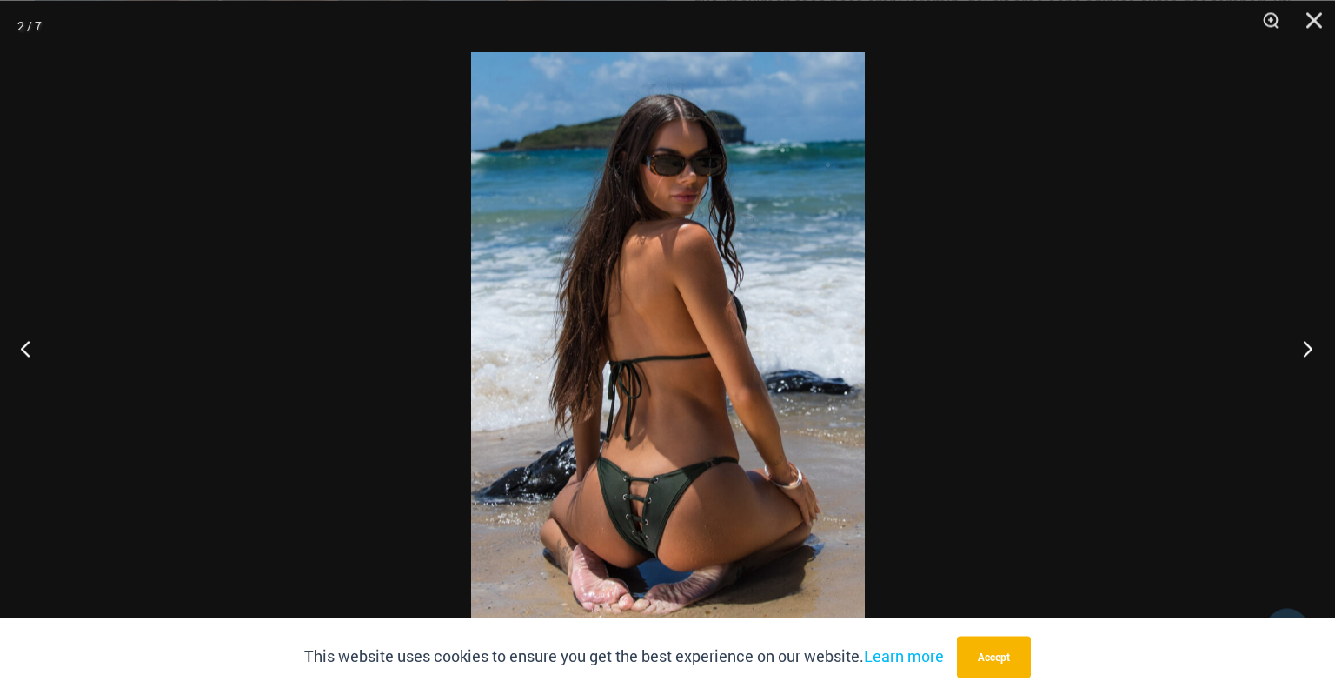
click at [1309, 352] on button "Next" at bounding box center [1302, 347] width 65 height 87
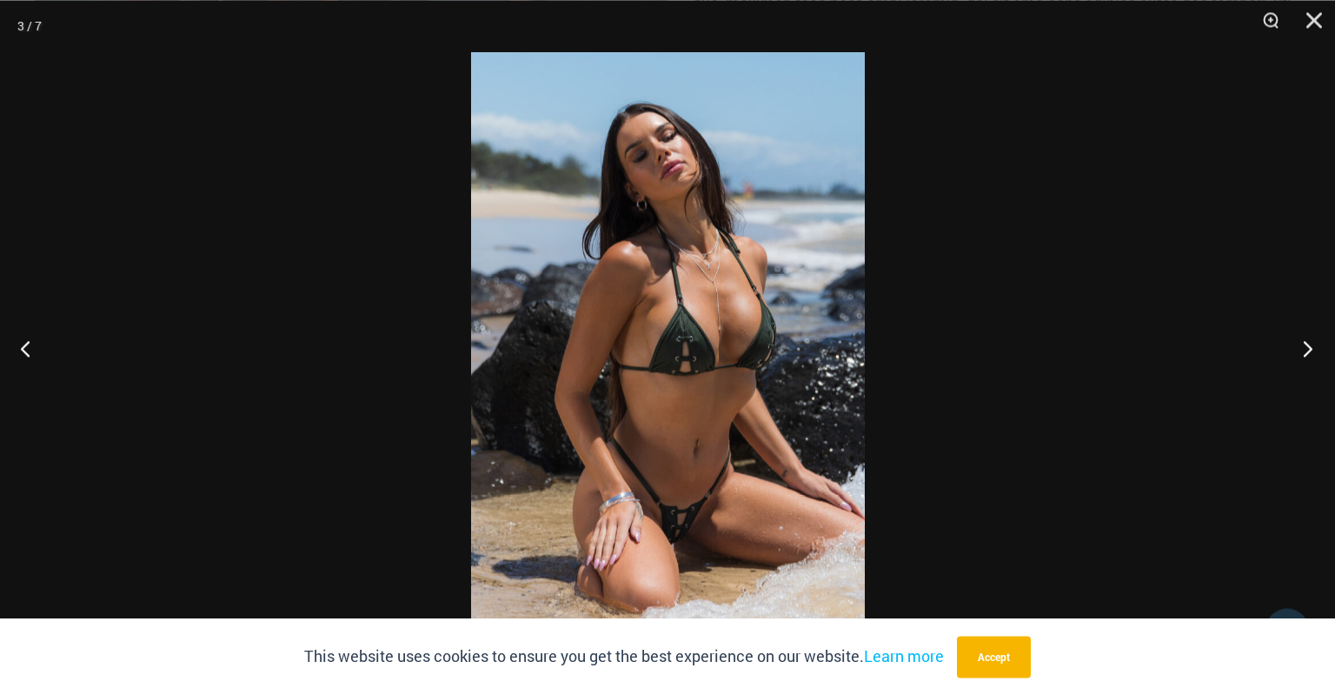
click at [1309, 352] on button "Next" at bounding box center [1302, 347] width 65 height 87
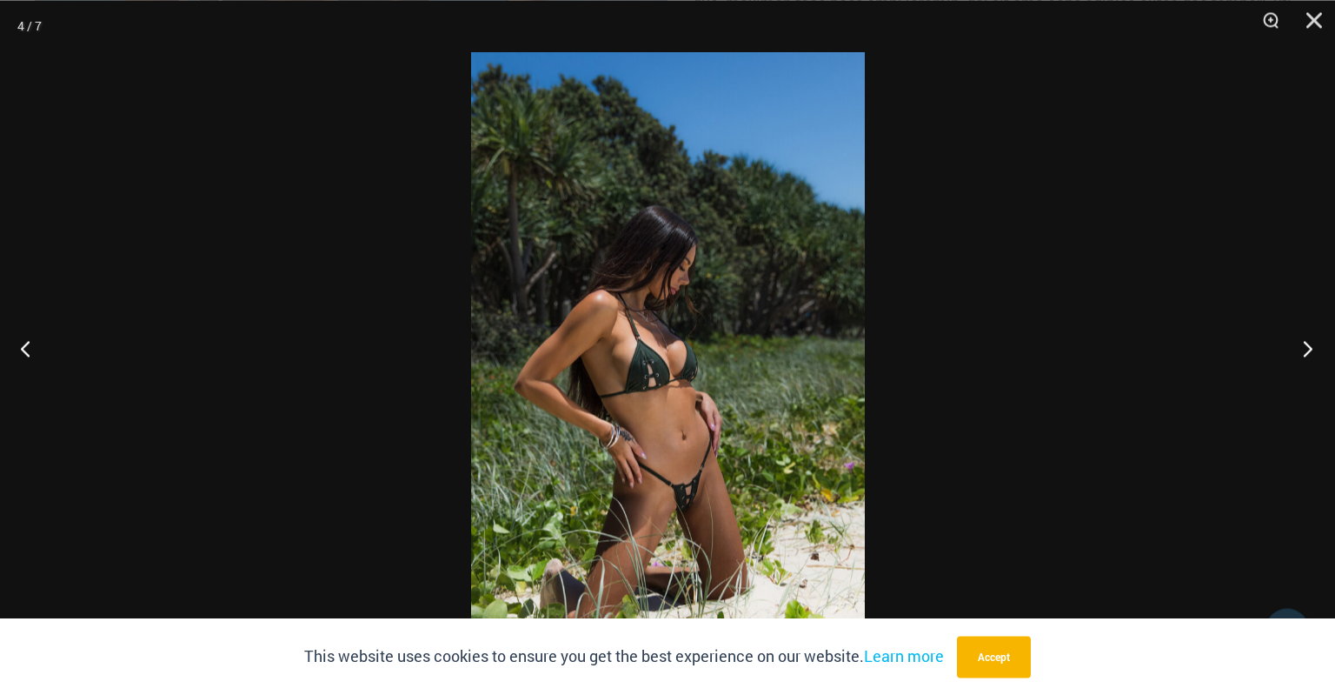
click at [1309, 352] on button "Next" at bounding box center [1302, 347] width 65 height 87
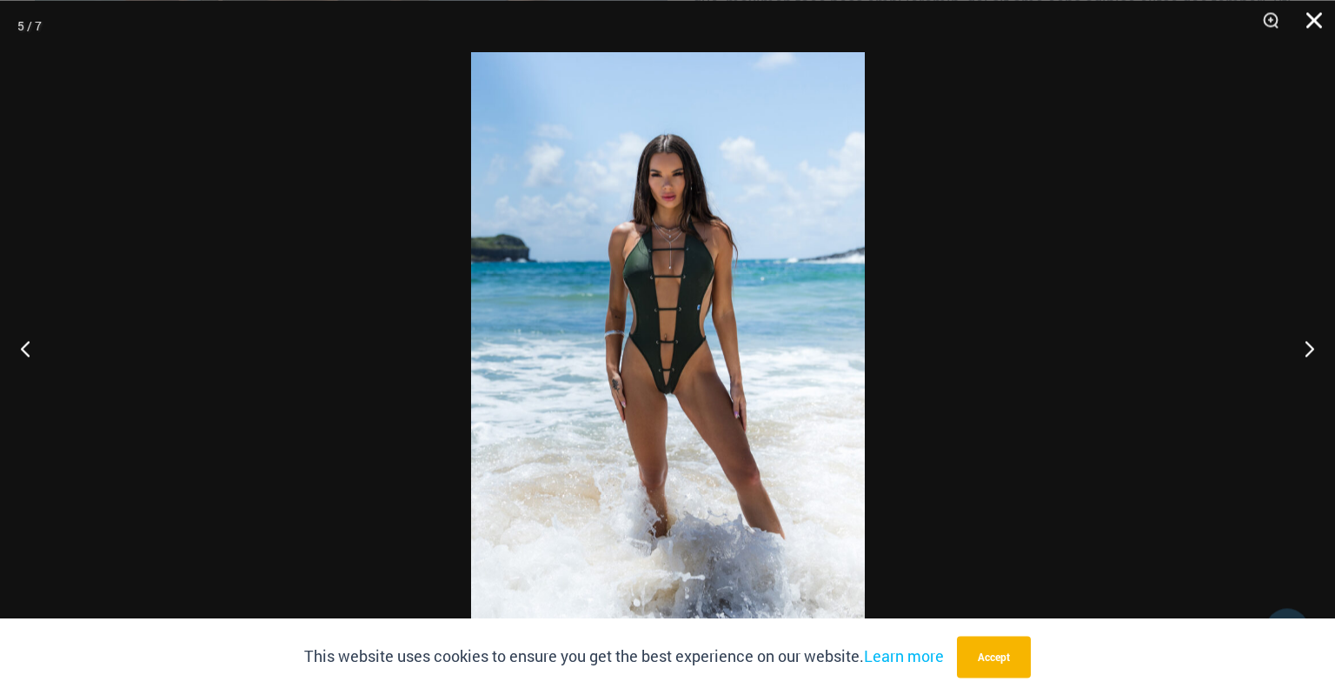
click at [1309, 13] on button "Close" at bounding box center [1308, 26] width 43 height 52
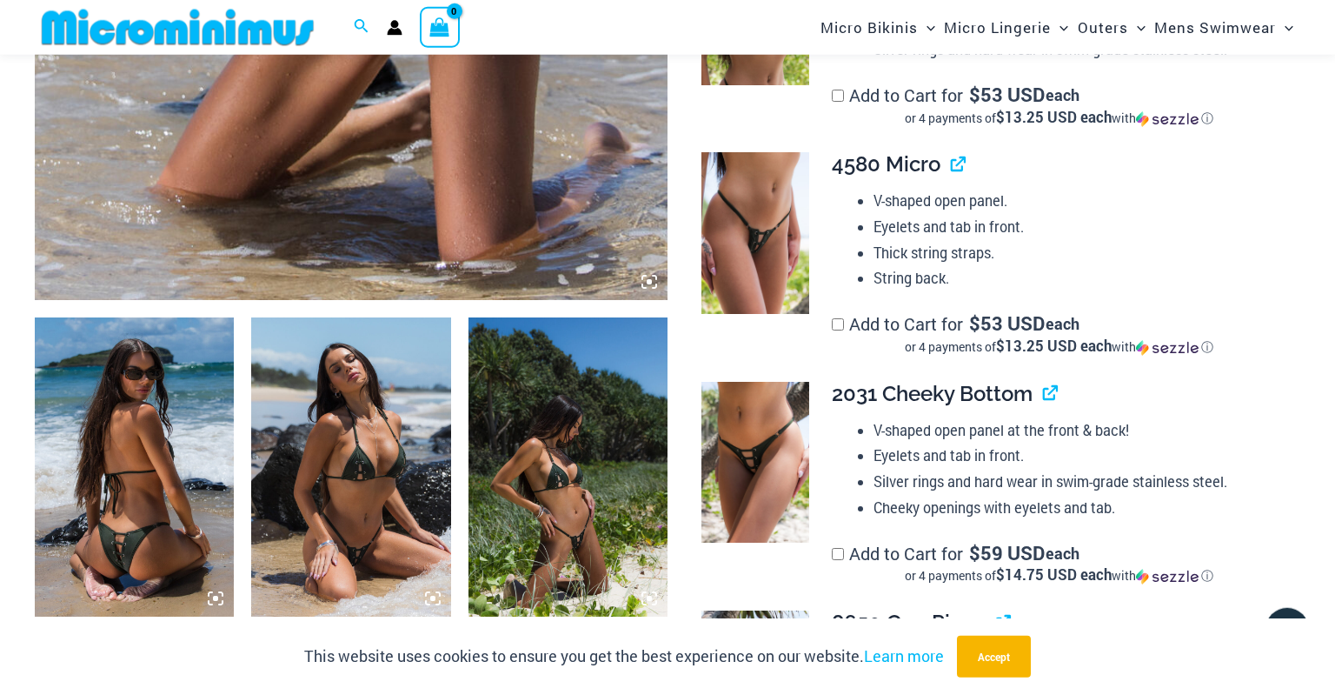
scroll to position [732, 0]
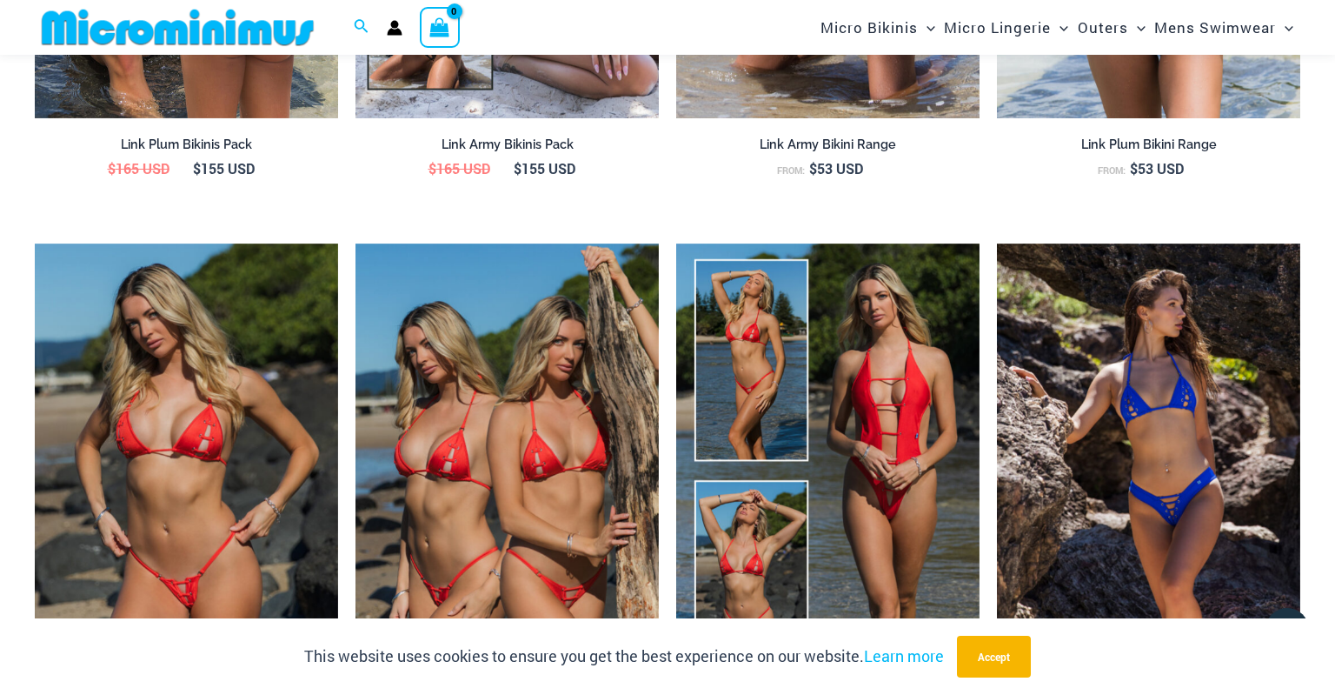
scroll to position [2197, 0]
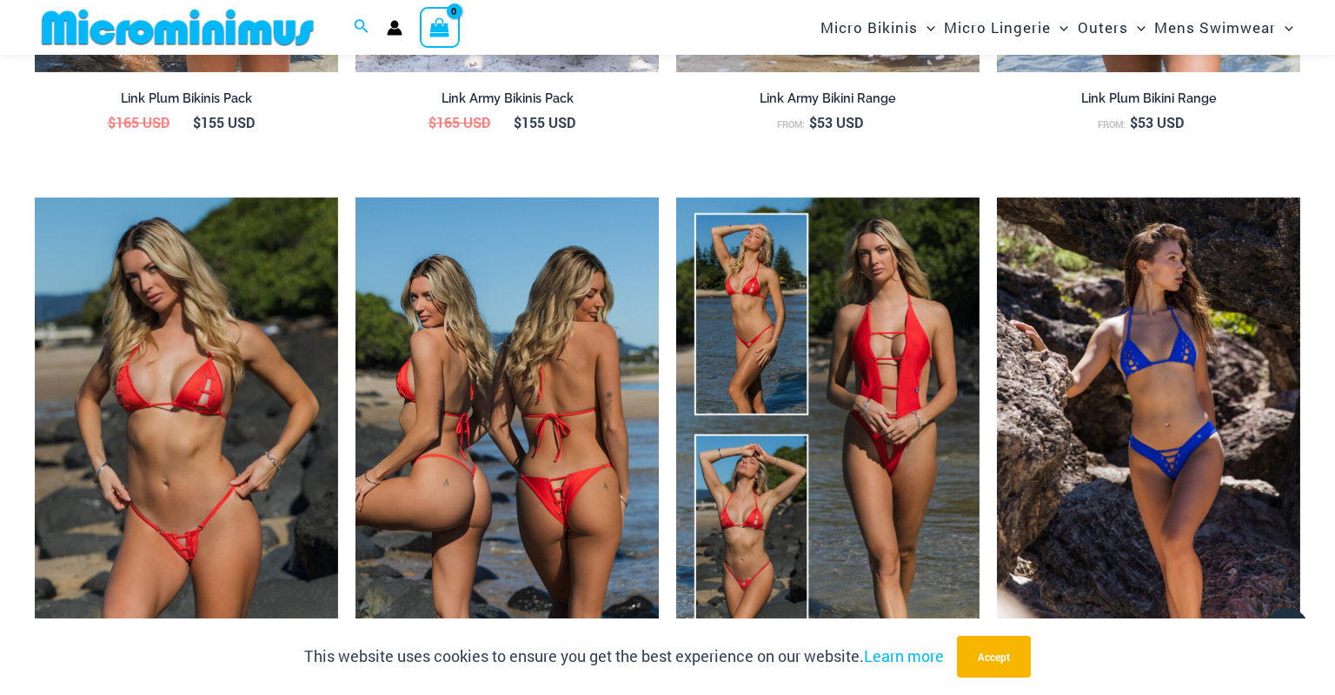
click at [477, 401] on img at bounding box center [507, 425] width 303 height 456
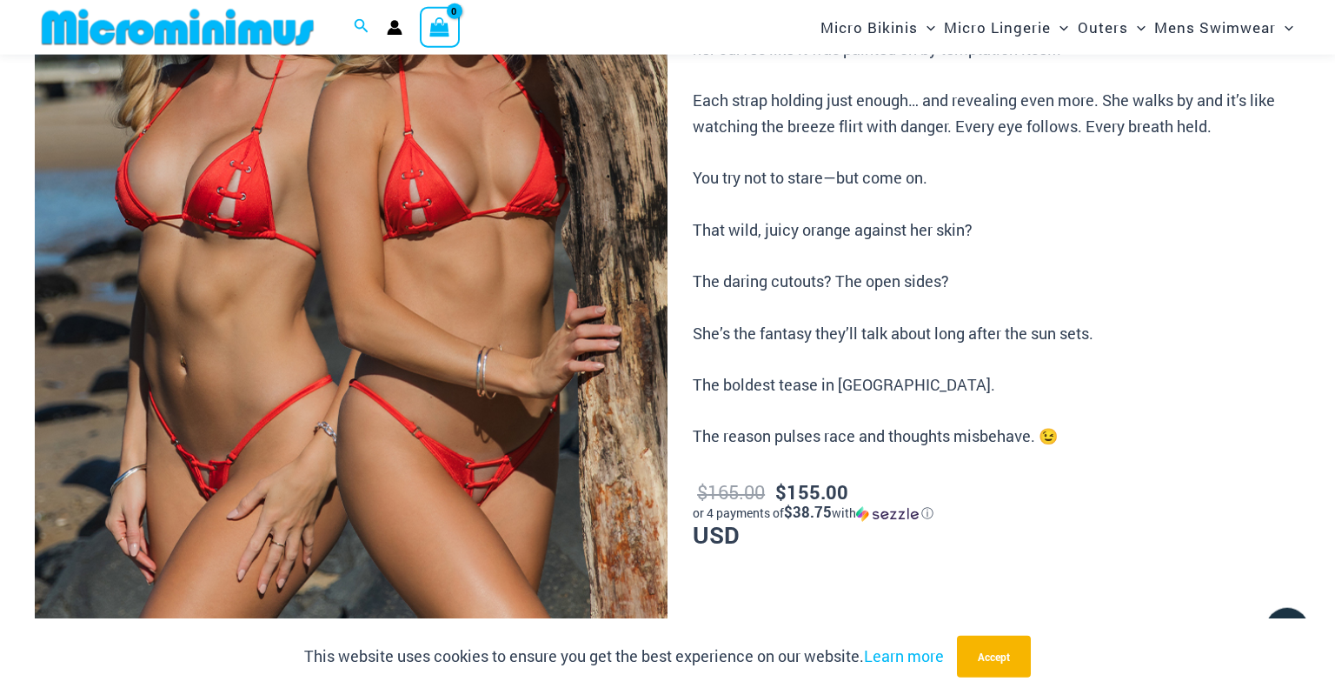
scroll to position [438, 0]
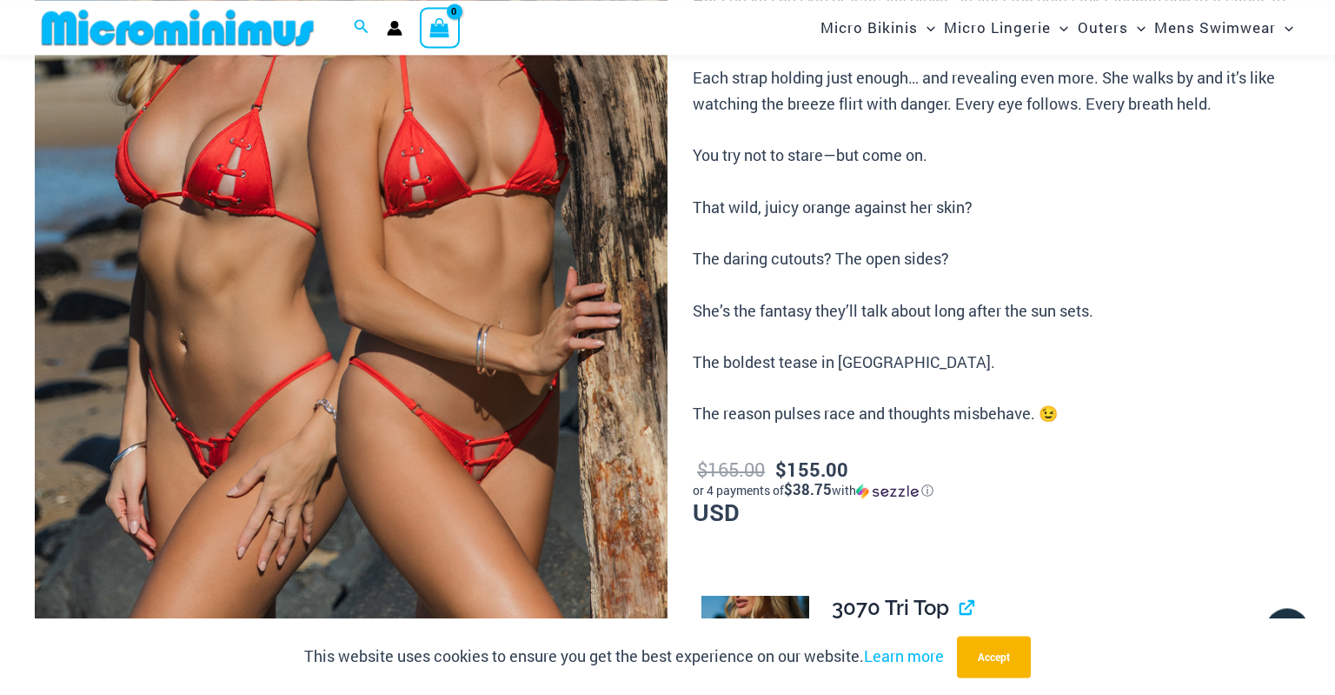
click at [495, 463] on img at bounding box center [351, 194] width 633 height 949
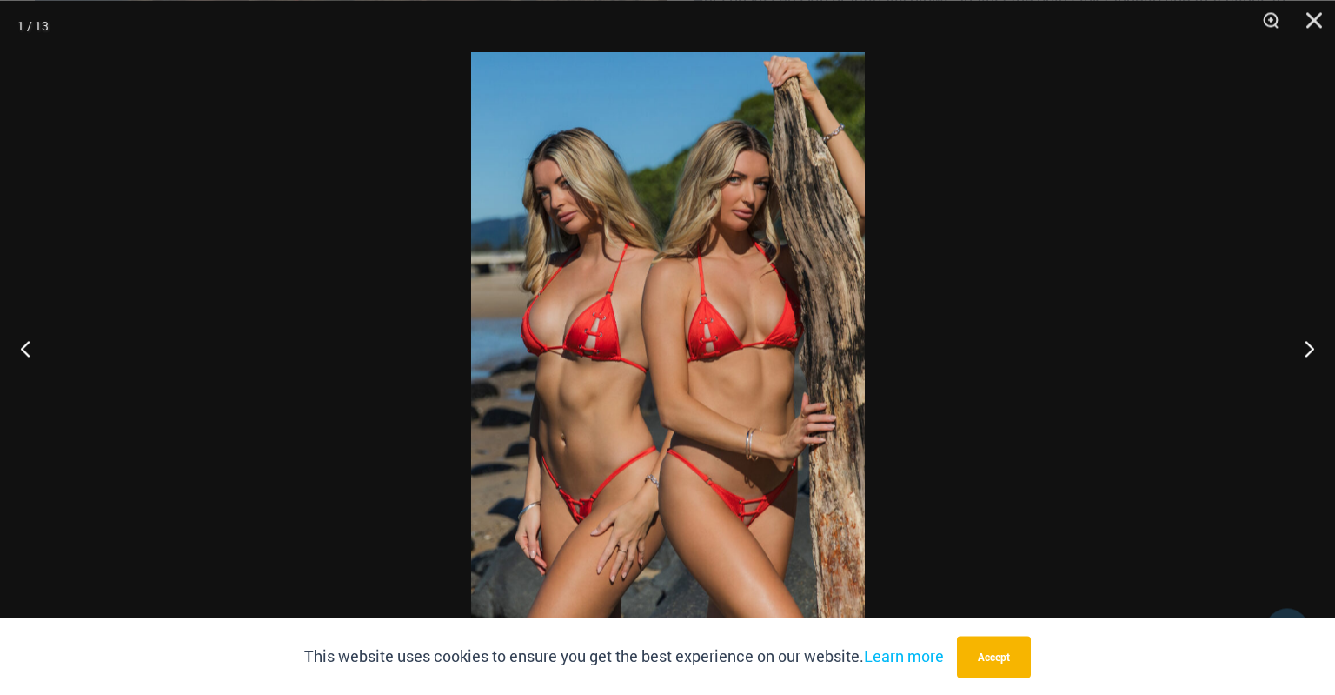
click at [759, 521] on img at bounding box center [668, 347] width 394 height 590
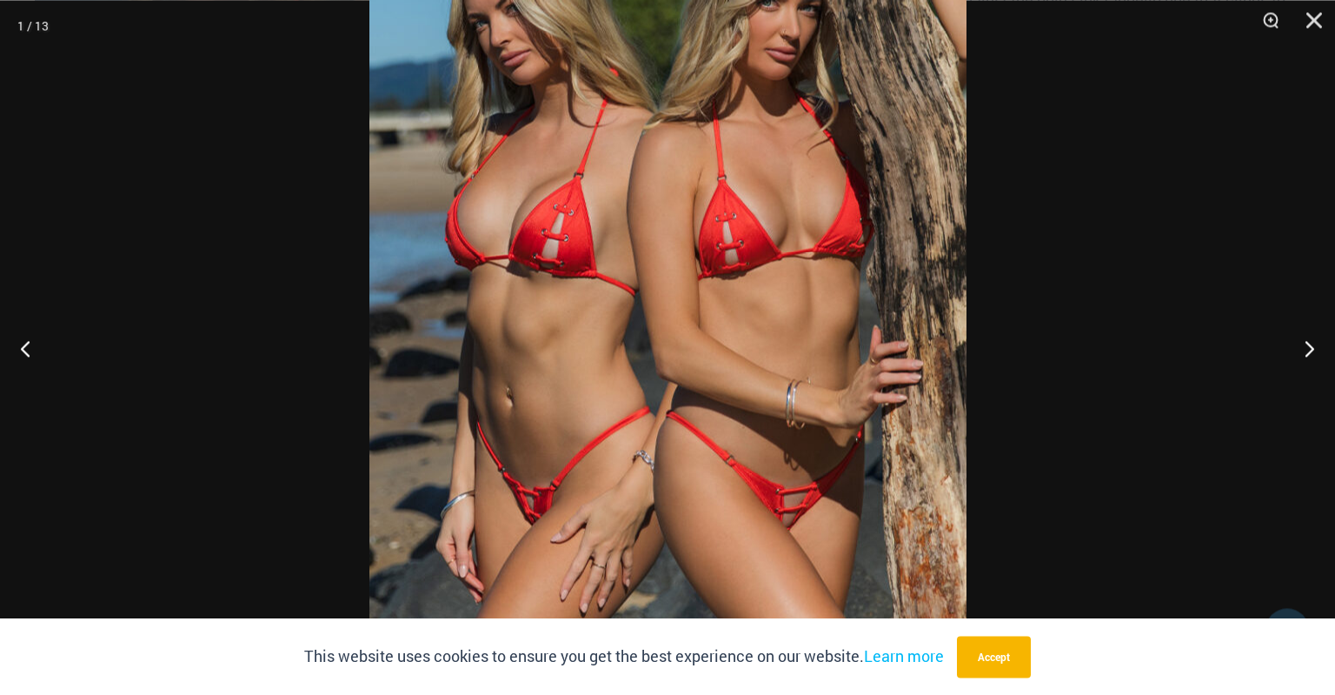
click at [759, 521] on img at bounding box center [668, 258] width 597 height 896
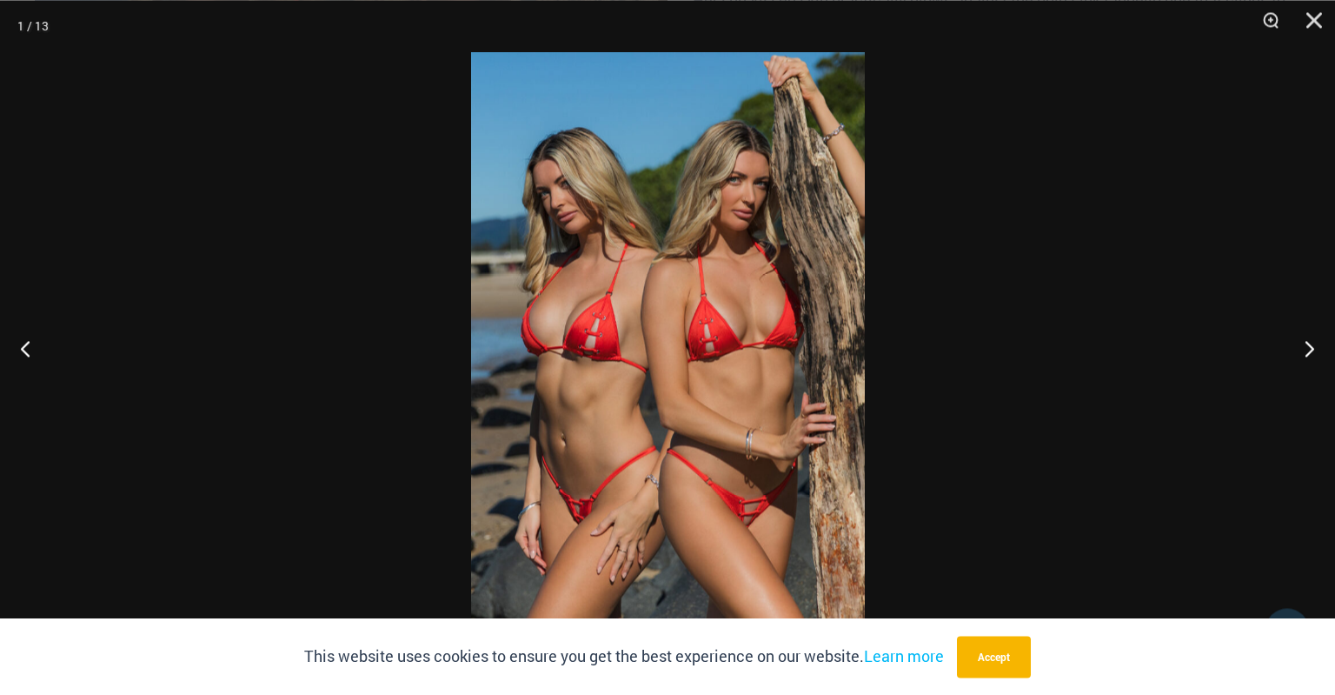
click at [759, 521] on img at bounding box center [668, 347] width 394 height 590
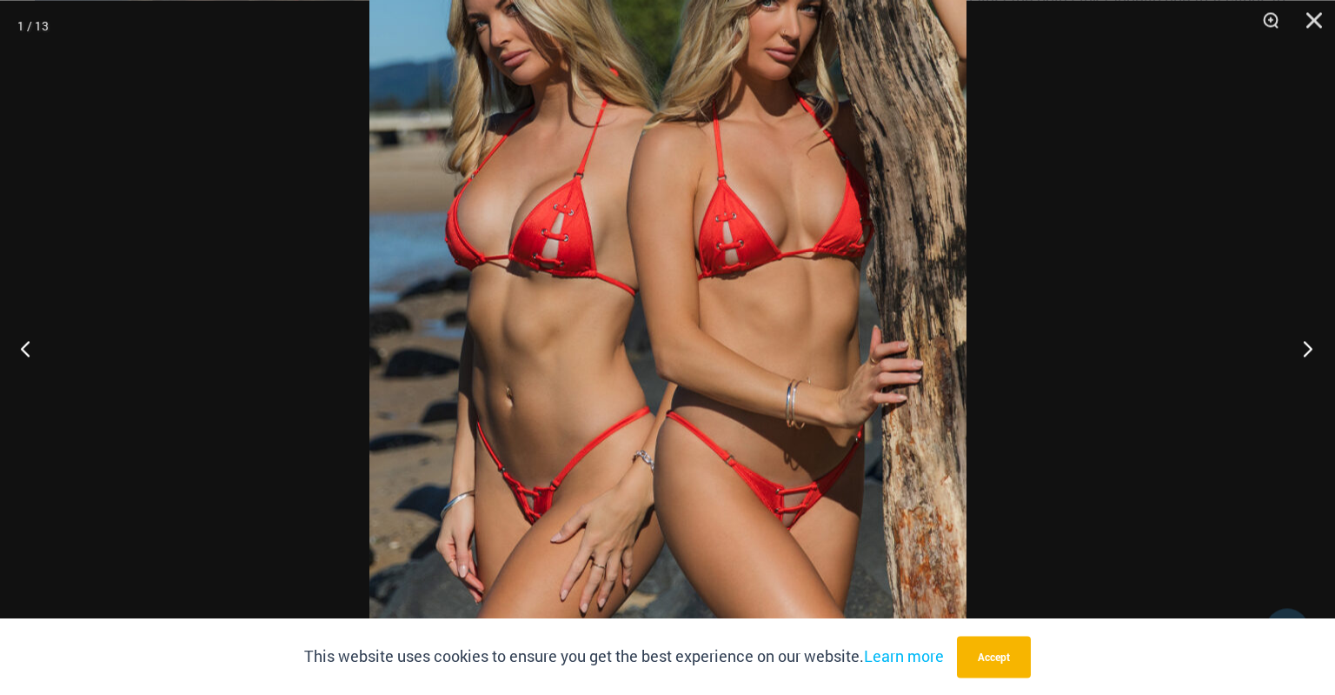
click at [1310, 350] on button "Next" at bounding box center [1302, 347] width 65 height 87
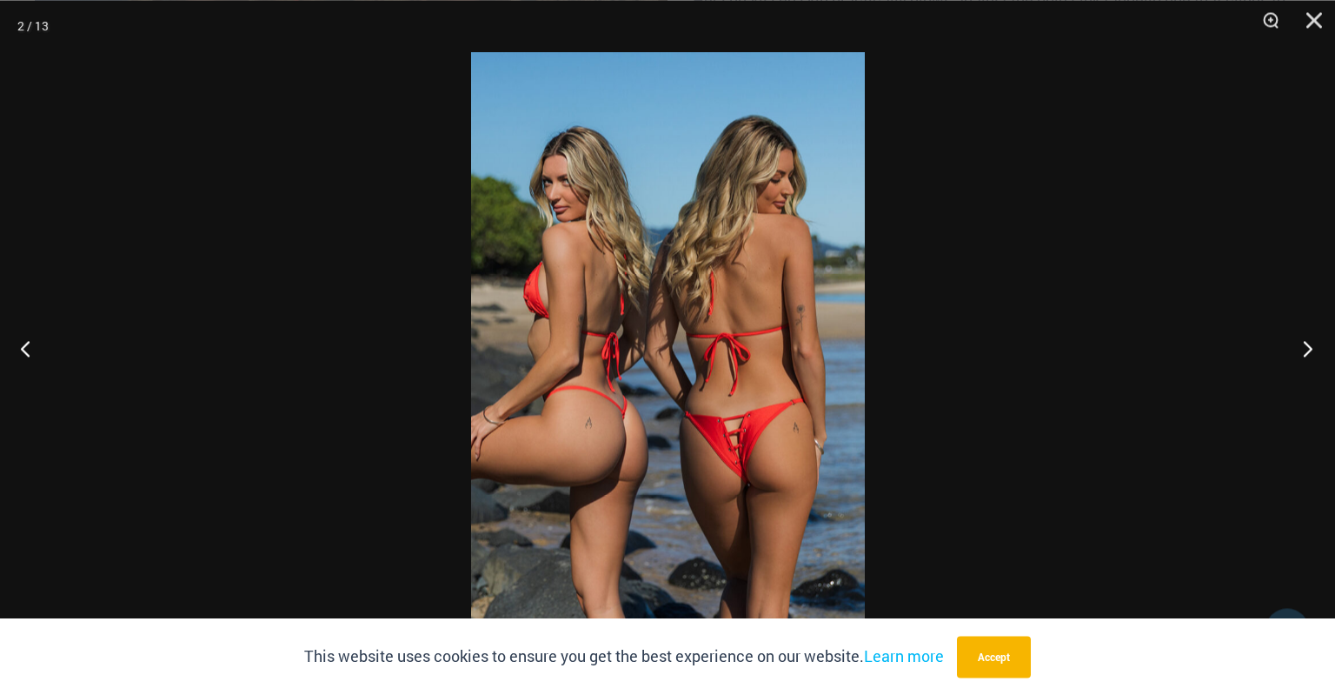
click at [1310, 350] on button "Next" at bounding box center [1302, 347] width 65 height 87
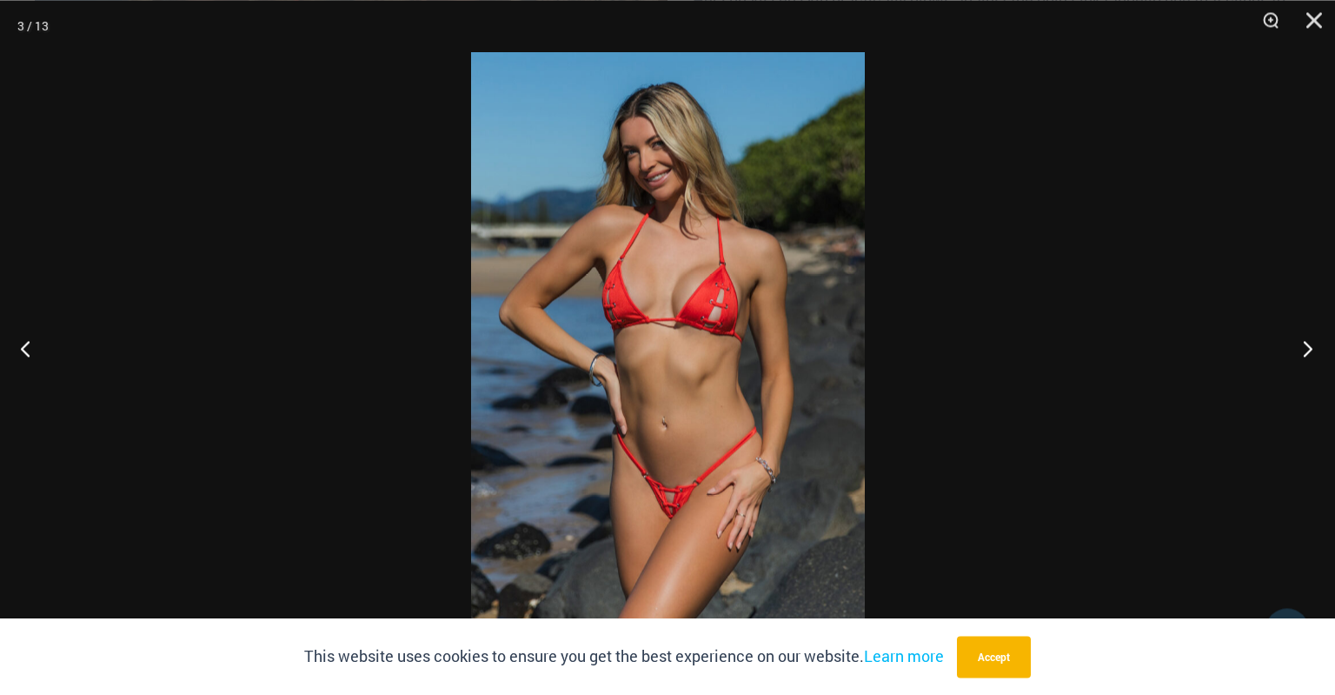
click at [1310, 350] on button "Next" at bounding box center [1302, 347] width 65 height 87
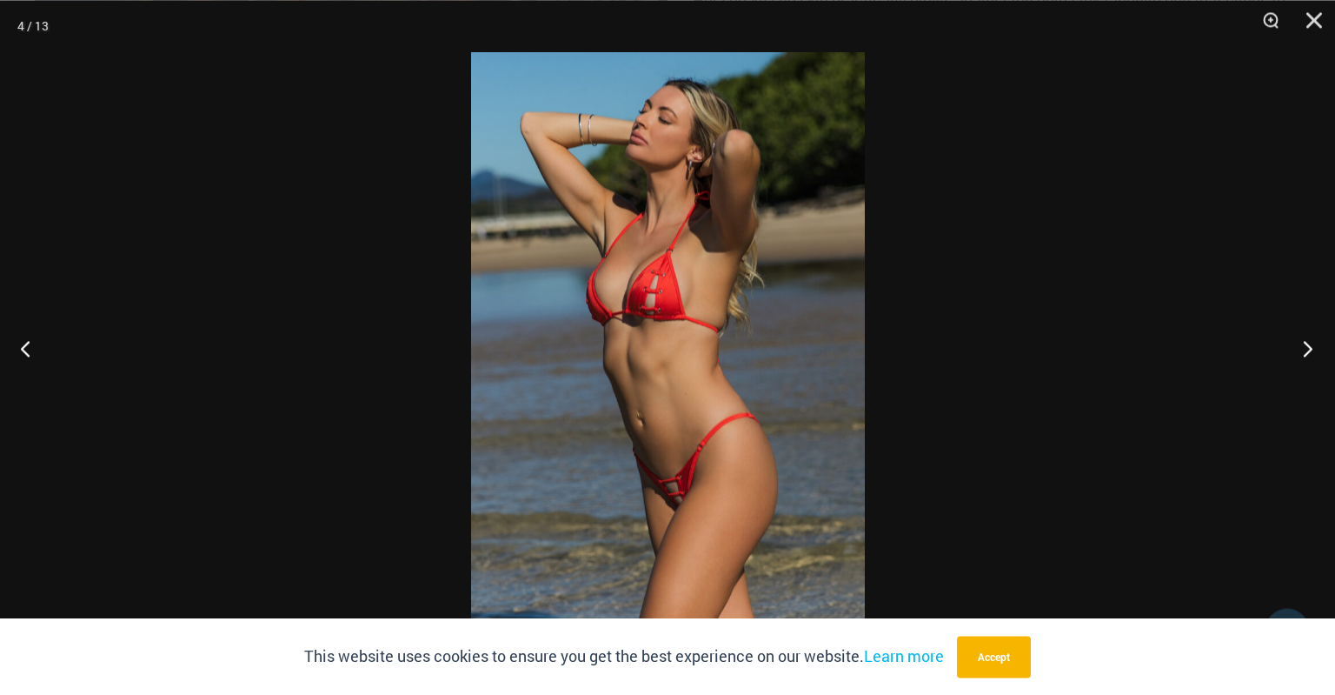
click at [1310, 350] on button "Next" at bounding box center [1302, 347] width 65 height 87
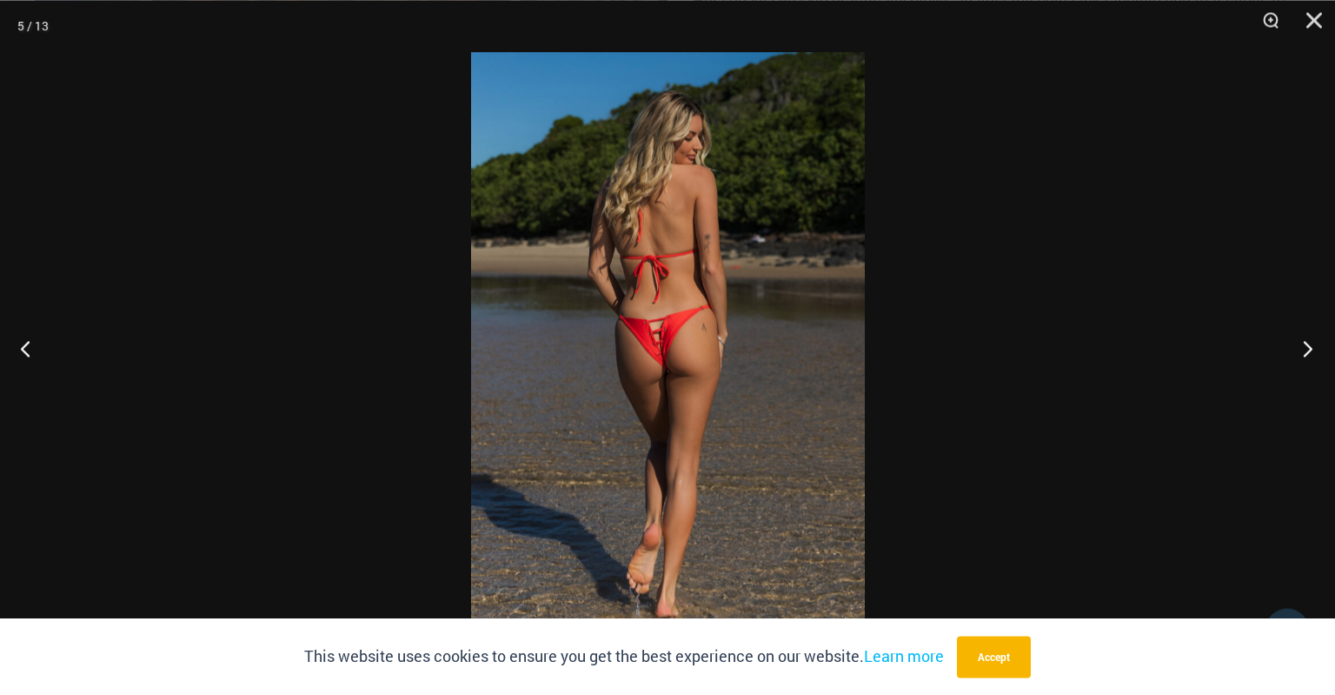
click at [1310, 350] on button "Next" at bounding box center [1302, 347] width 65 height 87
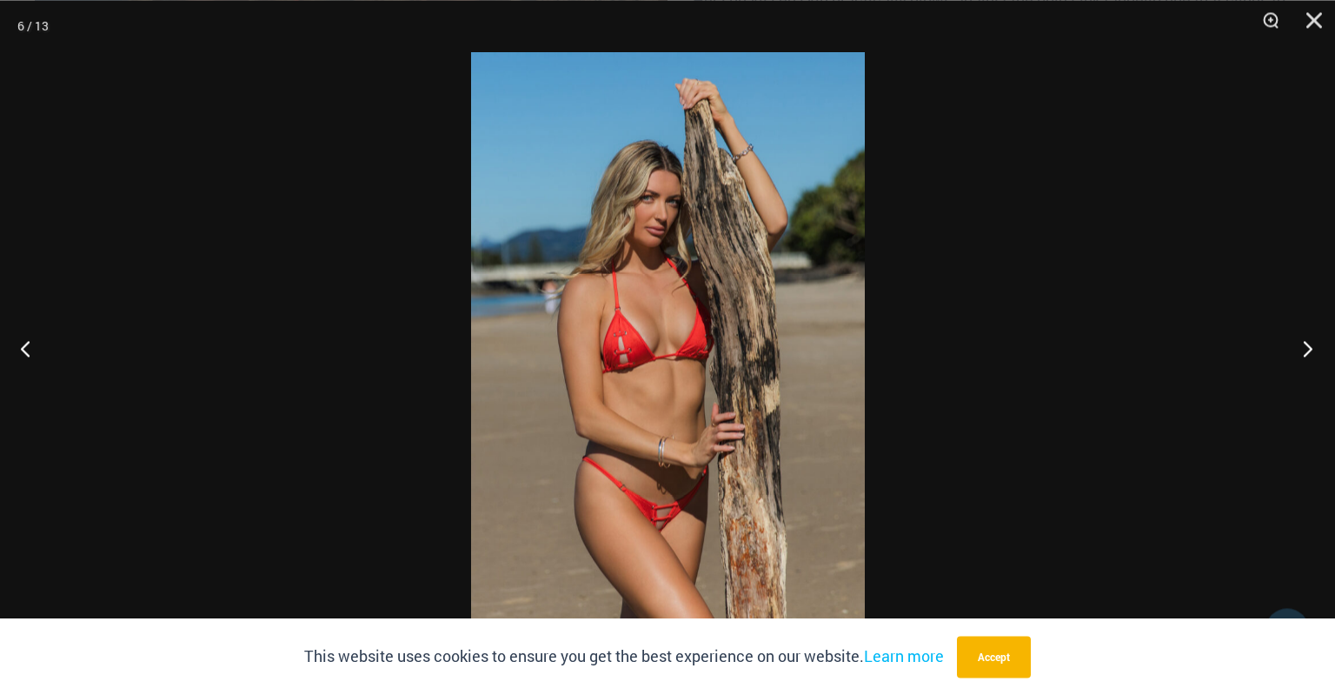
click at [1310, 350] on button "Next" at bounding box center [1302, 347] width 65 height 87
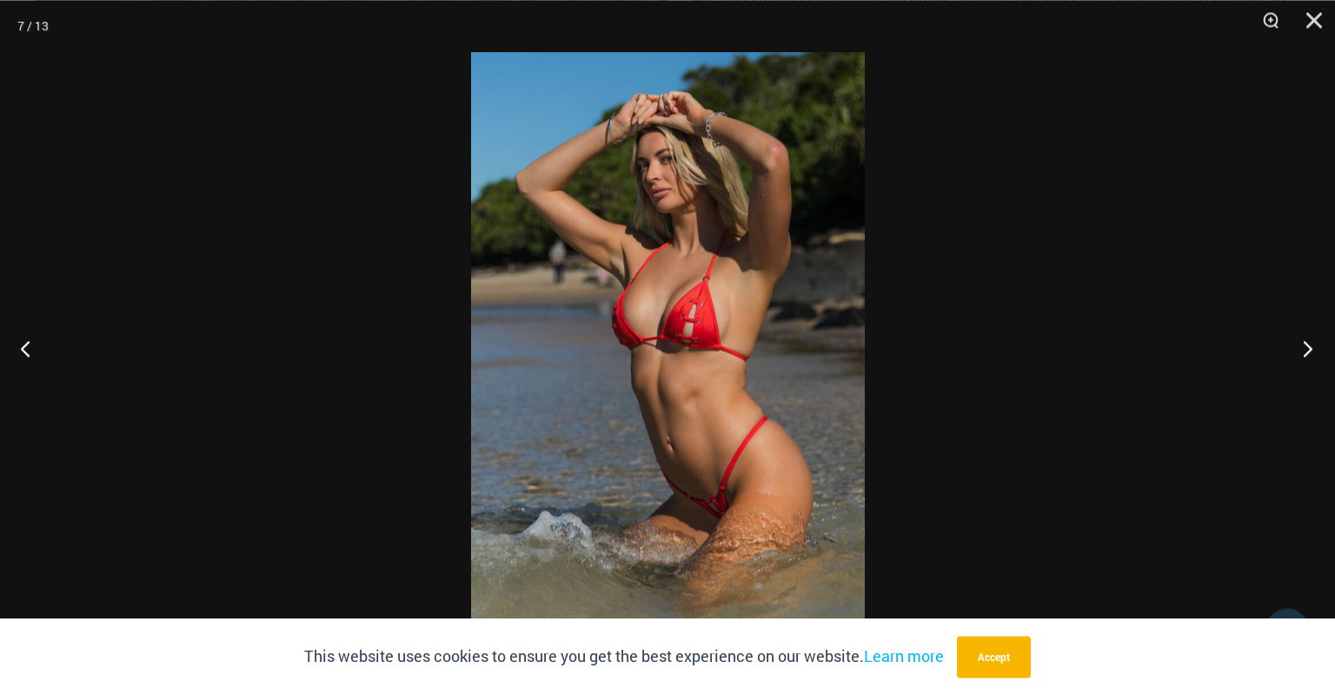
click at [1310, 350] on button "Next" at bounding box center [1302, 347] width 65 height 87
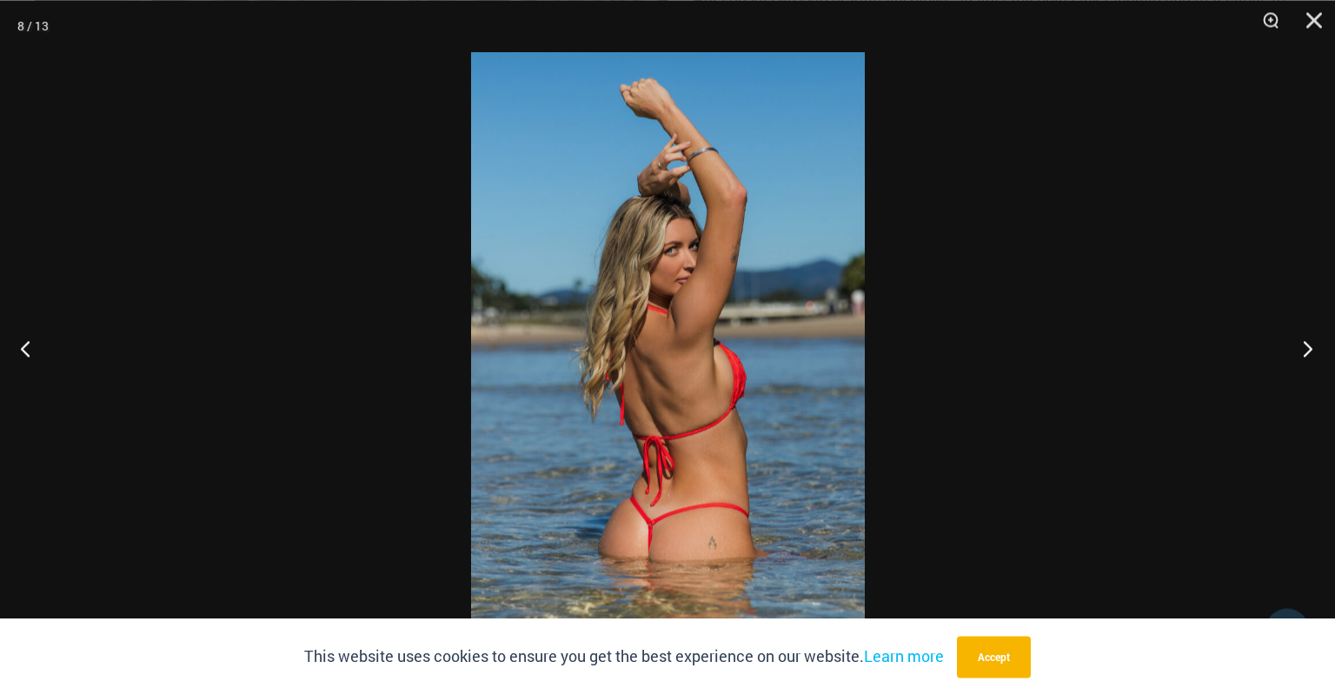
click at [1310, 350] on button "Next" at bounding box center [1302, 347] width 65 height 87
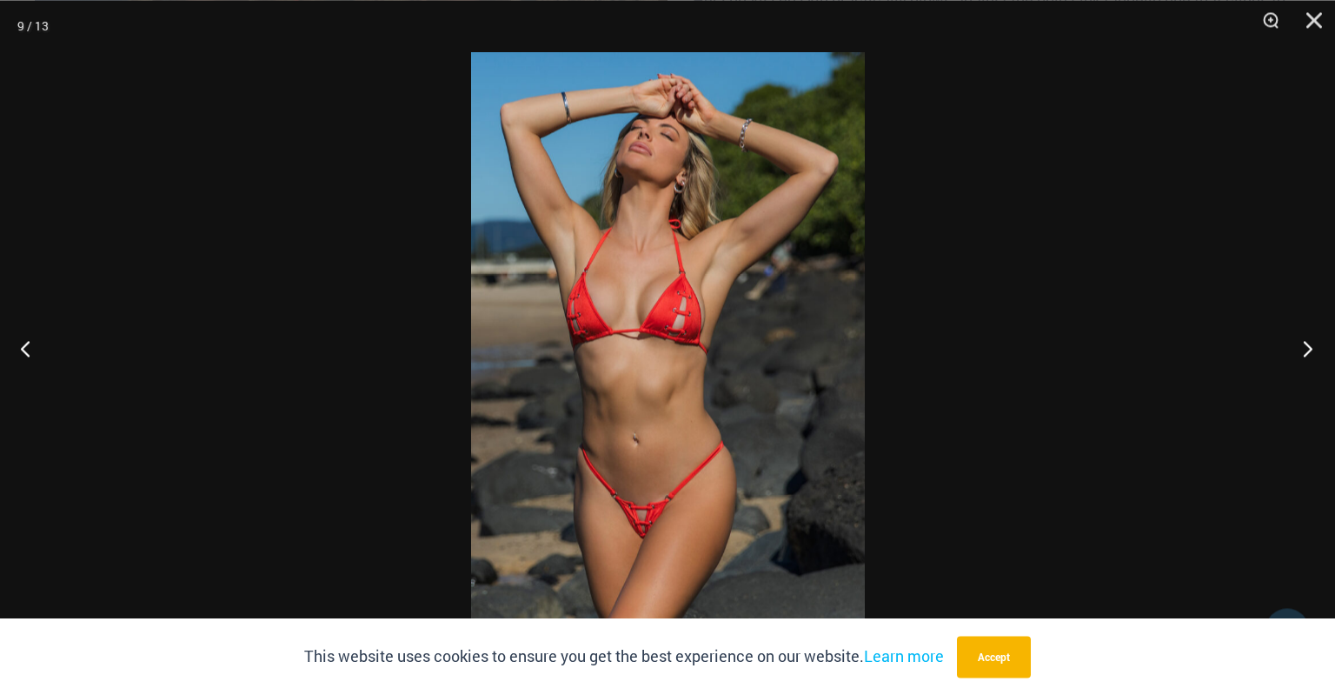
click at [1310, 350] on button "Next" at bounding box center [1302, 347] width 65 height 87
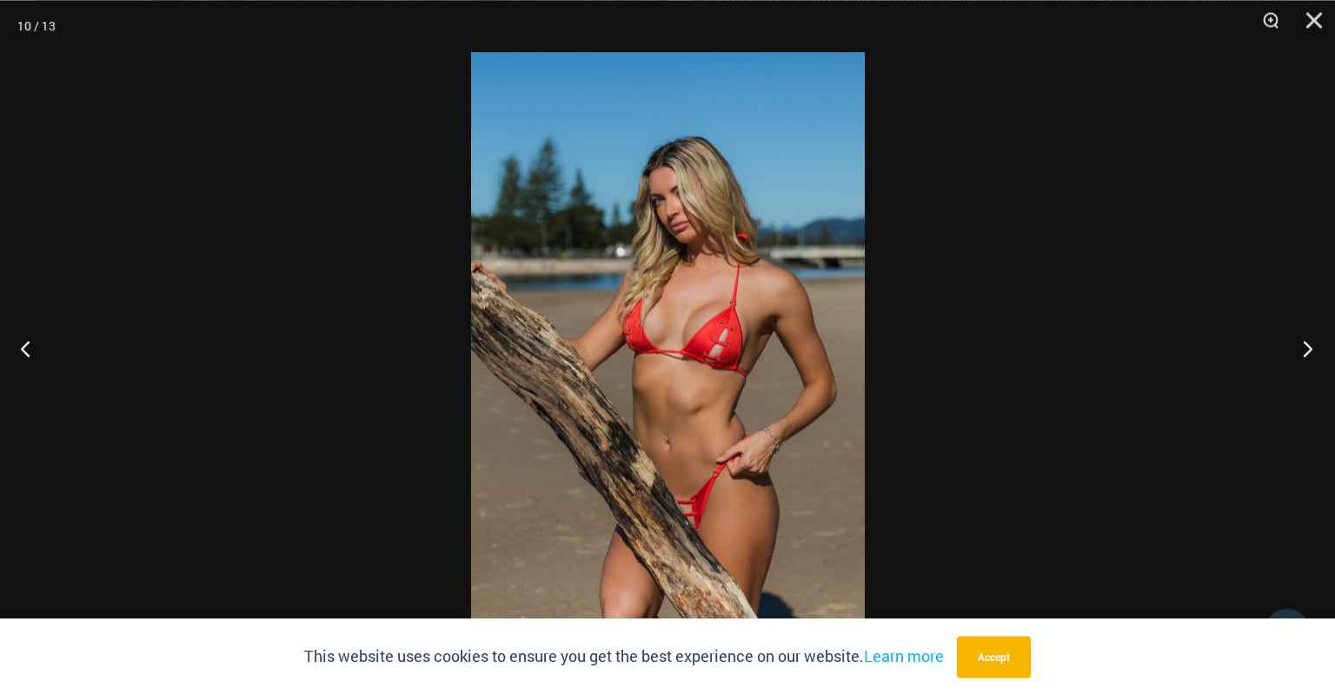
click at [1310, 350] on button "Next" at bounding box center [1302, 347] width 65 height 87
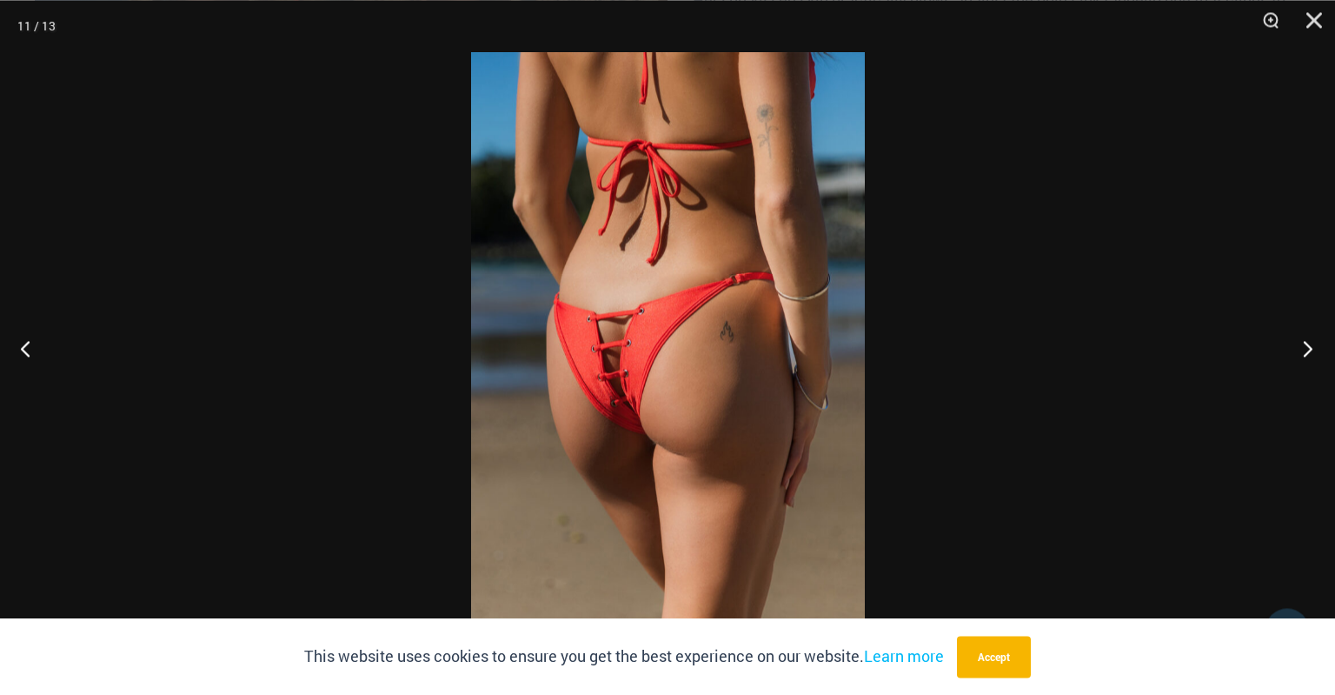
click at [1310, 350] on button "Next" at bounding box center [1302, 347] width 65 height 87
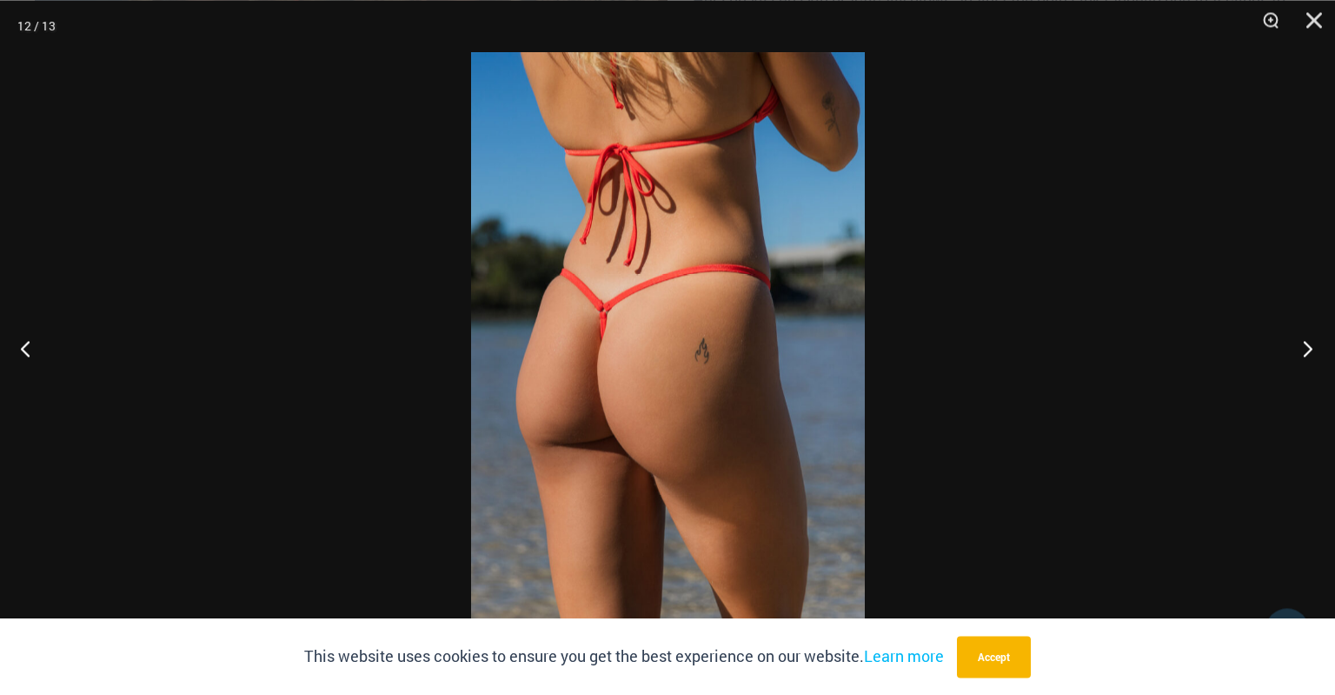
click at [1310, 350] on button "Next" at bounding box center [1302, 347] width 65 height 87
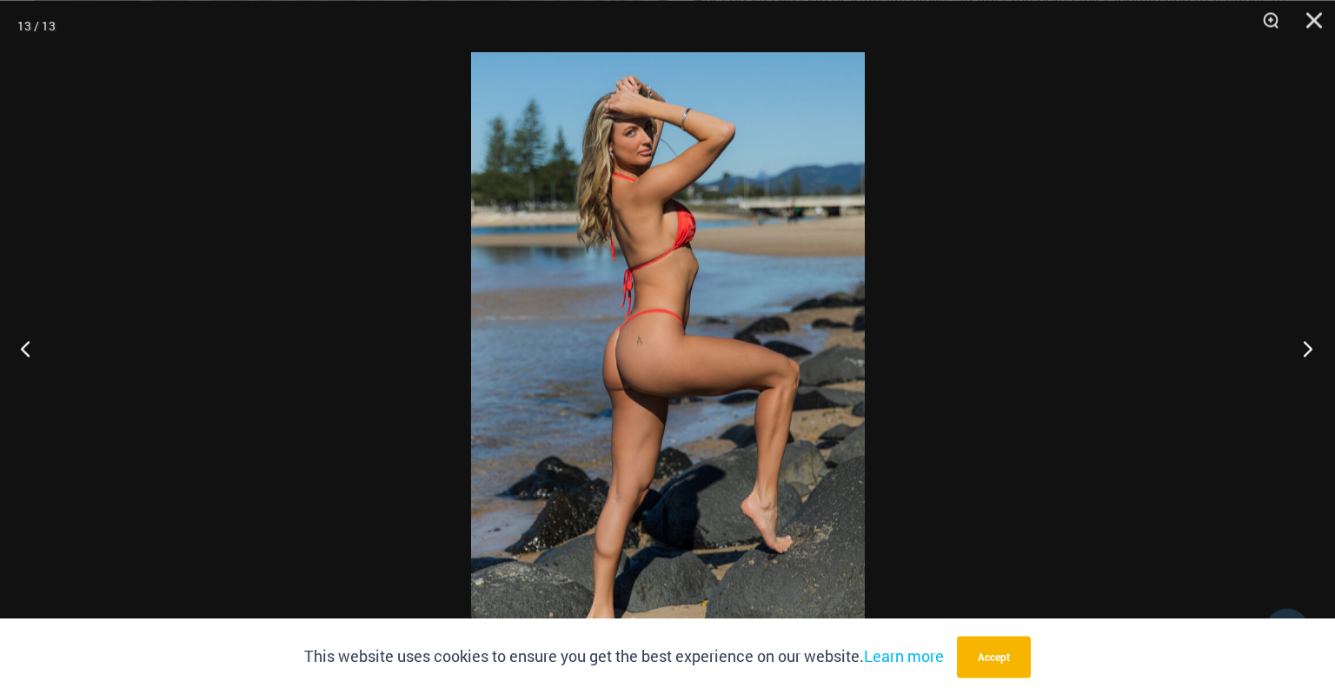
click at [1310, 350] on button "Next" at bounding box center [1302, 347] width 65 height 87
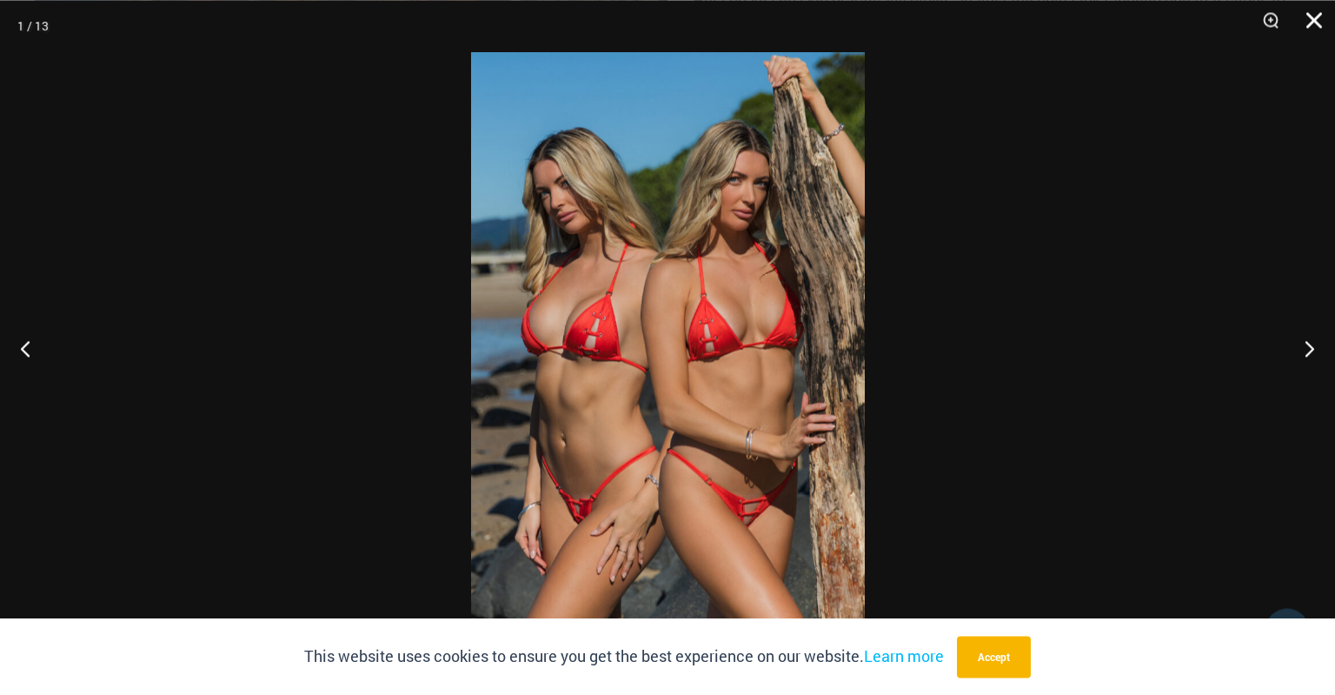
click at [1315, 18] on button "Close" at bounding box center [1308, 26] width 43 height 52
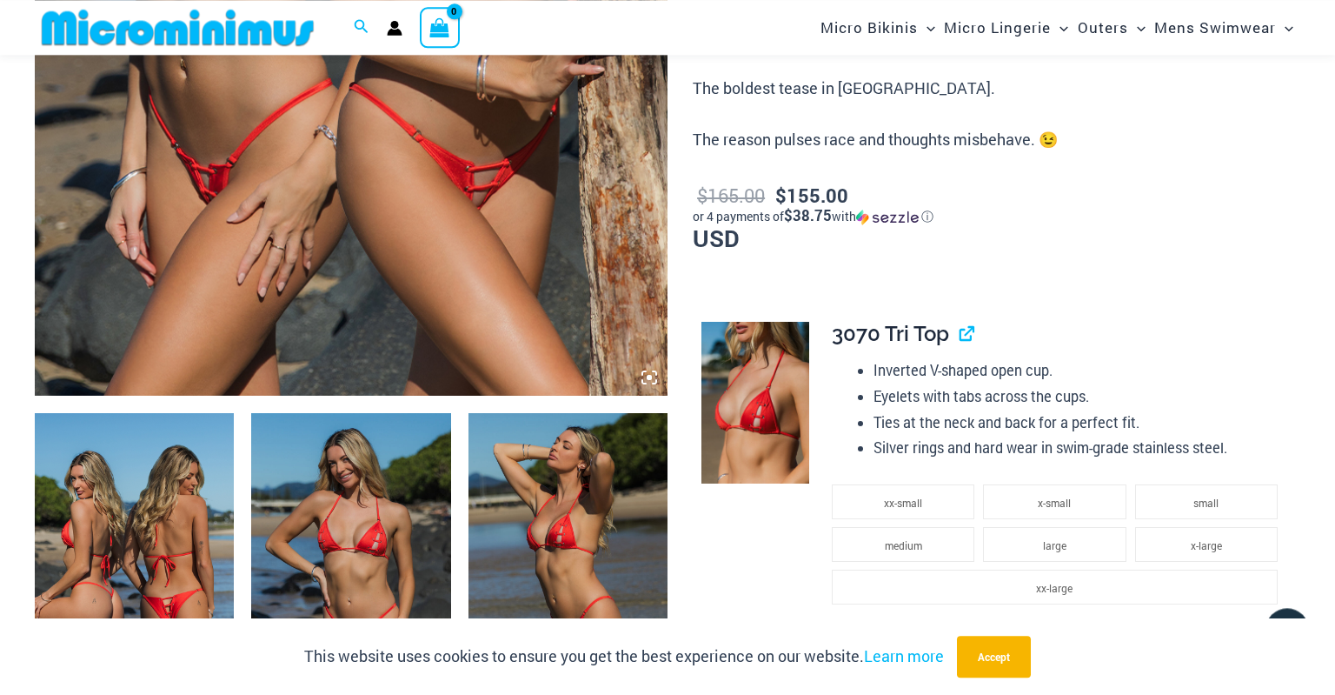
scroll to position [0, 0]
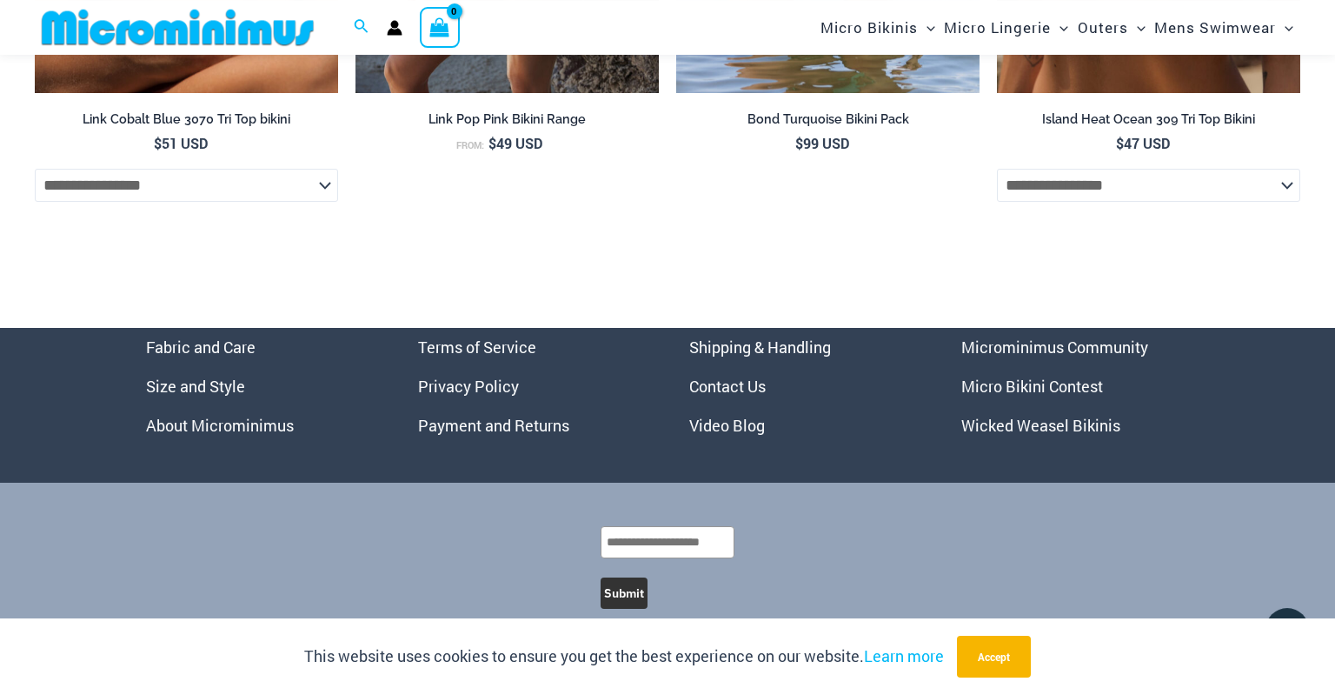
scroll to position [6518, 0]
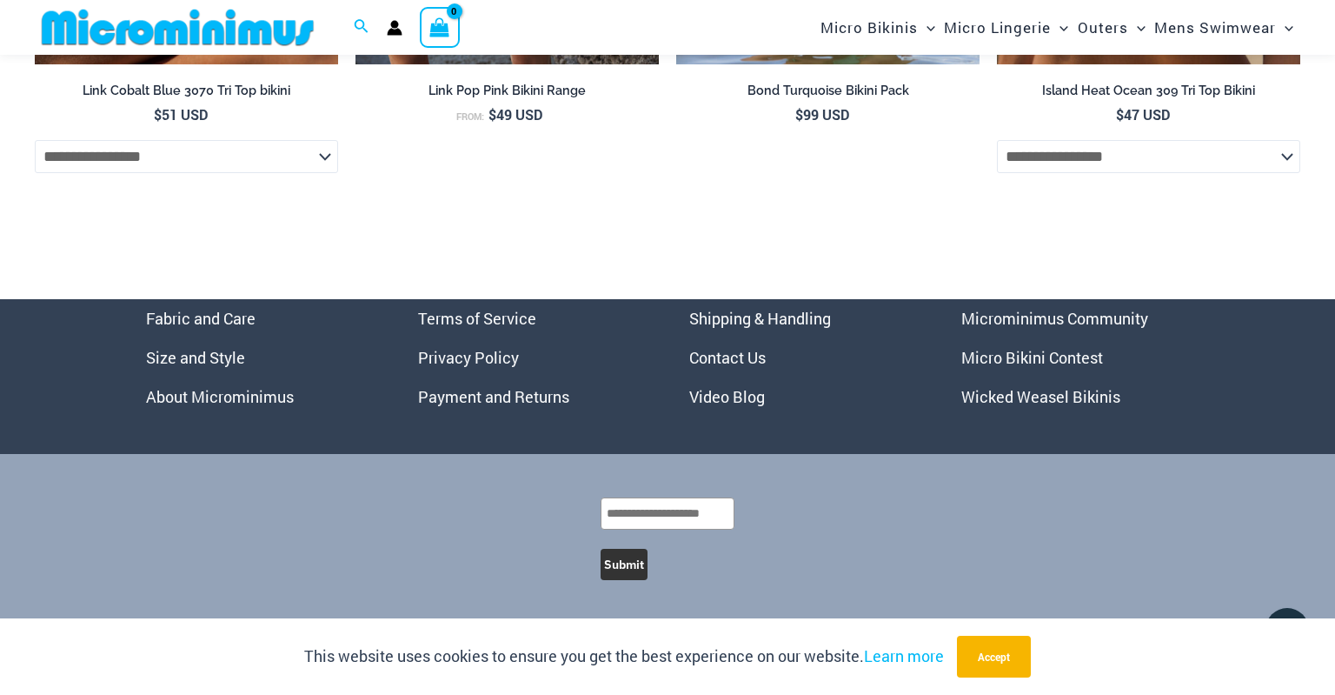
click at [1042, 356] on link "Micro Bikini Contest" at bounding box center [1033, 357] width 142 height 21
